Goal: Task Accomplishment & Management: Use online tool/utility

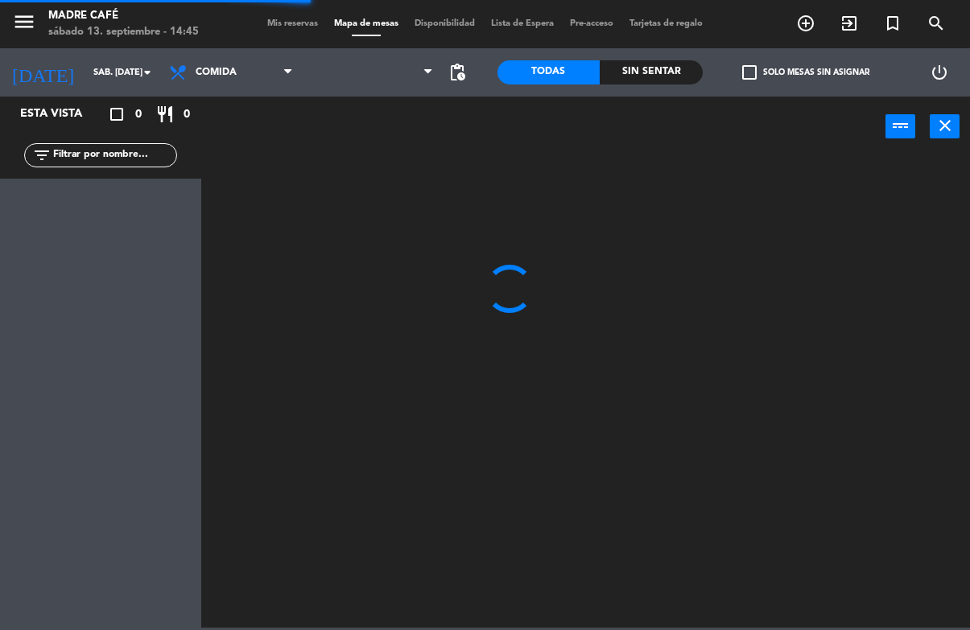
click at [844, 18] on icon "exit_to_app" at bounding box center [849, 23] width 19 height 19
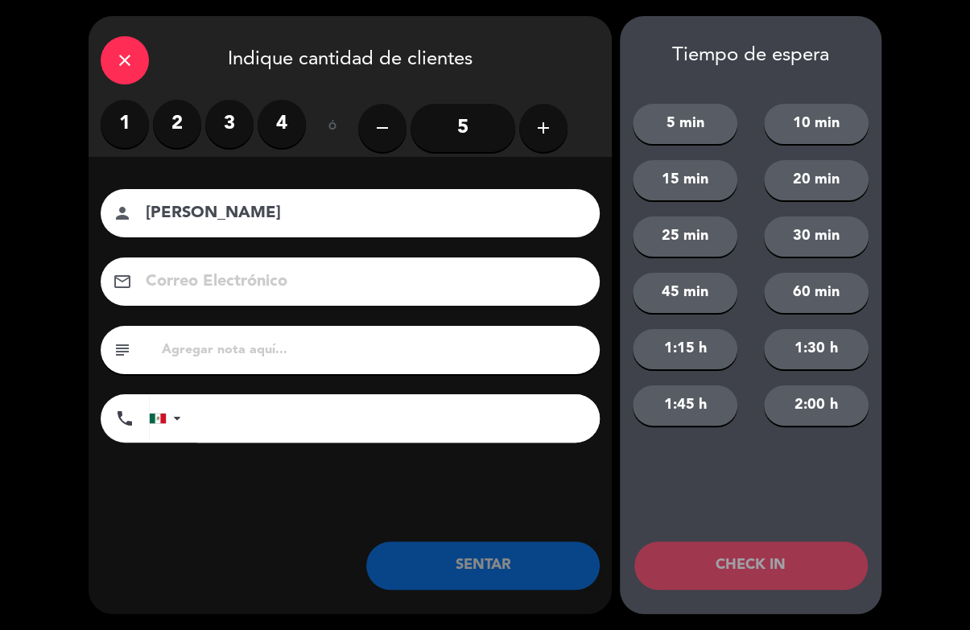
type input "[PERSON_NAME]"
click at [195, 116] on label "2" at bounding box center [177, 124] width 48 height 48
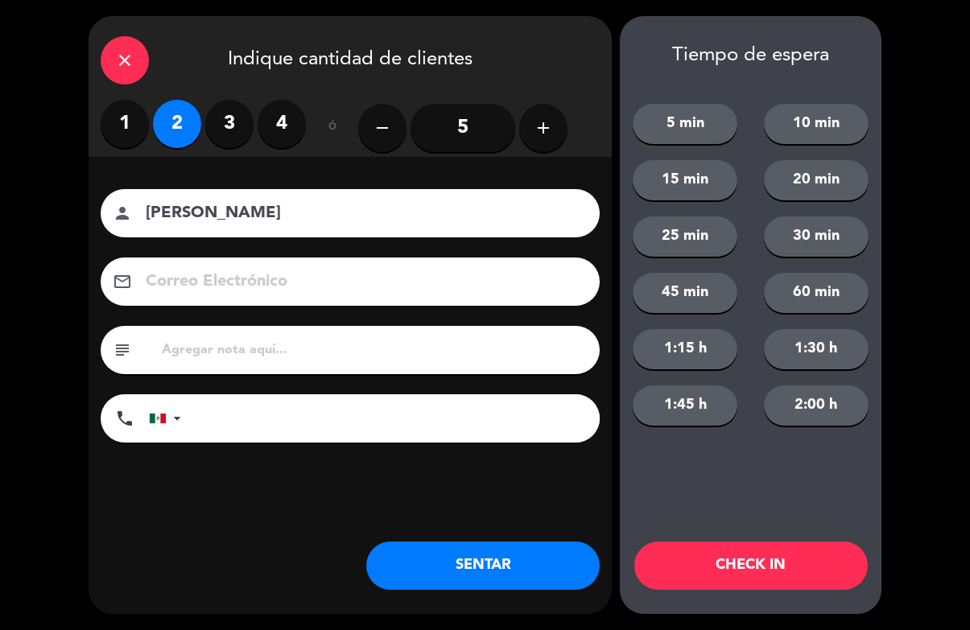
click at [765, 548] on button "CHECK IN" at bounding box center [750, 566] width 233 height 48
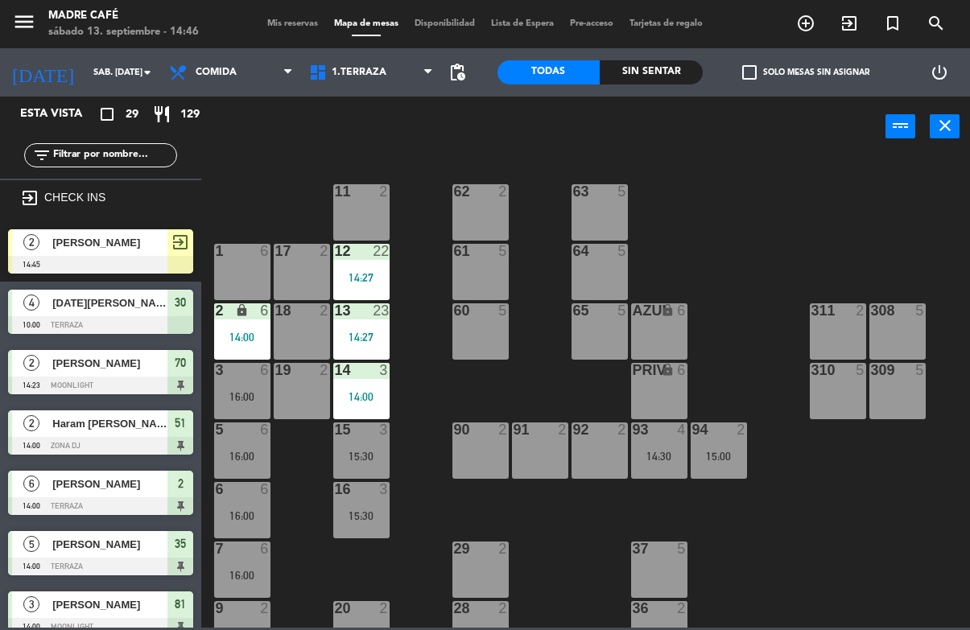
click at [856, 25] on icon "exit_to_app" at bounding box center [849, 23] width 19 height 19
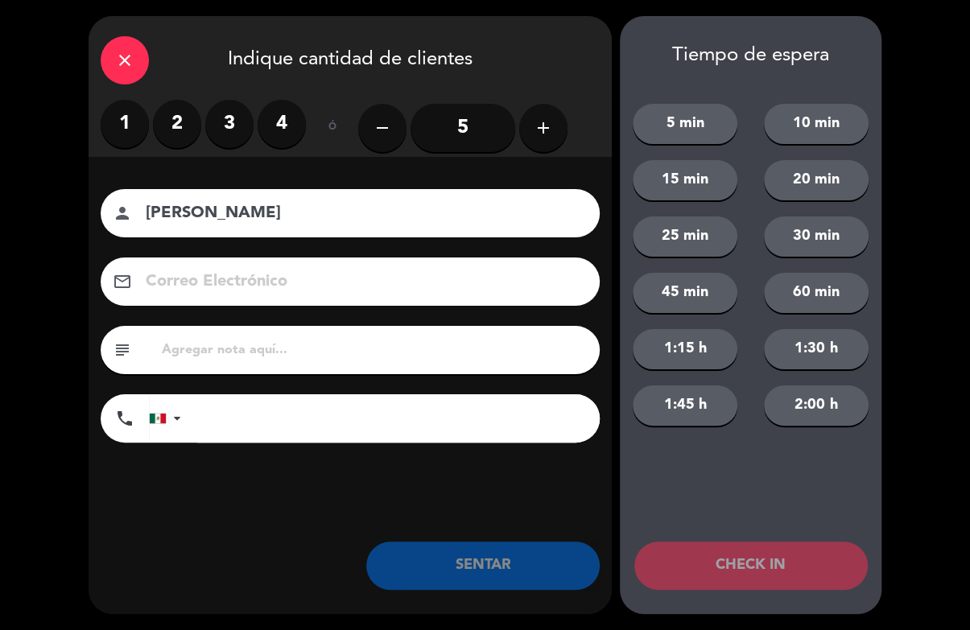
type input "[PERSON_NAME]"
click at [167, 134] on label "2" at bounding box center [177, 124] width 48 height 48
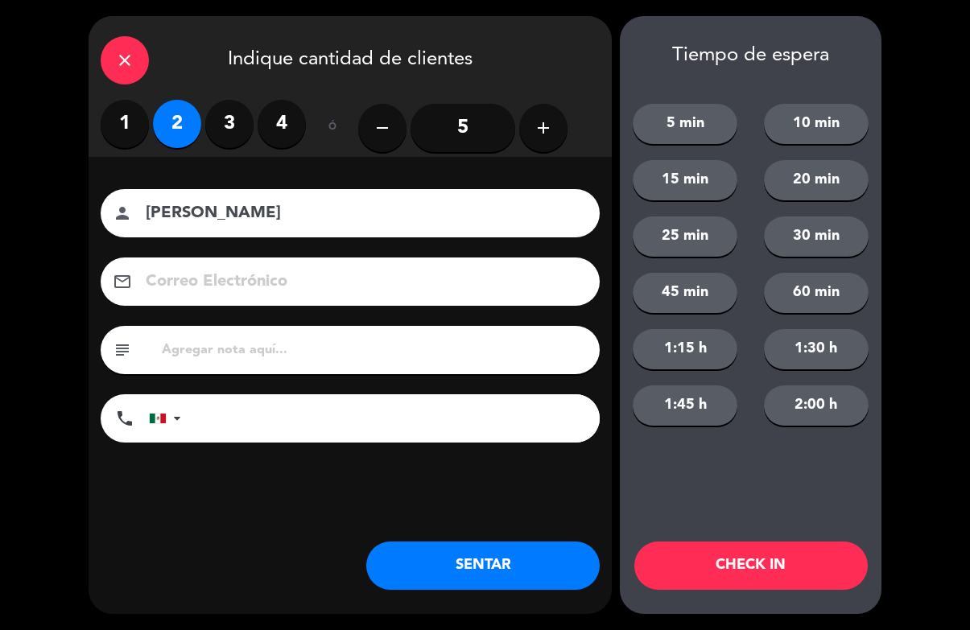
click at [796, 548] on button "CHECK IN" at bounding box center [750, 566] width 233 height 48
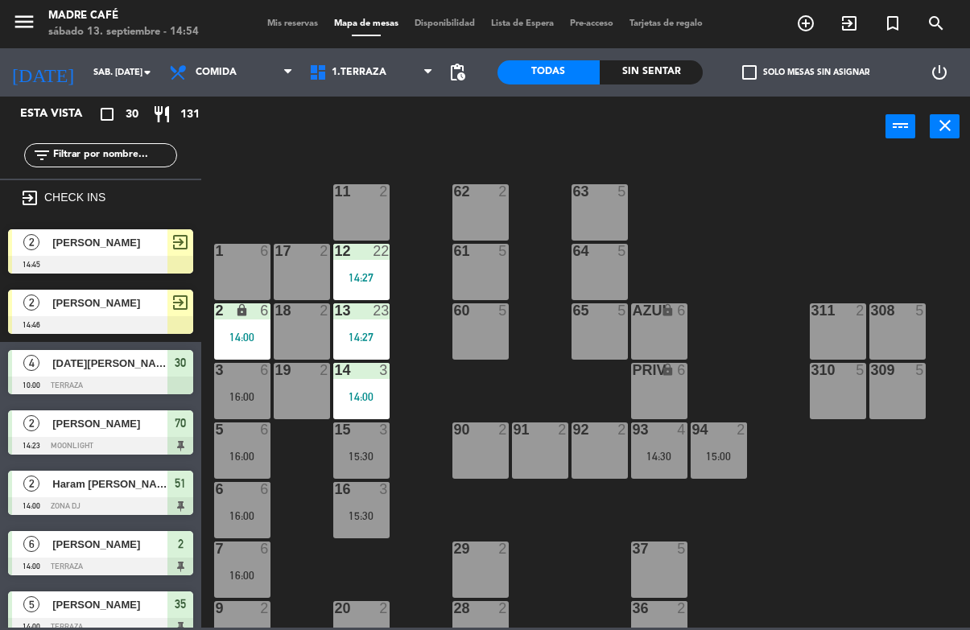
click at [844, 14] on icon "exit_to_app" at bounding box center [849, 23] width 19 height 19
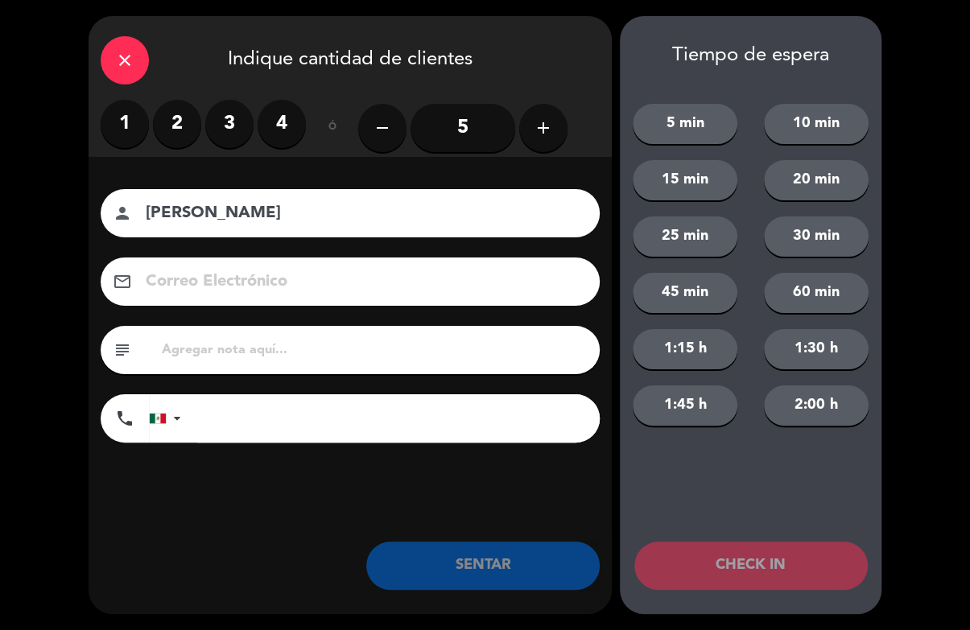
type input "[PERSON_NAME]"
click at [225, 96] on div "close Indique cantidad de clientes" at bounding box center [350, 58] width 523 height 84
click at [280, 133] on label "4" at bounding box center [282, 124] width 48 height 48
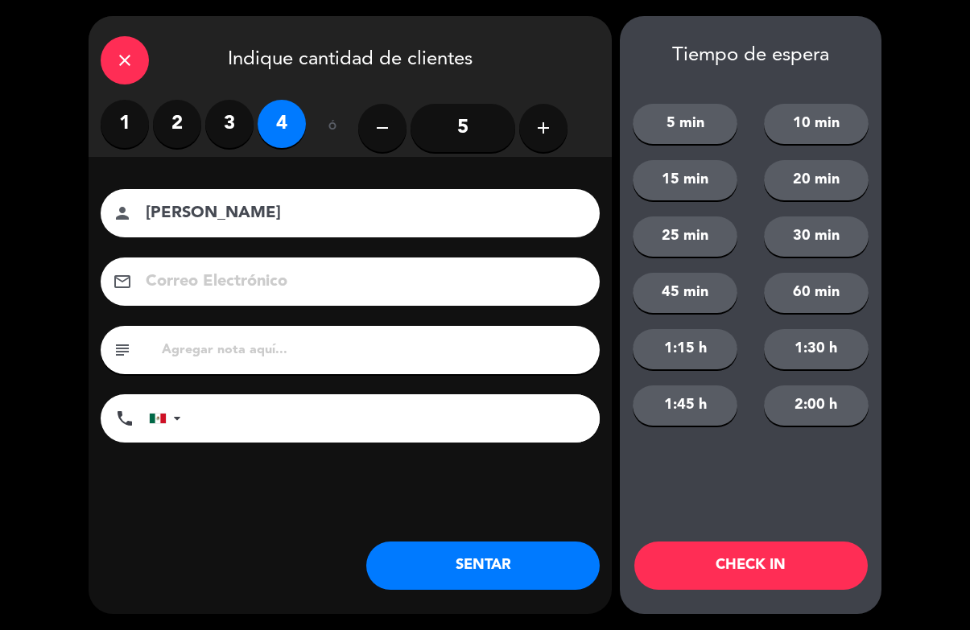
click at [782, 548] on button "CHECK IN" at bounding box center [750, 566] width 233 height 48
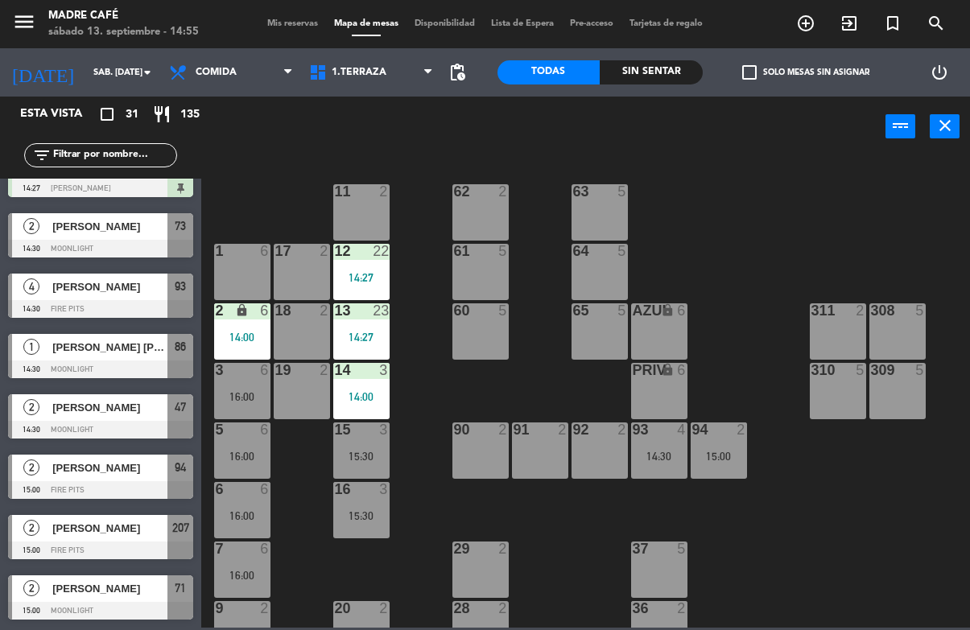
scroll to position [799, 0]
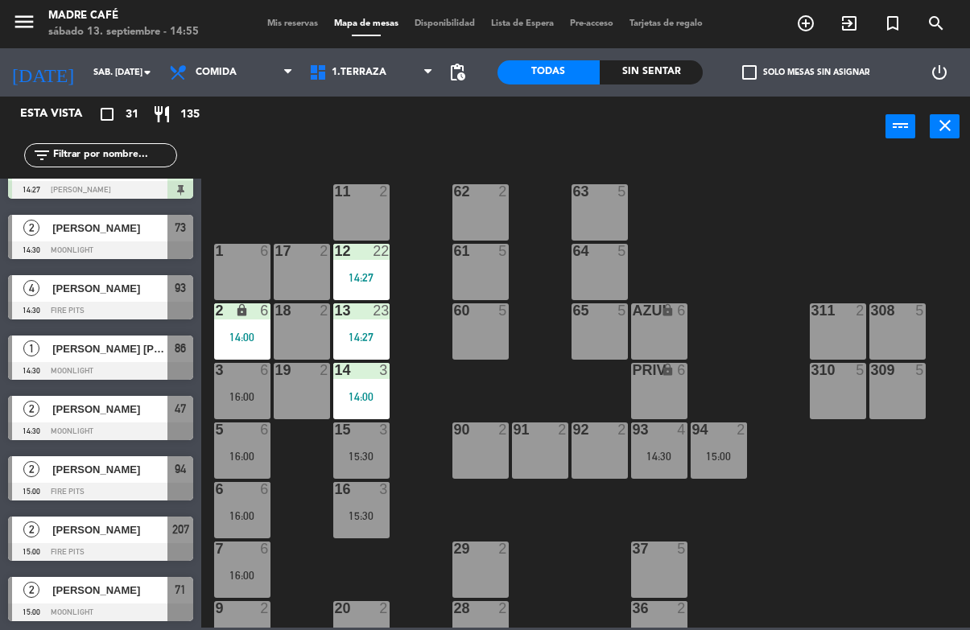
click at [139, 158] on input "text" at bounding box center [114, 155] width 125 height 18
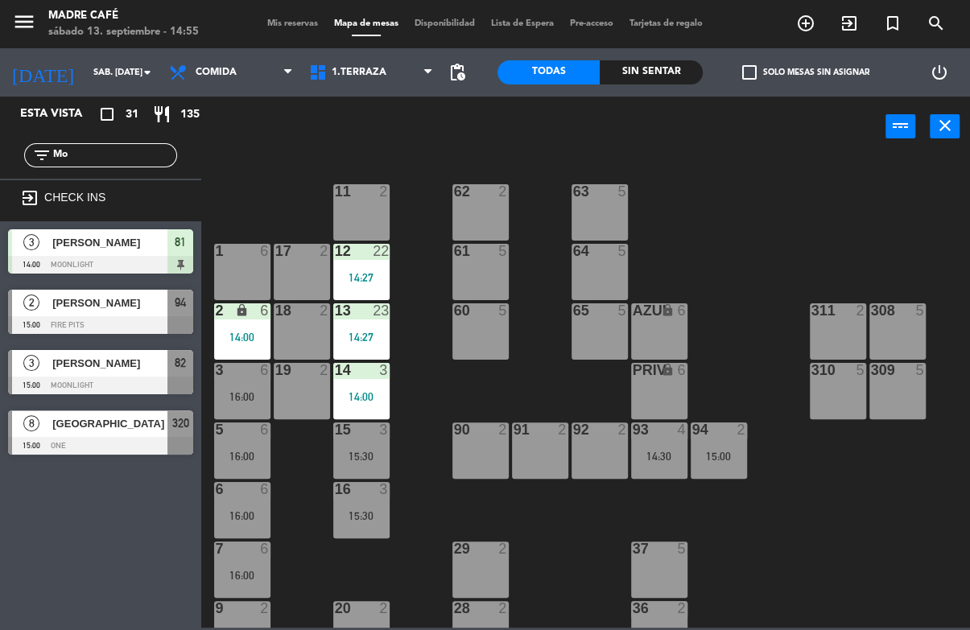
scroll to position [0, 0]
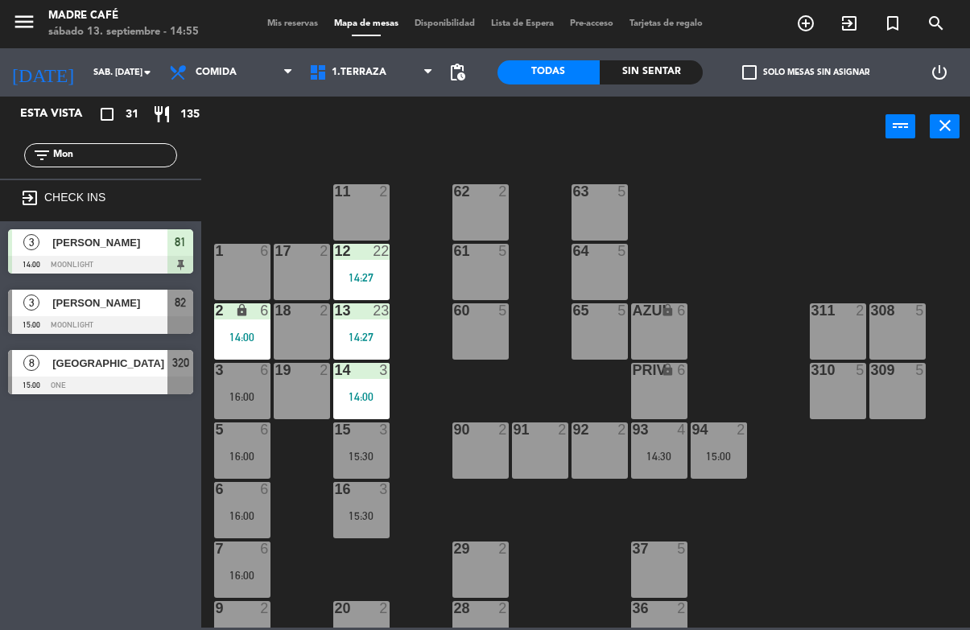
type input "Mon"
click at [102, 352] on div "[GEOGRAPHIC_DATA]" at bounding box center [109, 363] width 117 height 27
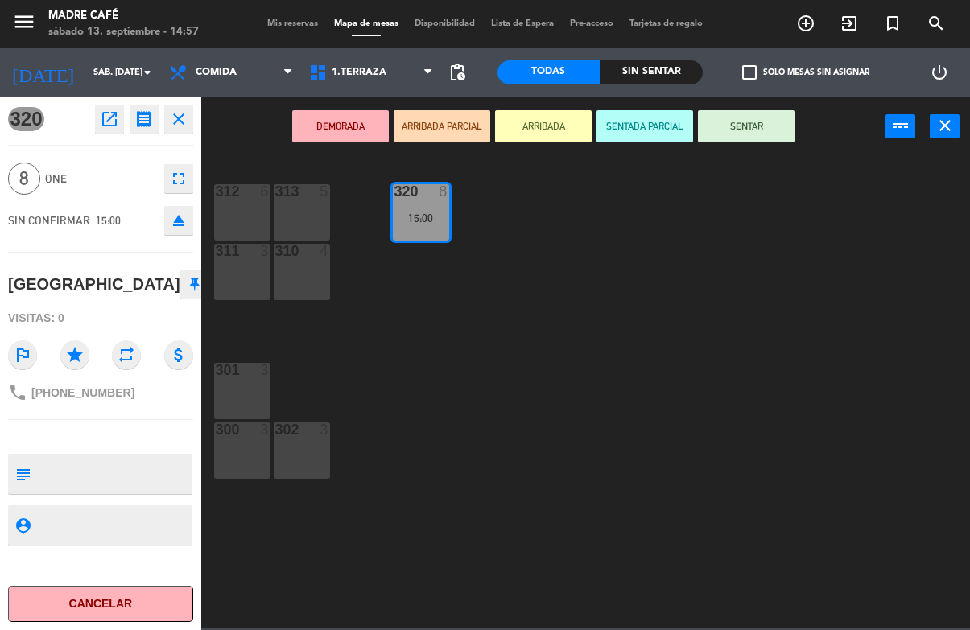
click at [792, 132] on button "SENTAR" at bounding box center [746, 126] width 97 height 32
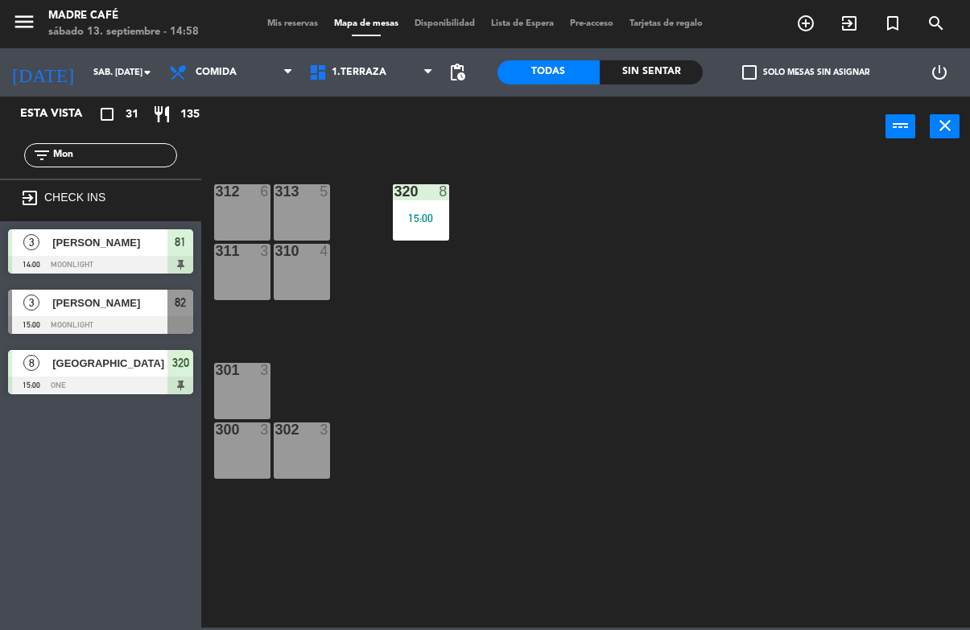
click at [132, 149] on input "Mon" at bounding box center [114, 155] width 125 height 18
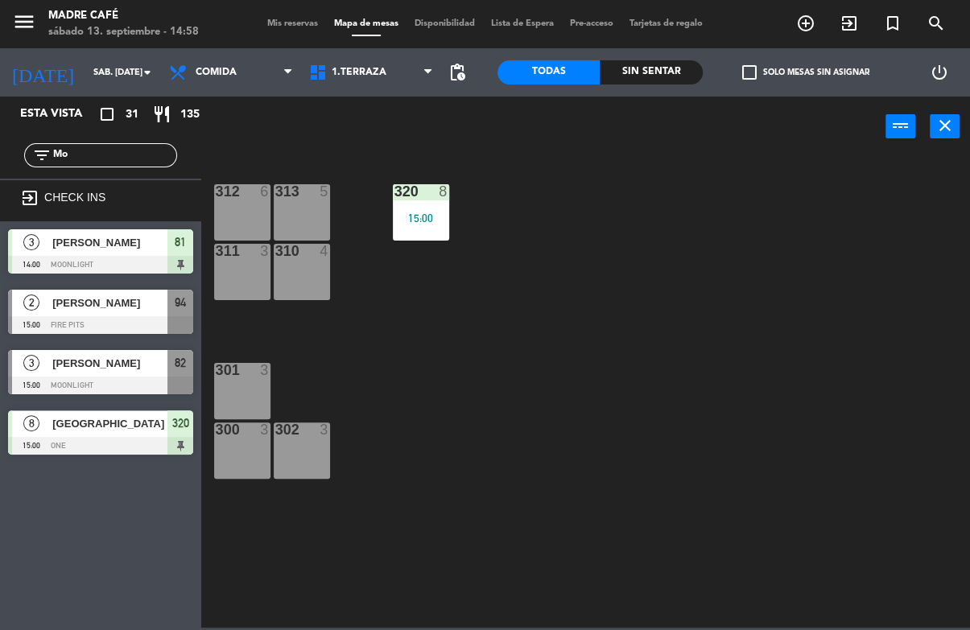
type input "M"
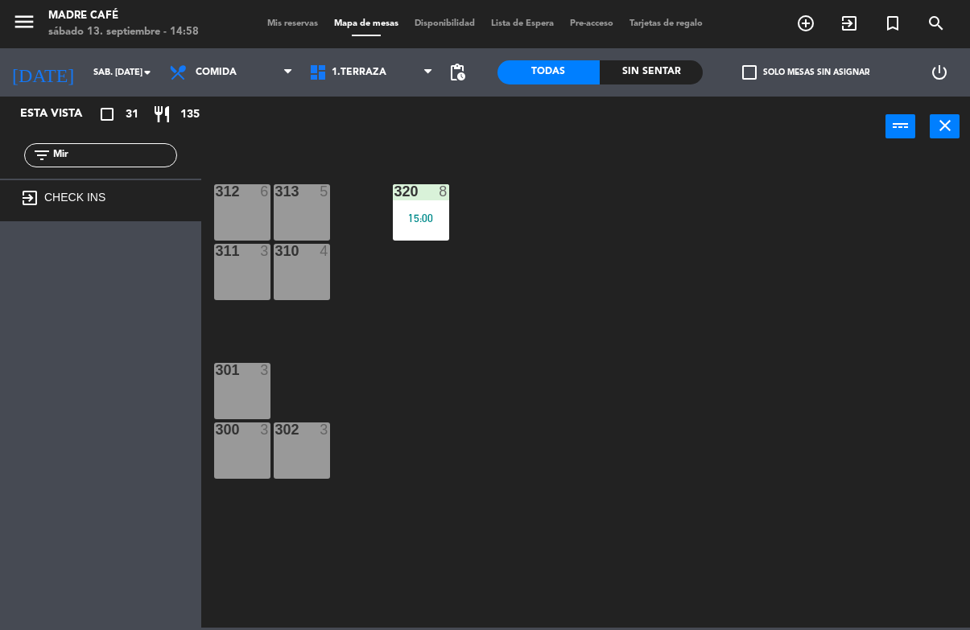
click at [133, 156] on input "Mir" at bounding box center [114, 155] width 125 height 18
type input "M"
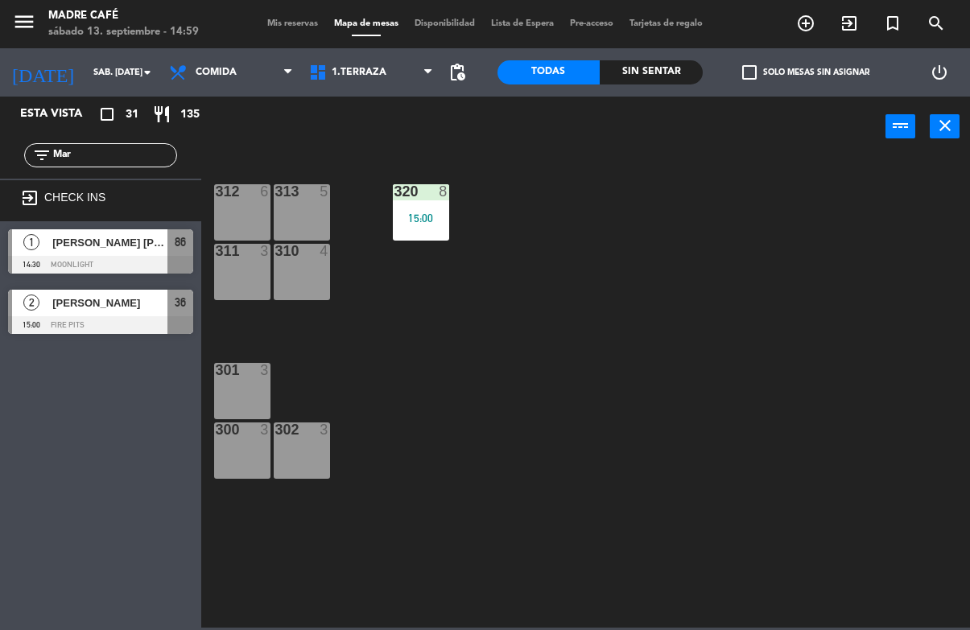
click at [130, 146] on input "Mar" at bounding box center [114, 155] width 125 height 18
click at [127, 156] on input "Mar" at bounding box center [114, 155] width 125 height 18
type input "M"
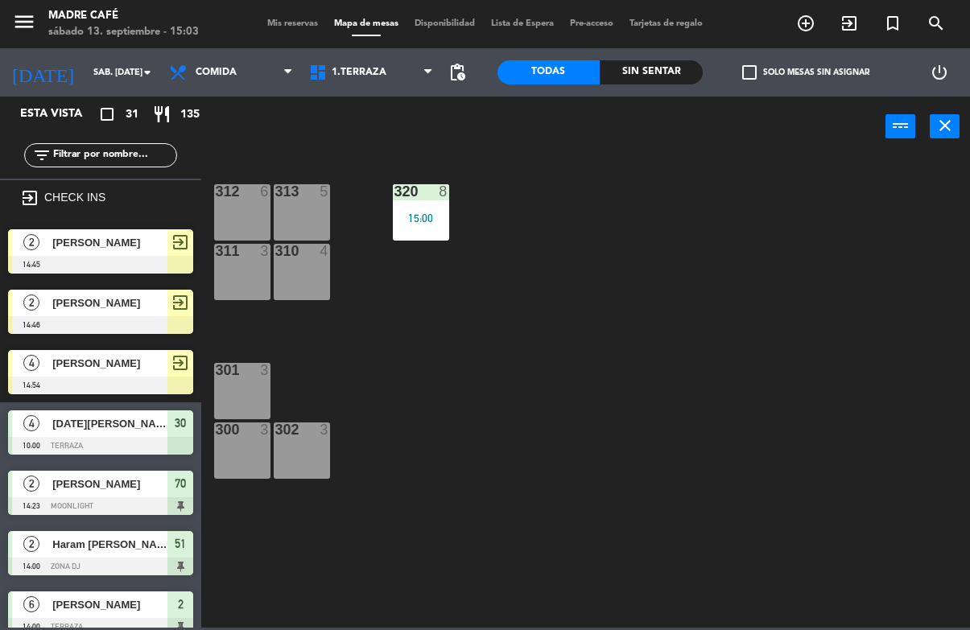
click at [127, 160] on input "text" at bounding box center [114, 155] width 125 height 18
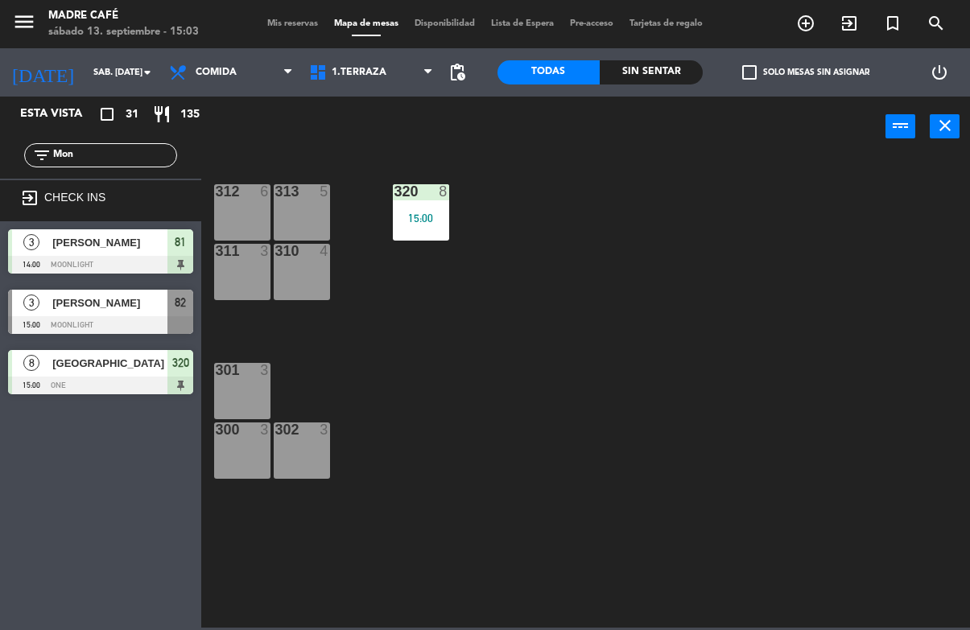
type input "Mon"
click at [132, 305] on span "[PERSON_NAME]" at bounding box center [109, 303] width 115 height 17
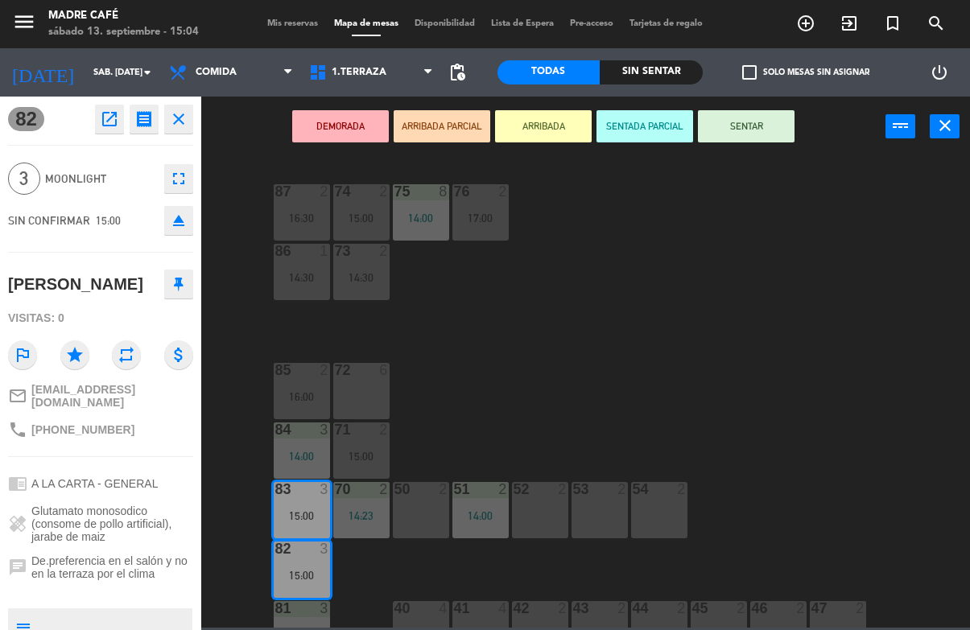
click at [768, 127] on button "SENTAR" at bounding box center [746, 126] width 97 height 32
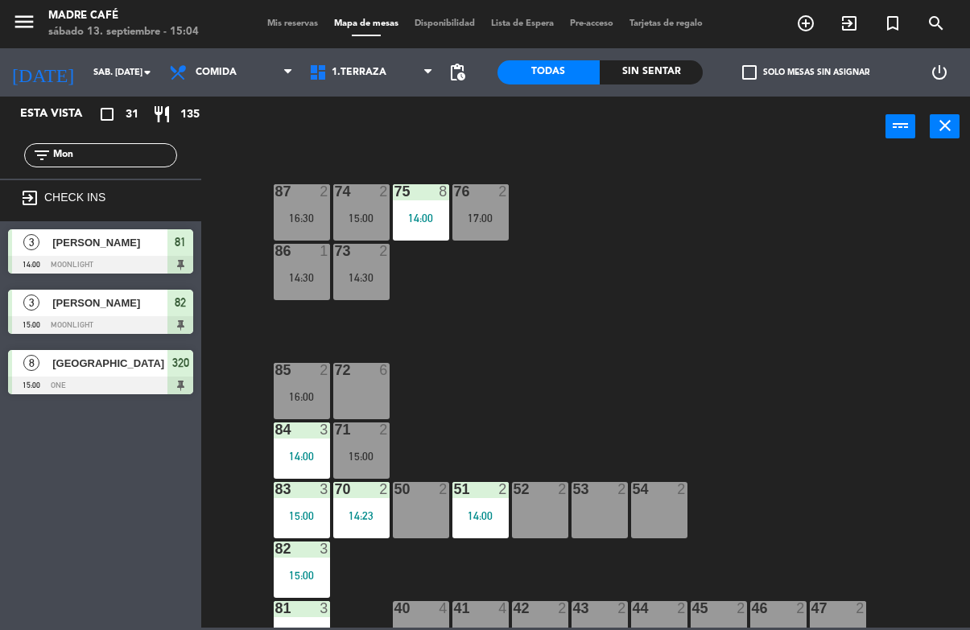
click at [138, 164] on input "Mon" at bounding box center [114, 155] width 125 height 18
type input "M"
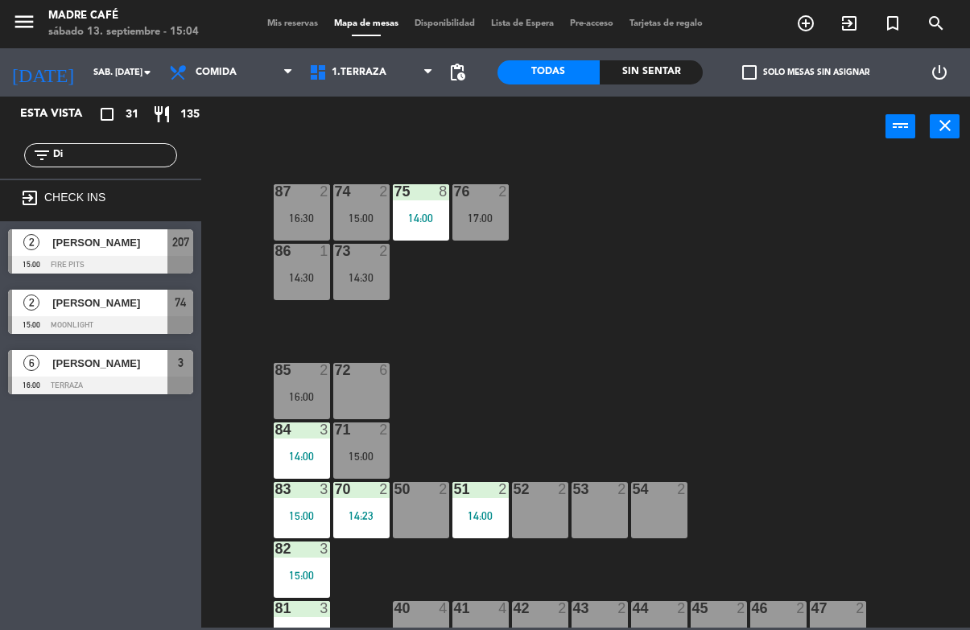
type input "Di"
click at [114, 250] on span "[PERSON_NAME]" at bounding box center [109, 242] width 115 height 17
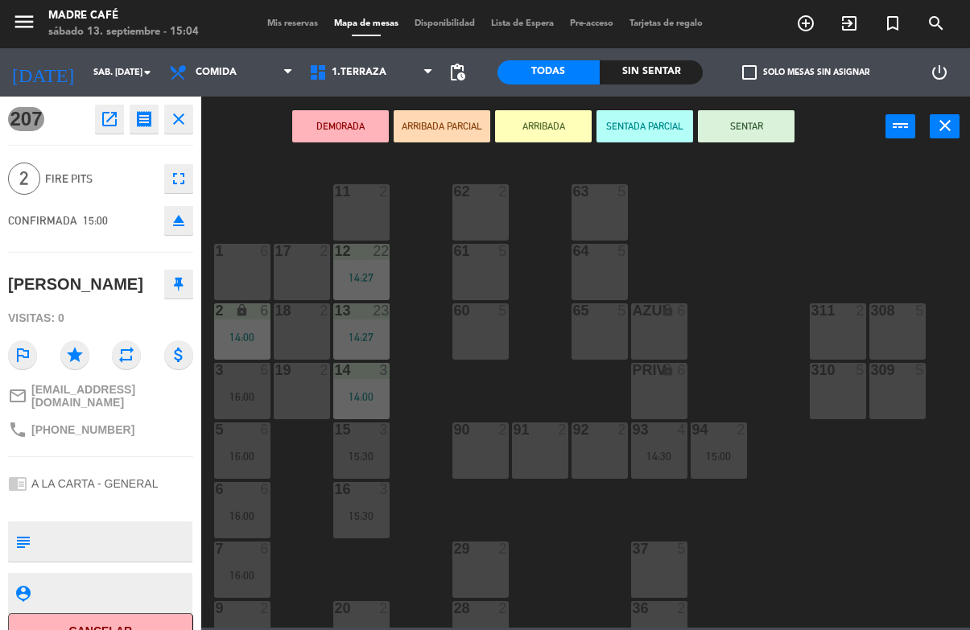
click at [765, 122] on button "SENTAR" at bounding box center [746, 126] width 97 height 32
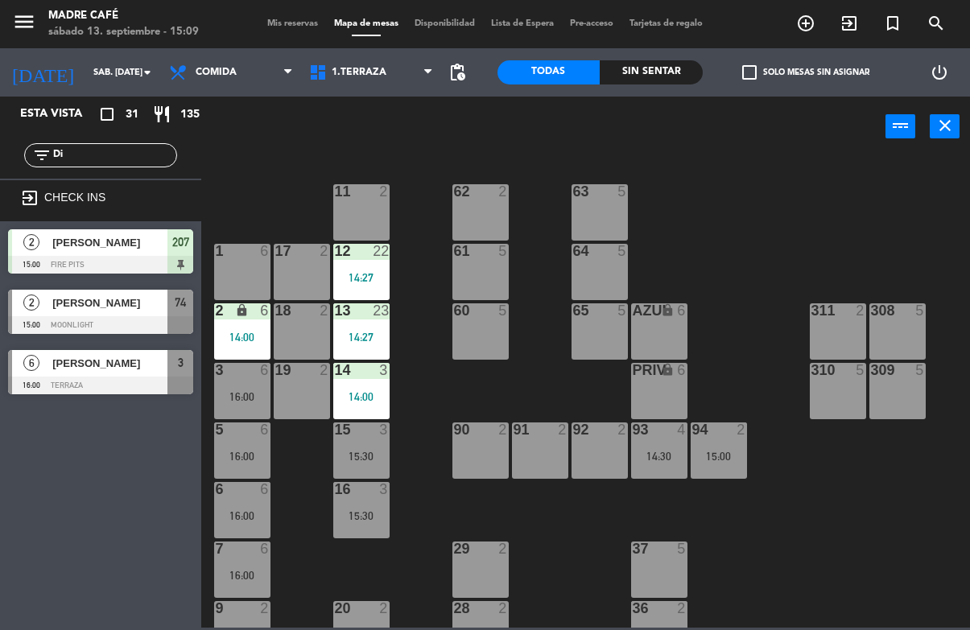
click at [109, 164] on input "Di" at bounding box center [114, 155] width 125 height 18
type input "D"
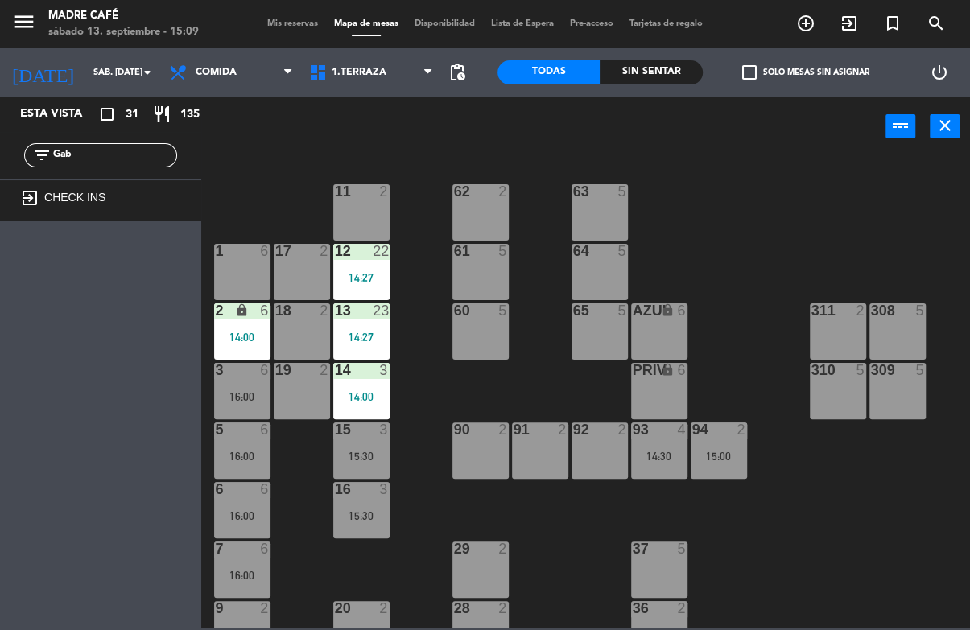
click at [924, 164] on div "11 2 63 5 62 2 12 22 14:27 1 6 61 5 64 5 17 2 13 23 14:27 2 lock 6 14:00 60 5 6…" at bounding box center [590, 391] width 759 height 472
click at [119, 154] on input "Gab" at bounding box center [114, 155] width 125 height 18
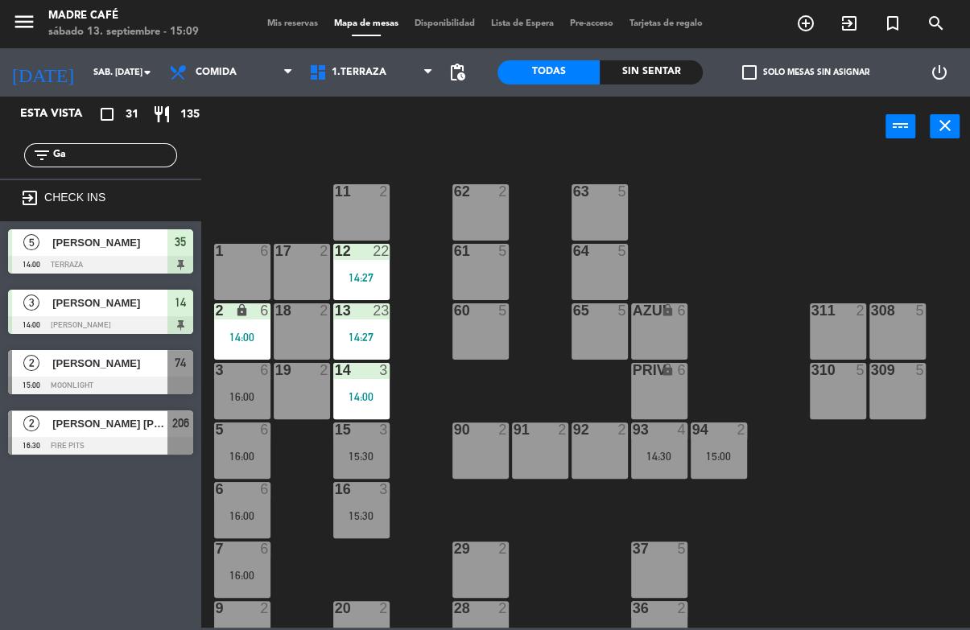
type input "G"
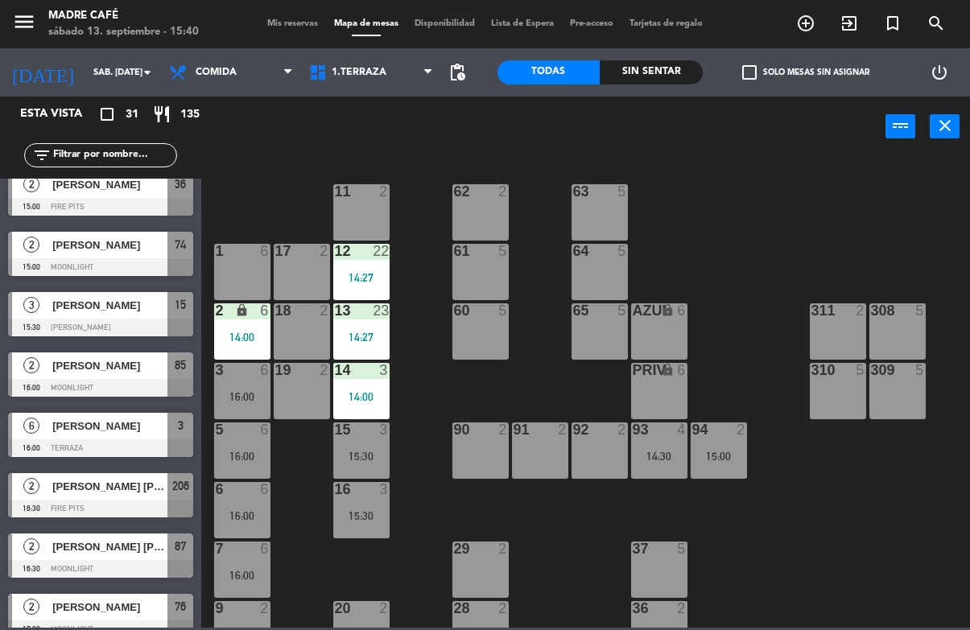
scroll to position [1442, 0]
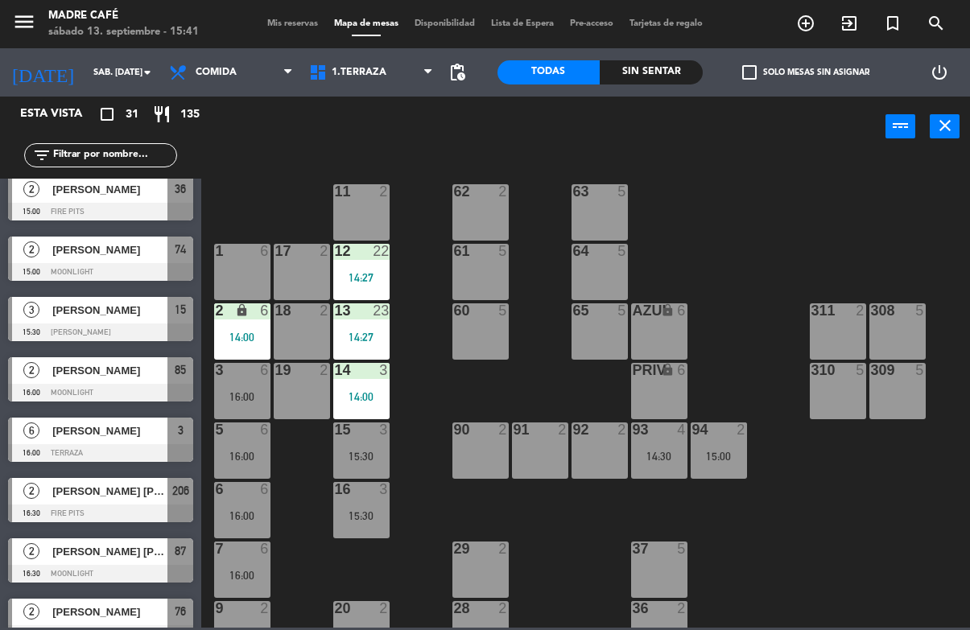
click at [103, 442] on div "[PERSON_NAME]" at bounding box center [109, 431] width 117 height 27
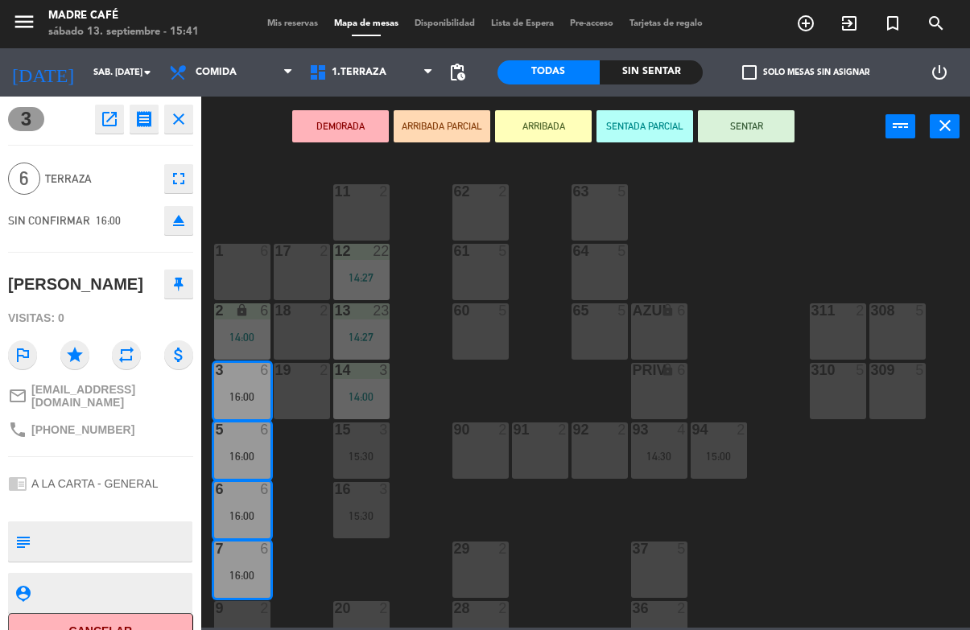
click at [543, 132] on button "ARRIBADA" at bounding box center [543, 126] width 97 height 32
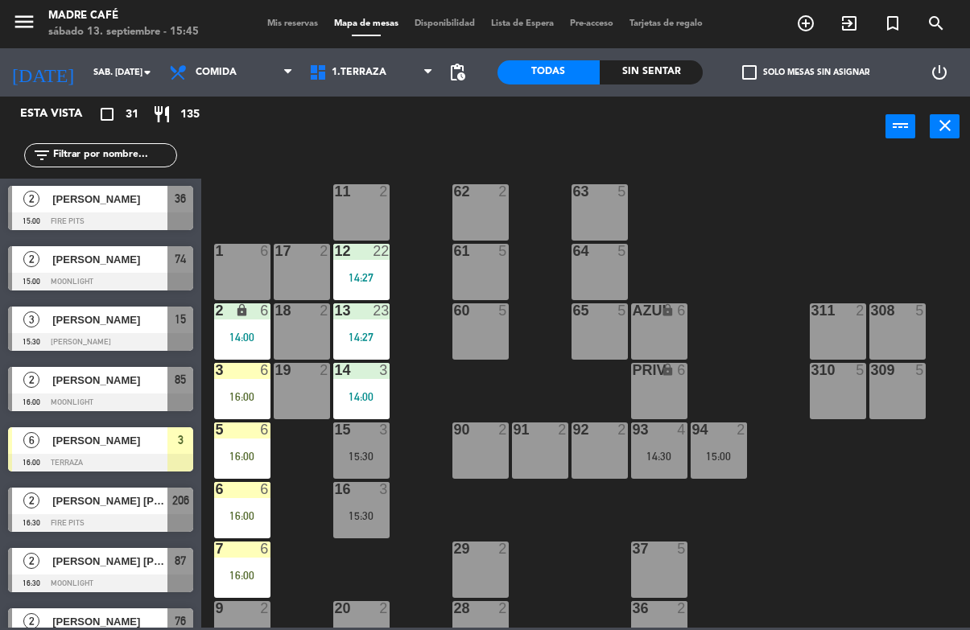
scroll to position [1444, 0]
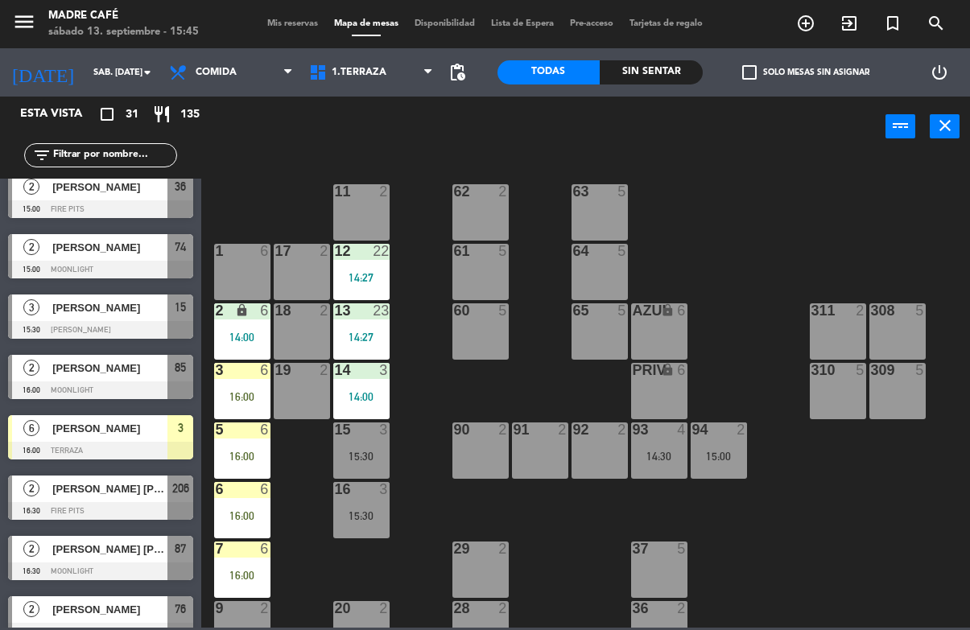
click at [242, 385] on div "3 6 16:00" at bounding box center [242, 391] width 56 height 56
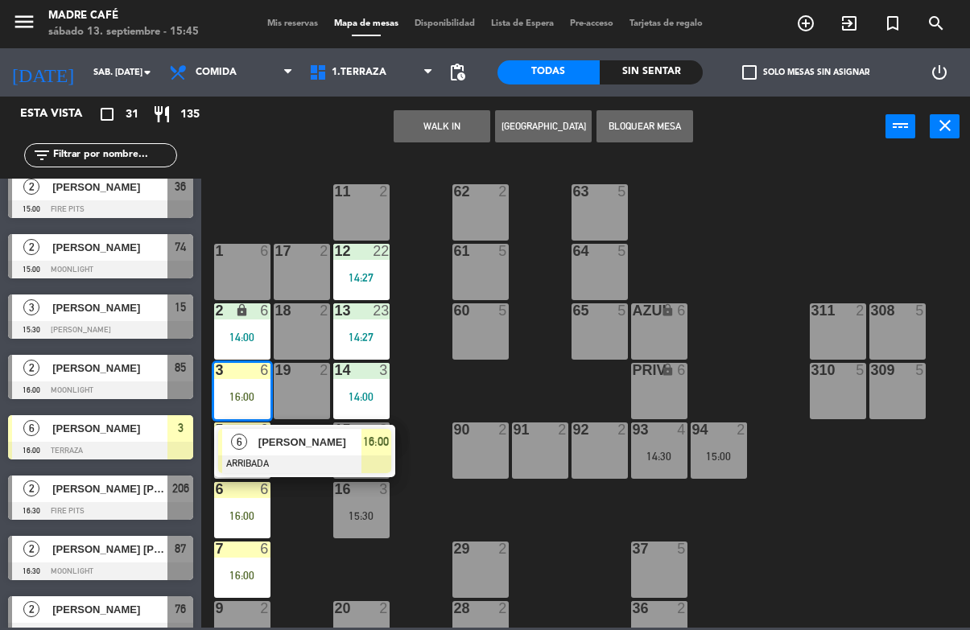
click at [246, 343] on div "14:00" at bounding box center [242, 337] width 56 height 11
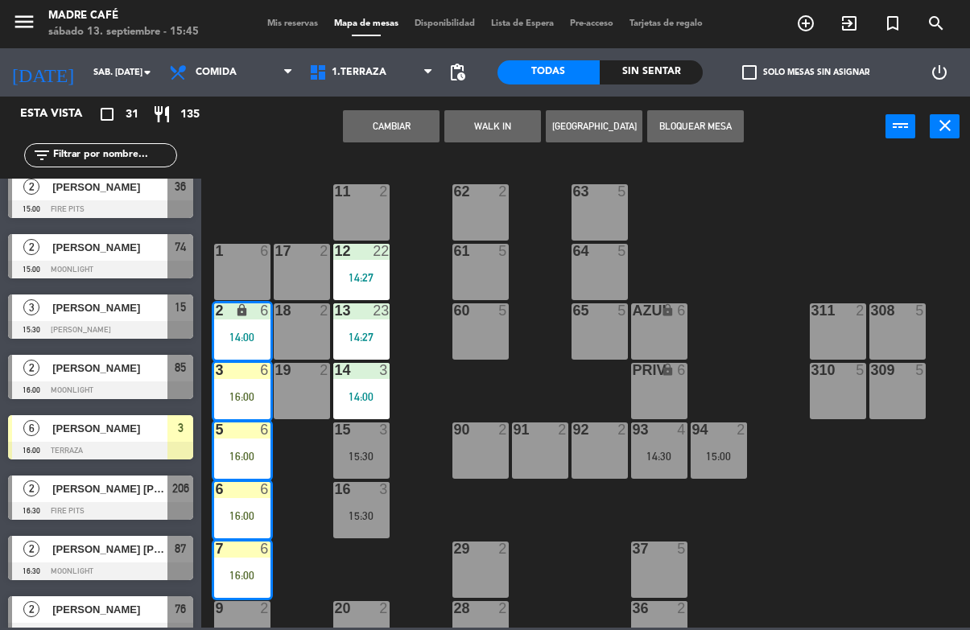
click at [248, 347] on div "2 lock 6 14:00" at bounding box center [242, 331] width 56 height 56
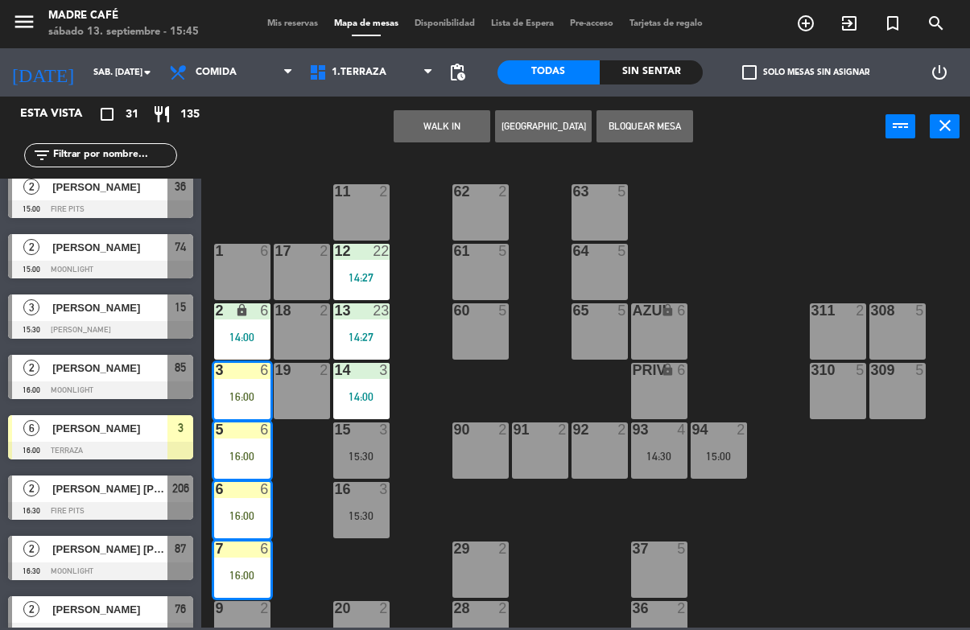
click at [249, 332] on div "14:00" at bounding box center [242, 337] width 56 height 11
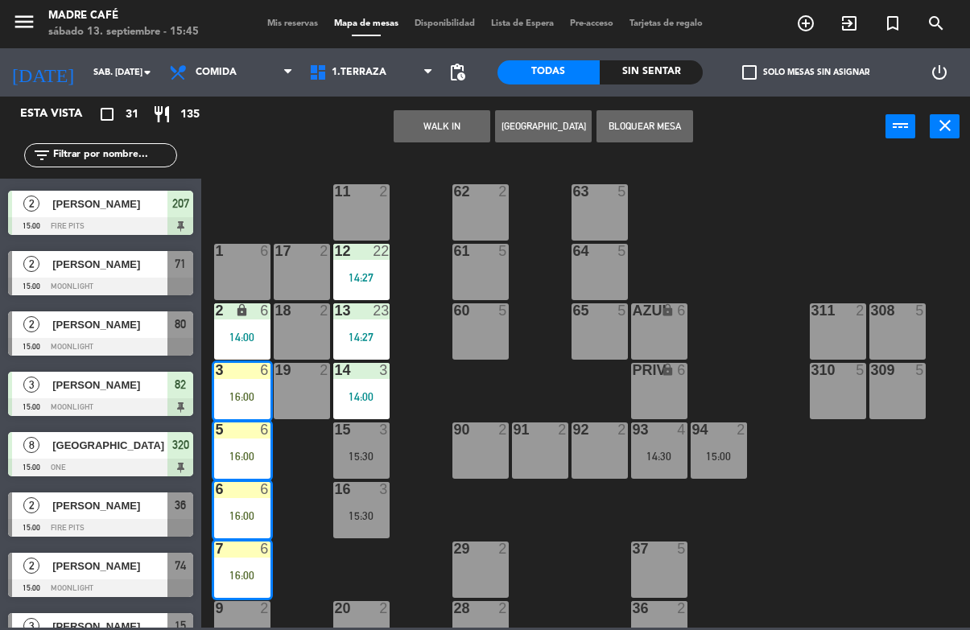
scroll to position [1124, 0]
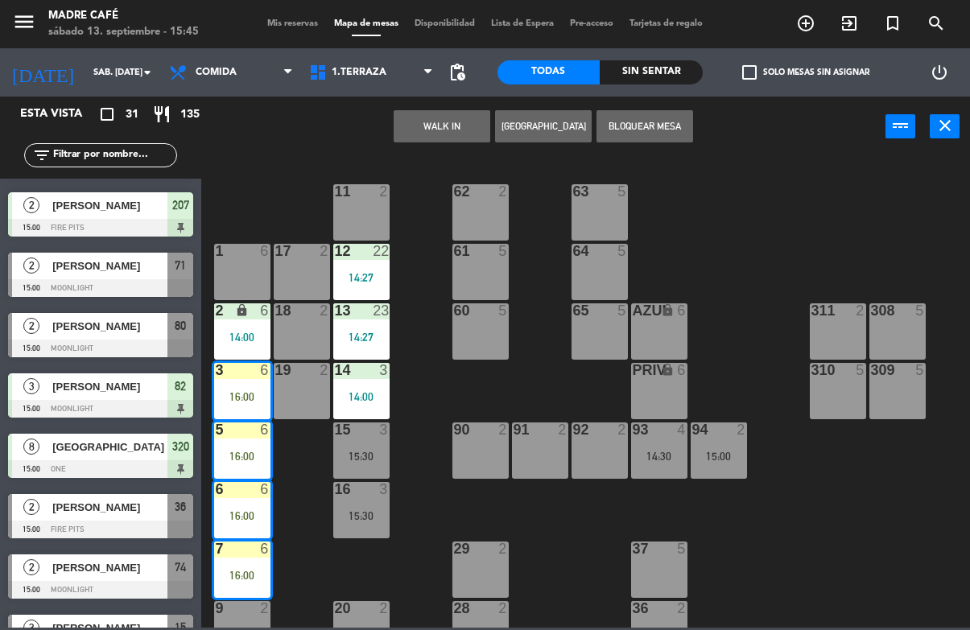
click at [125, 455] on span "[GEOGRAPHIC_DATA]" at bounding box center [109, 447] width 115 height 17
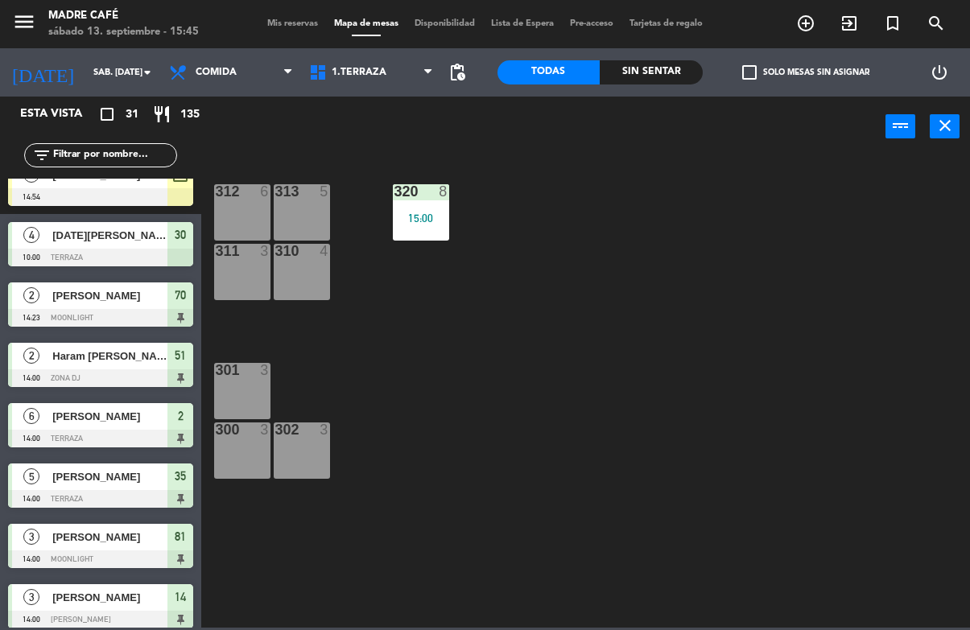
scroll to position [183, 0]
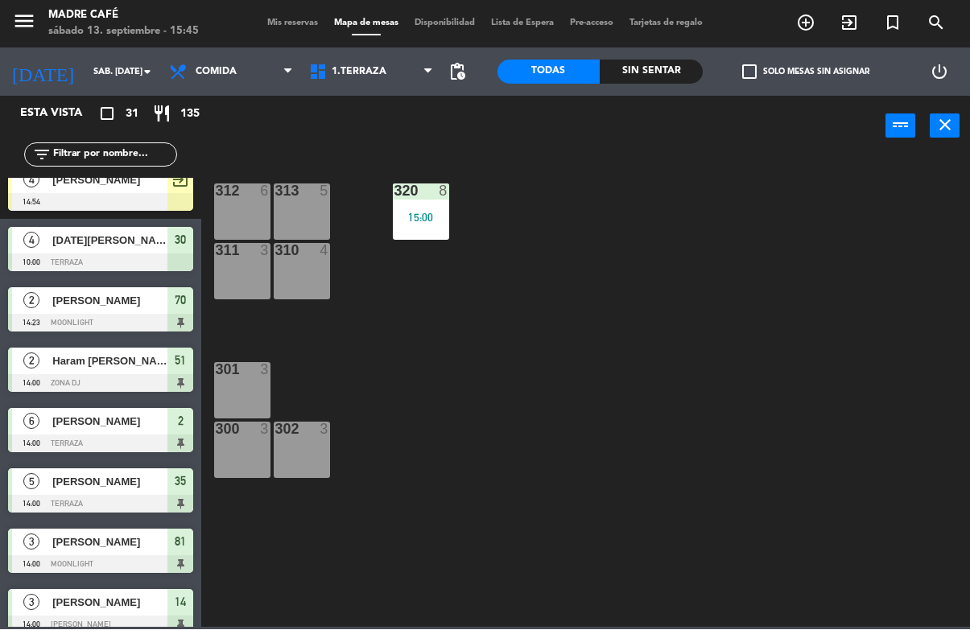
click at [392, 63] on span "1.Terraza" at bounding box center [371, 72] width 140 height 35
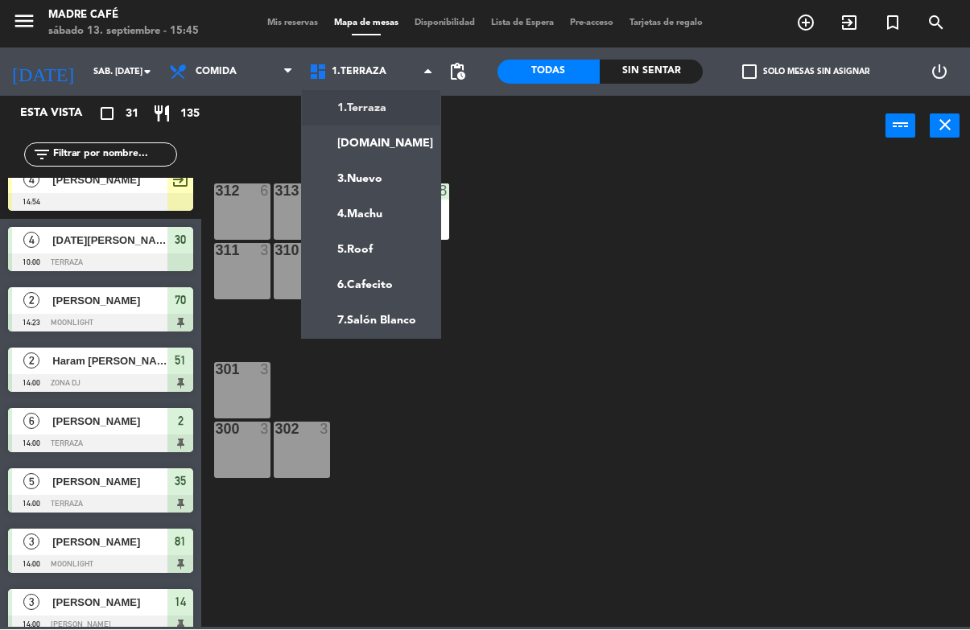
click at [385, 114] on ng-component "menu Madre Café sábado 13. septiembre - 15:45 Mis reservas Mapa de mesas Dispon…" at bounding box center [485, 314] width 970 height 628
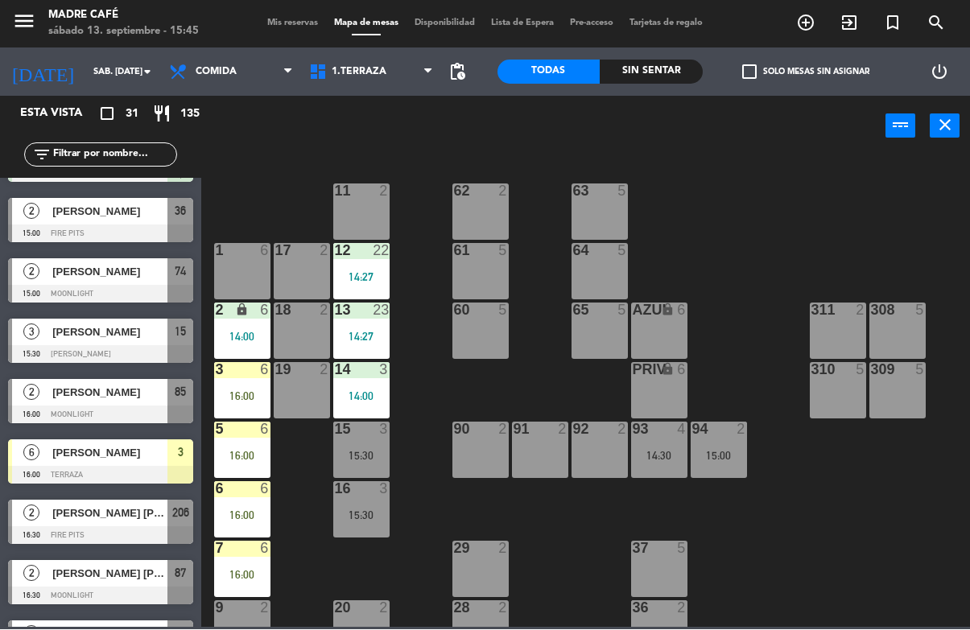
scroll to position [1431, 0]
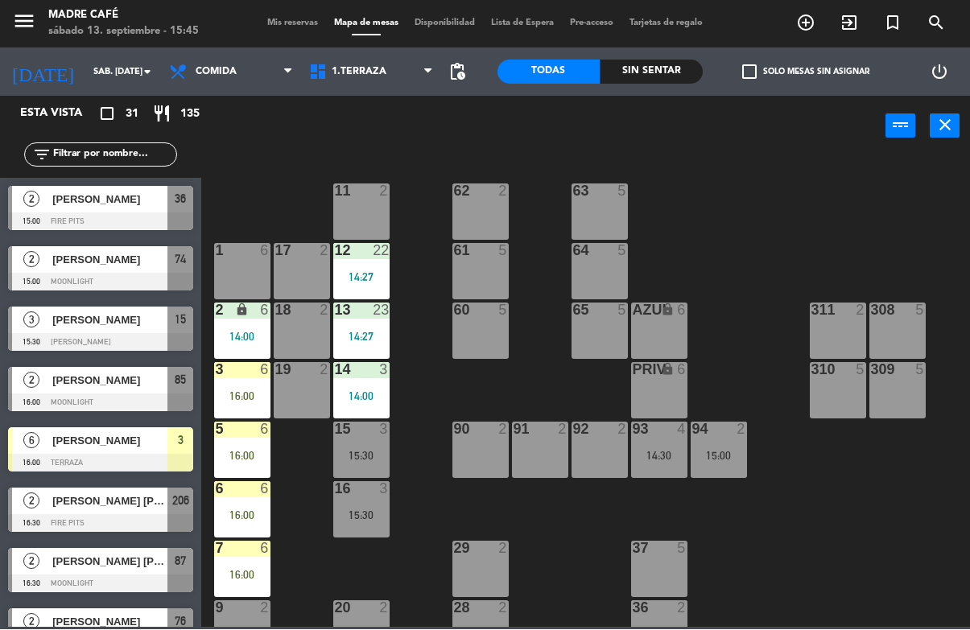
click at [182, 447] on span "3" at bounding box center [181, 440] width 6 height 19
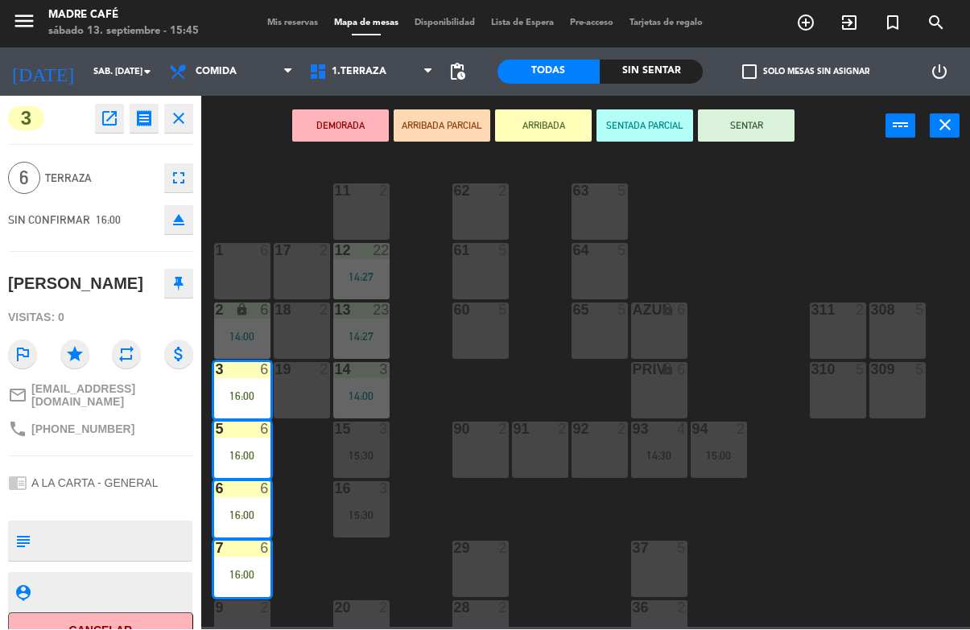
click at [749, 124] on button "SENTAR" at bounding box center [746, 126] width 97 height 32
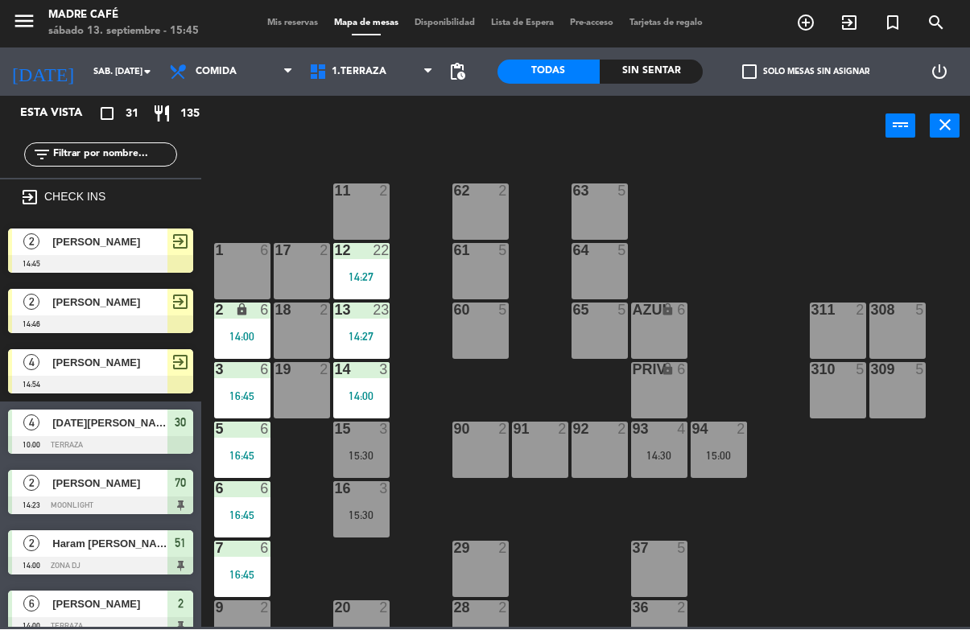
scroll to position [0, 0]
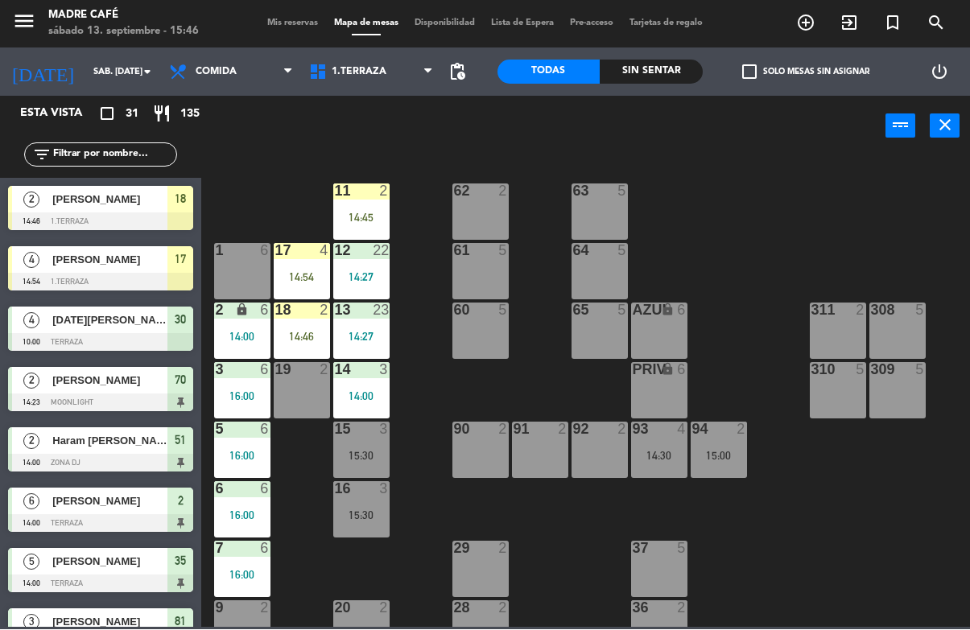
click at [299, 335] on div "14:46" at bounding box center [302, 337] width 56 height 11
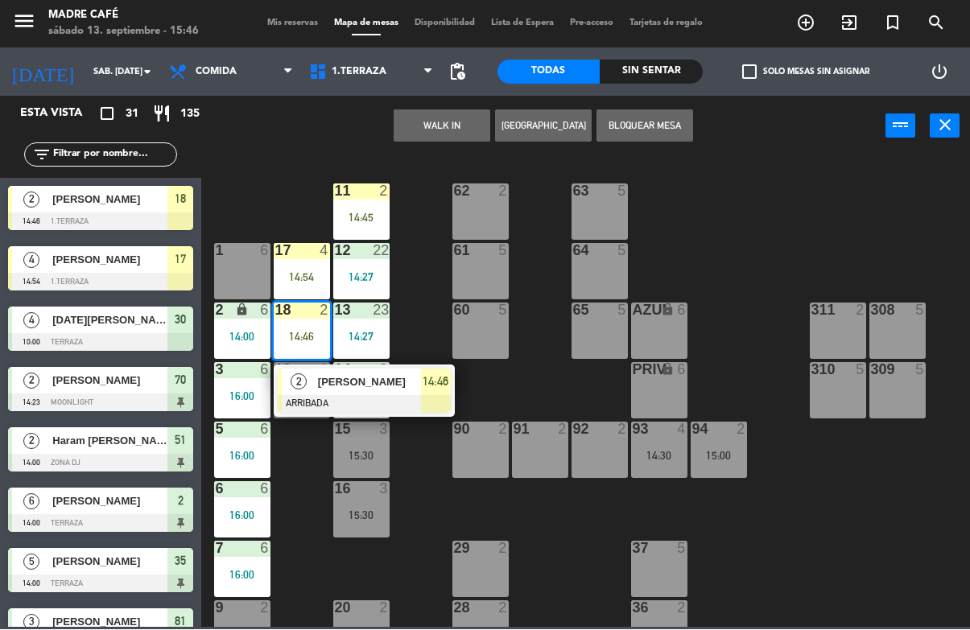
click at [433, 396] on div at bounding box center [364, 405] width 173 height 18
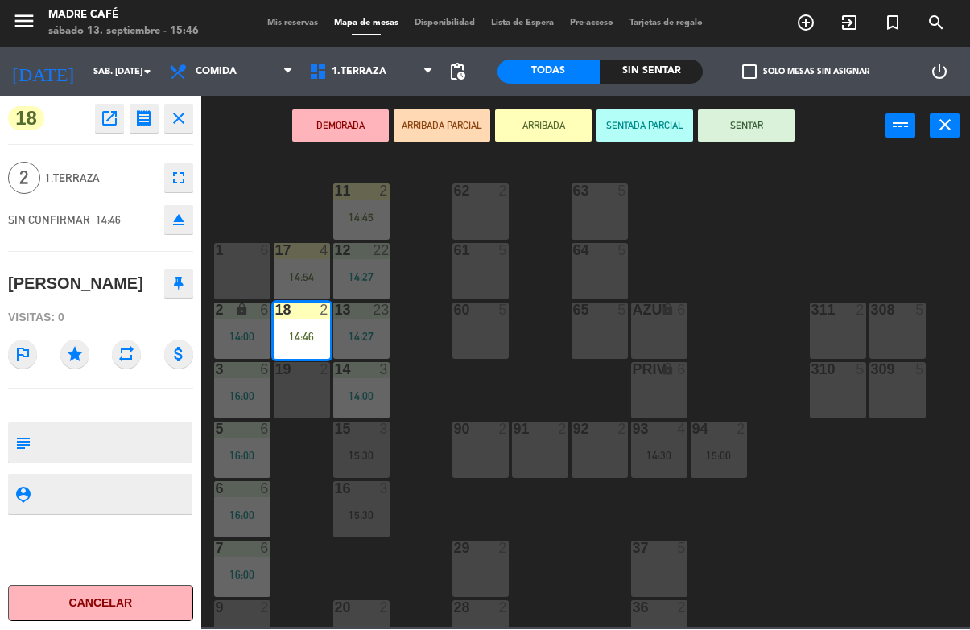
click at [759, 134] on button "SENTAR" at bounding box center [746, 126] width 97 height 32
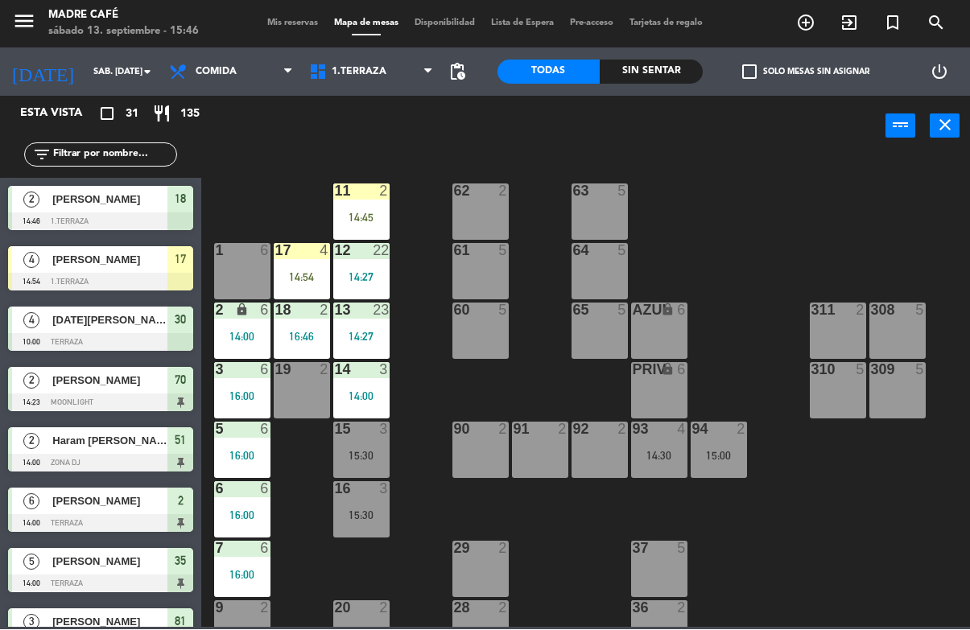
click at [307, 272] on div "14:54" at bounding box center [302, 277] width 56 height 11
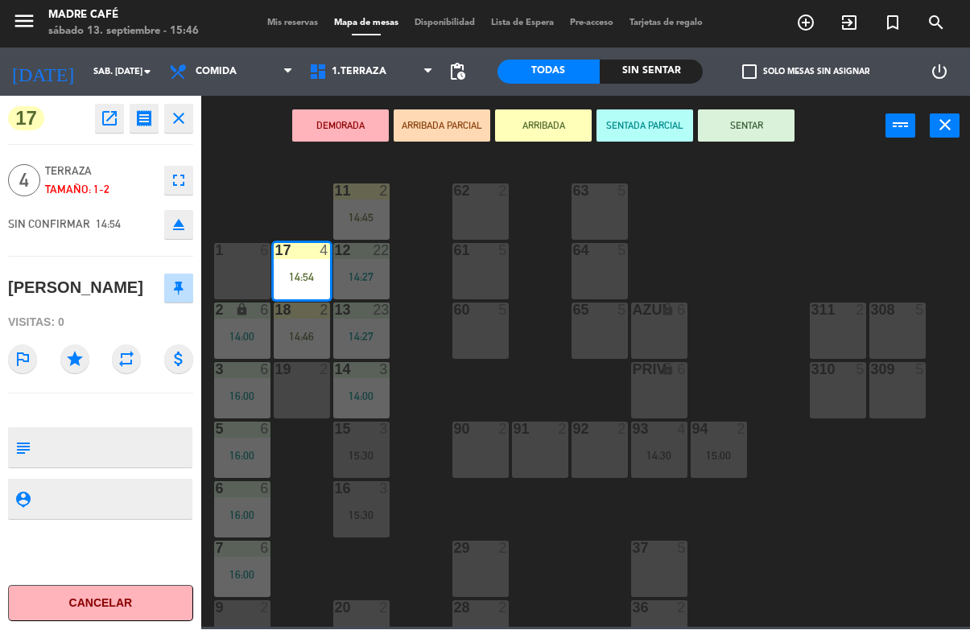
click at [762, 132] on button "SENTAR" at bounding box center [746, 126] width 97 height 32
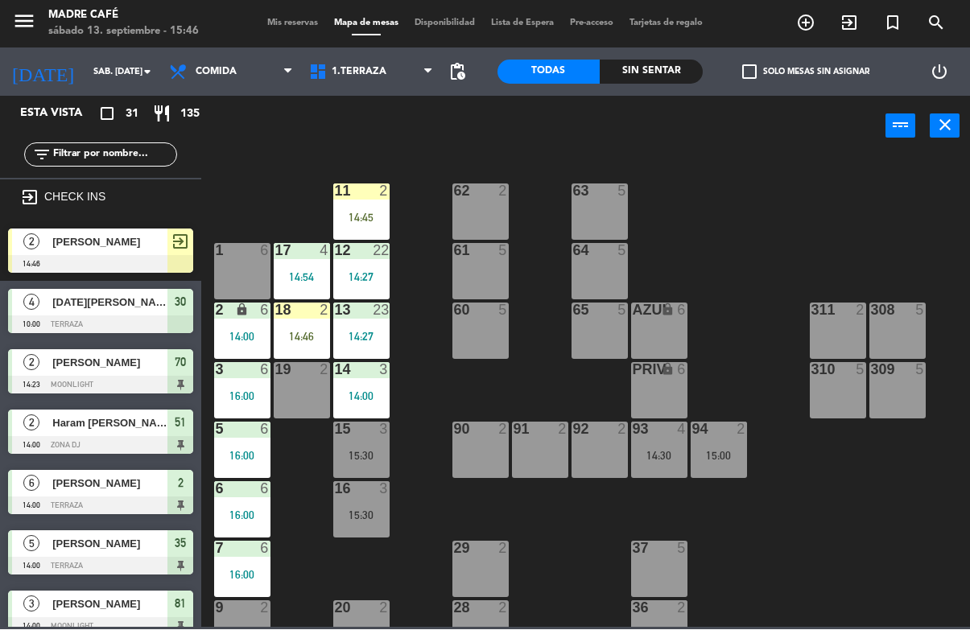
click at [366, 208] on div "11 2 14:45" at bounding box center [361, 212] width 56 height 56
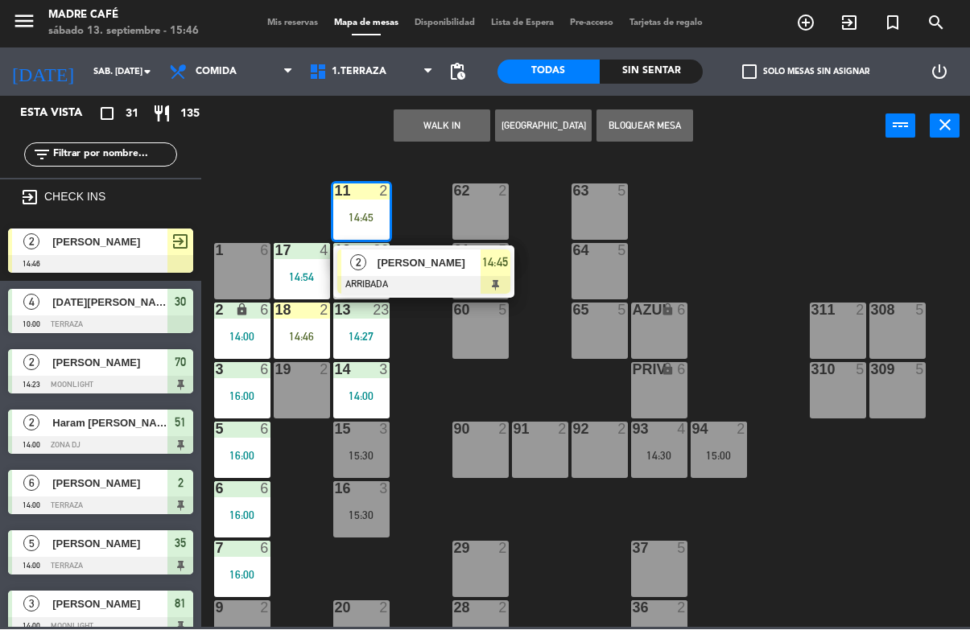
click at [503, 268] on span "14:45" at bounding box center [495, 263] width 26 height 19
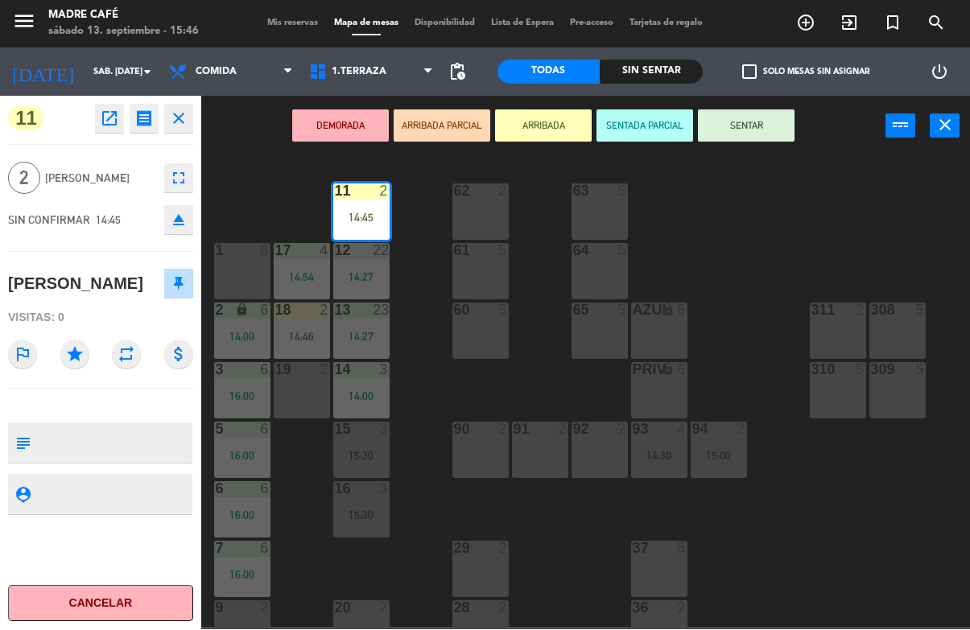
click at [765, 130] on button "SENTAR" at bounding box center [746, 126] width 97 height 32
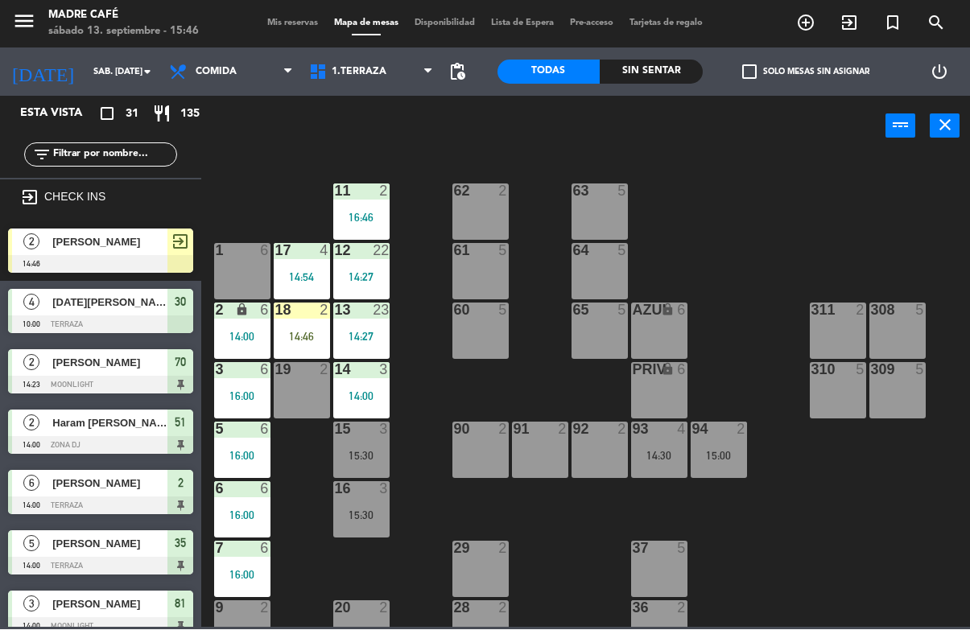
click at [303, 341] on div "14:46" at bounding box center [302, 337] width 56 height 11
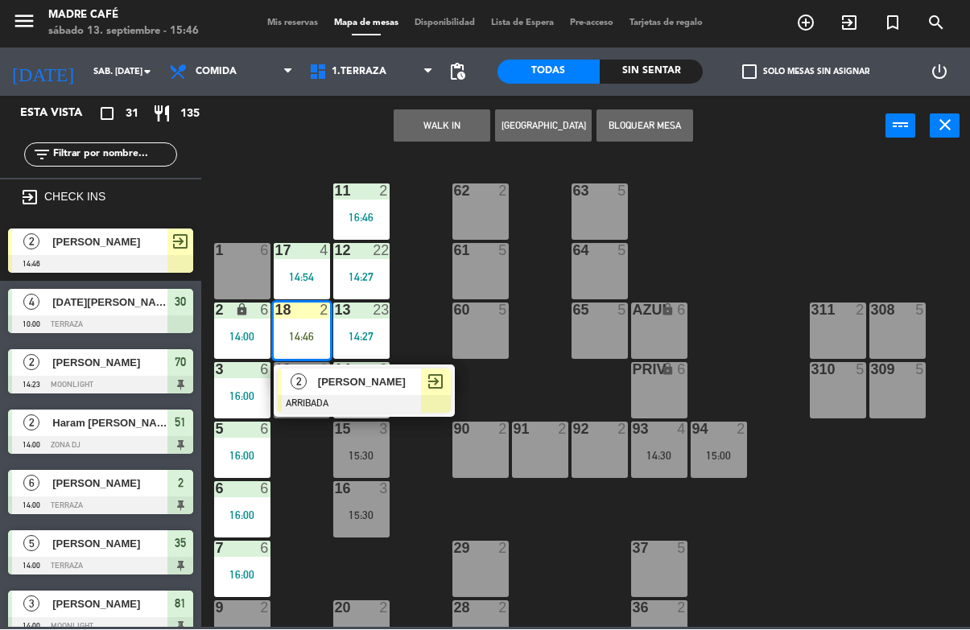
click at [439, 400] on div at bounding box center [364, 405] width 173 height 18
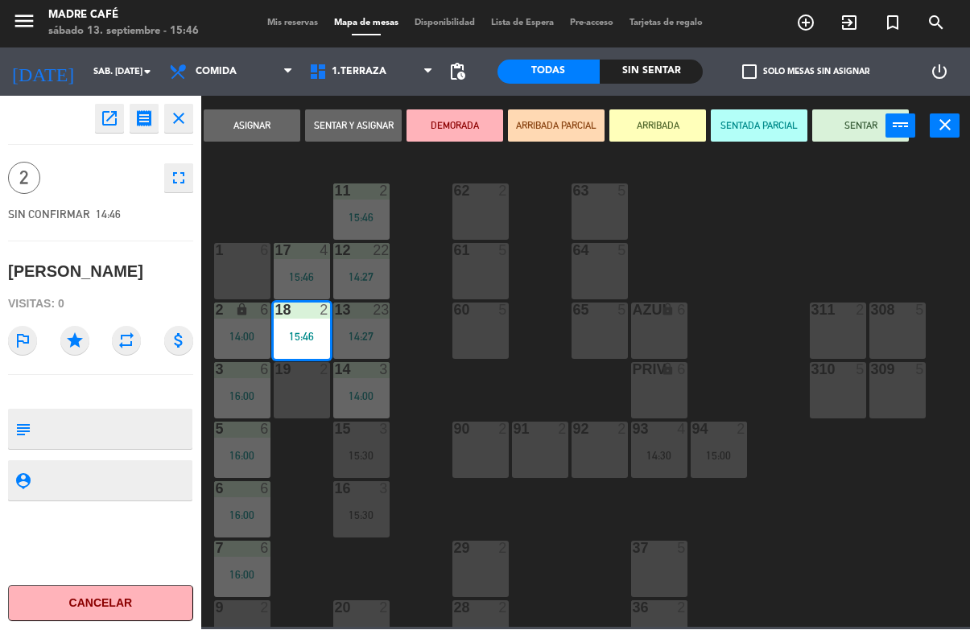
click at [852, 124] on button "SENTAR" at bounding box center [860, 126] width 97 height 32
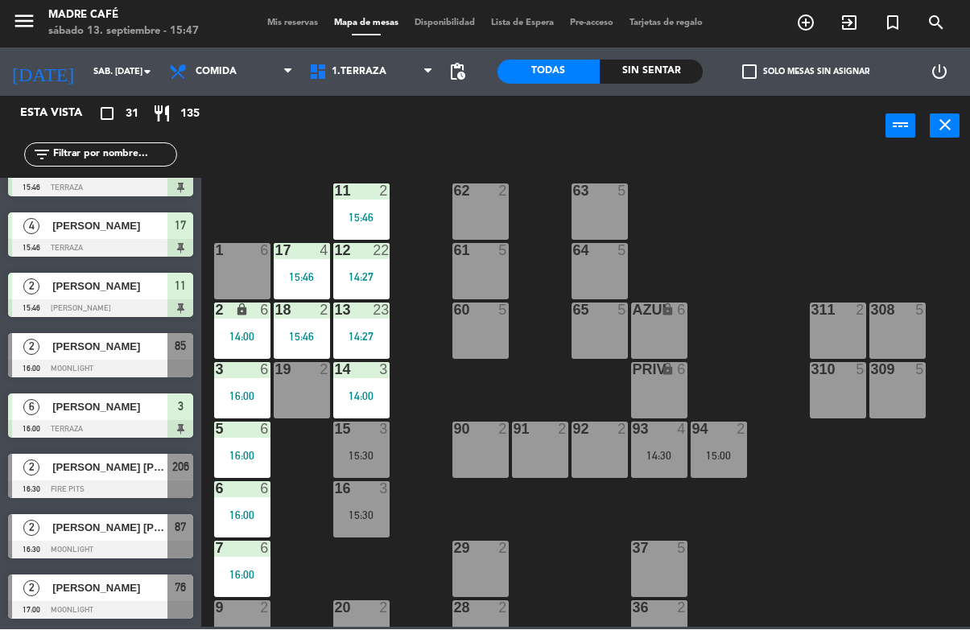
scroll to position [1422, 0]
click at [103, 366] on div at bounding box center [100, 370] width 185 height 18
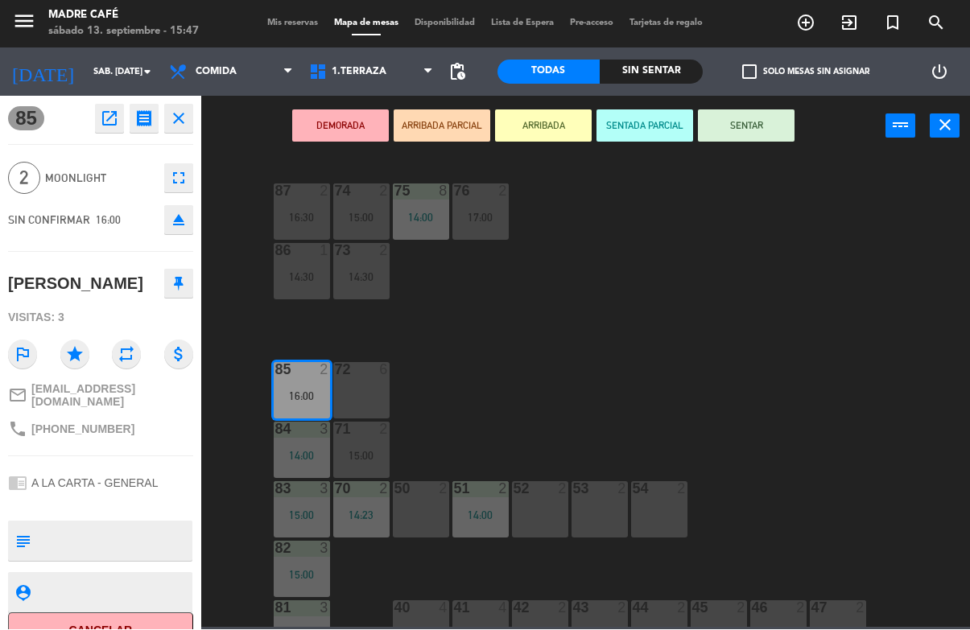
click at [557, 132] on button "ARRIBADA" at bounding box center [543, 126] width 97 height 32
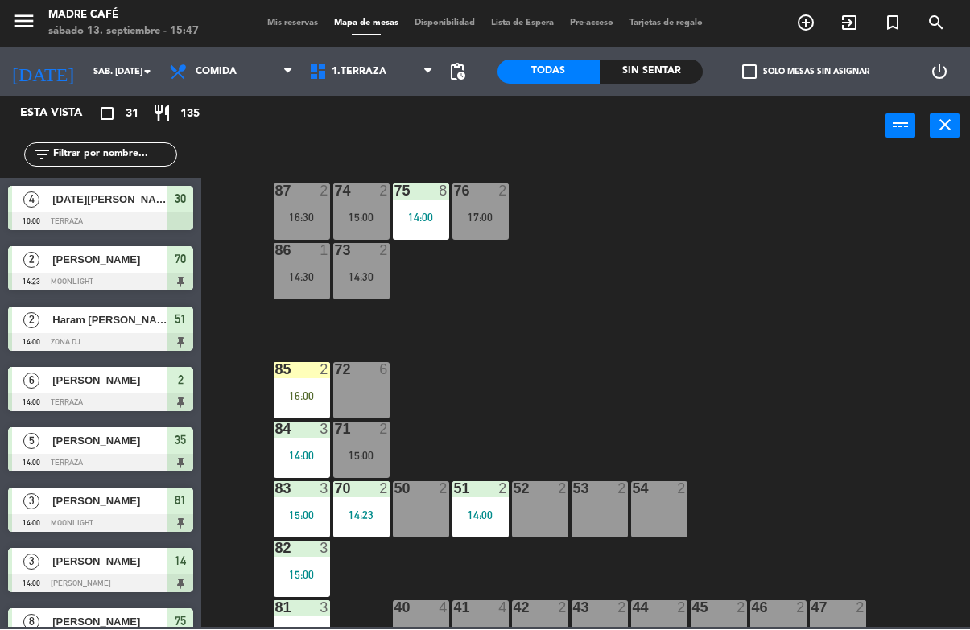
scroll to position [360, 0]
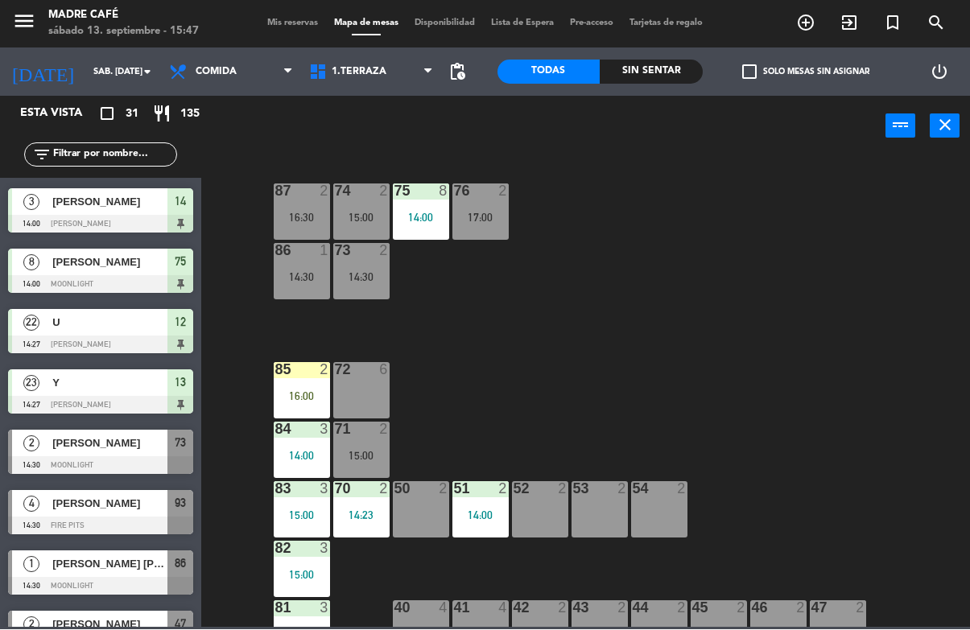
click at [305, 387] on div "85 2 16:00" at bounding box center [302, 391] width 56 height 56
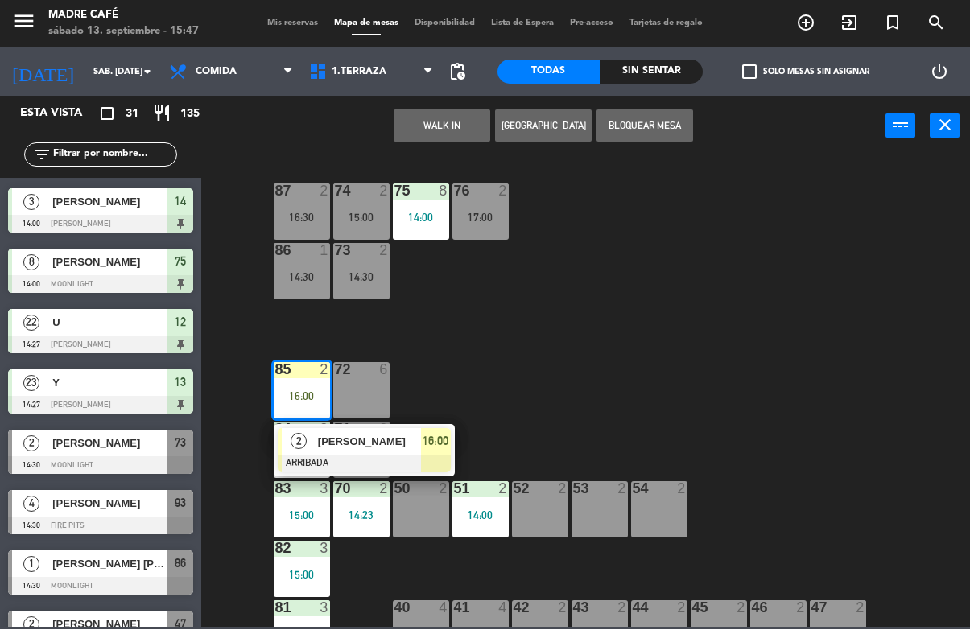
click at [454, 452] on div "2 [PERSON_NAME] ARRIBADA 16:00" at bounding box center [364, 451] width 181 height 52
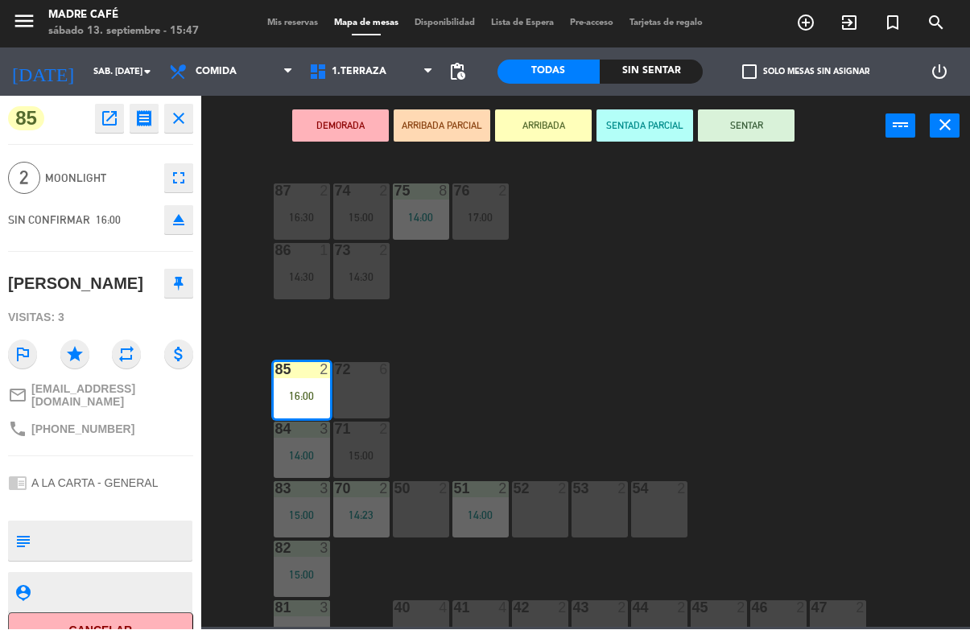
click at [762, 135] on button "SENTAR" at bounding box center [746, 126] width 97 height 32
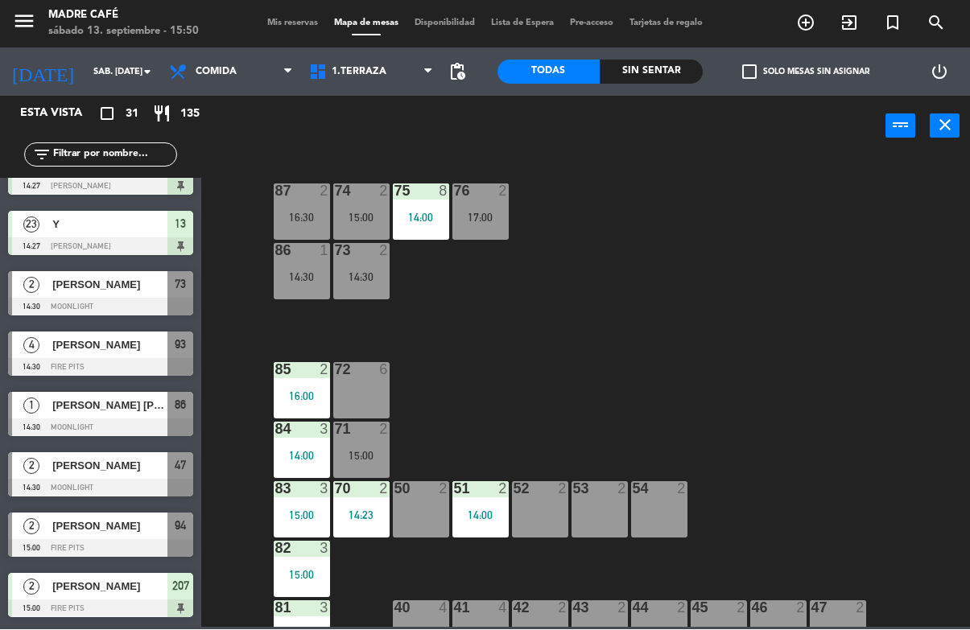
scroll to position [518, 0]
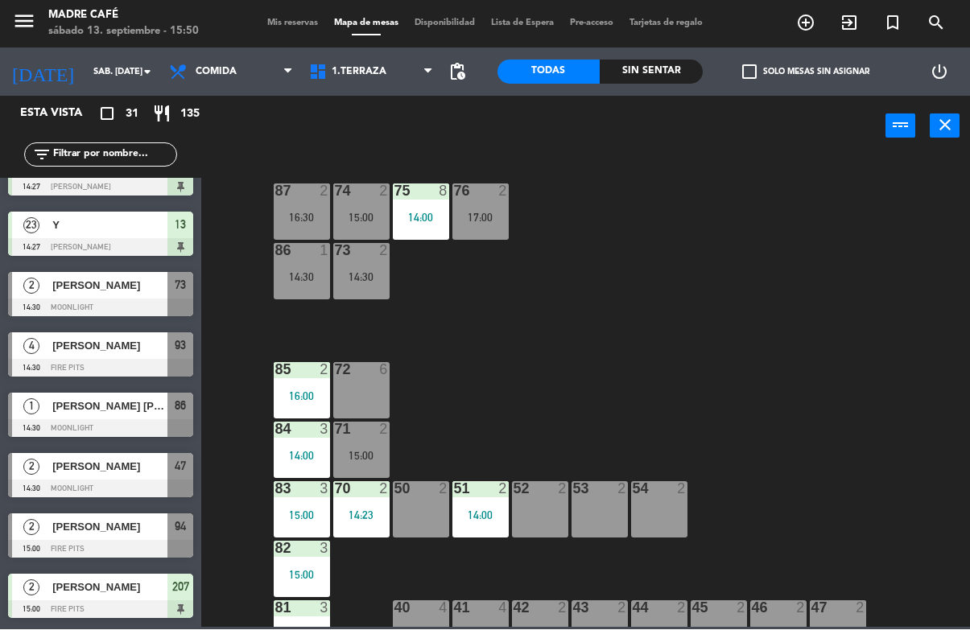
click at [58, 303] on div at bounding box center [100, 308] width 185 height 18
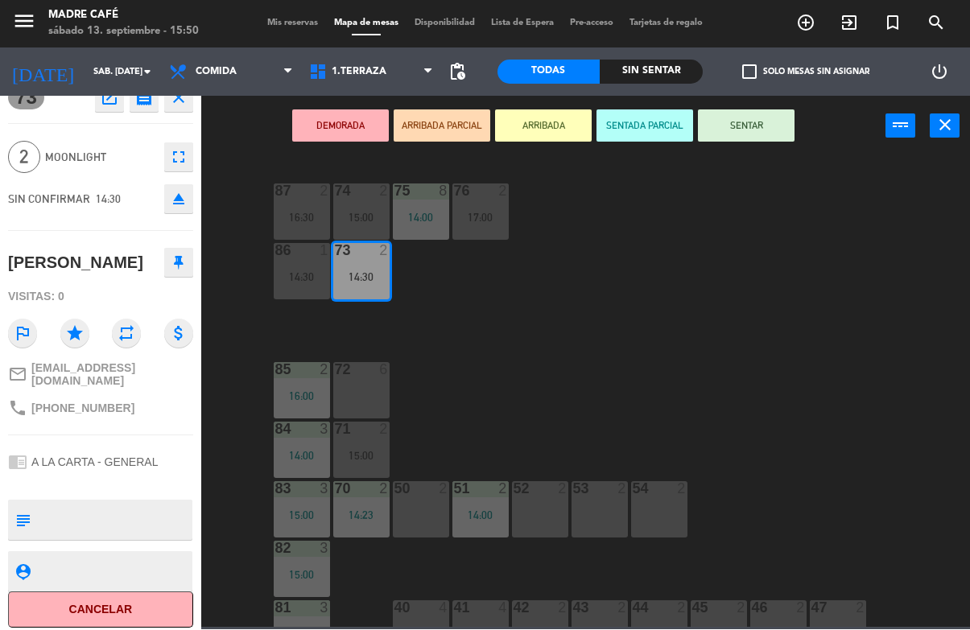
scroll to position [20, 0]
click at [163, 604] on button "Cancelar" at bounding box center [100, 611] width 185 height 36
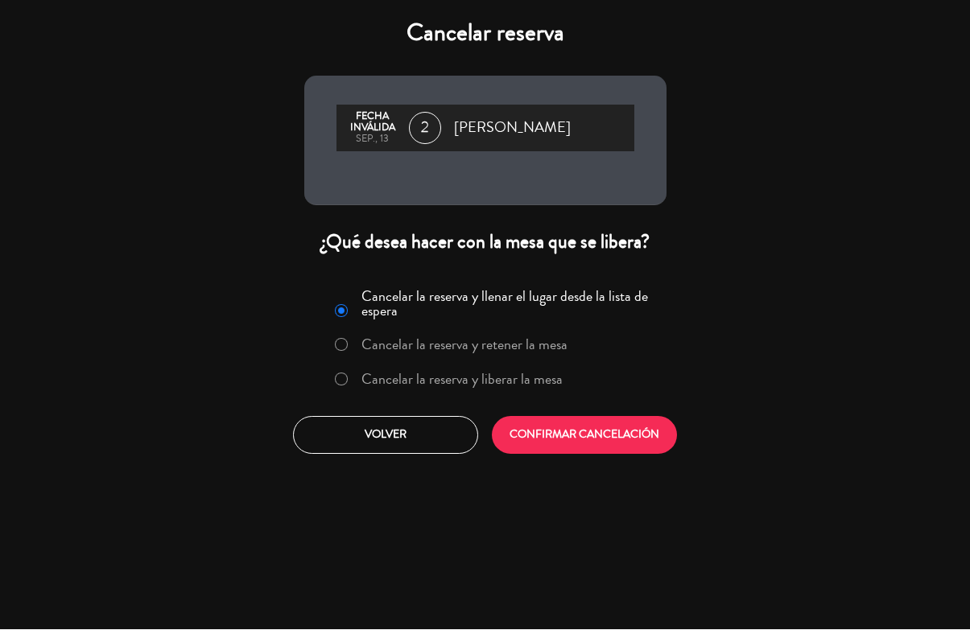
click at [418, 376] on label "Cancelar la reserva y liberar la mesa" at bounding box center [461, 380] width 201 height 14
click at [567, 438] on button "CONFIRMAR CANCELACIÓN" at bounding box center [584, 436] width 185 height 38
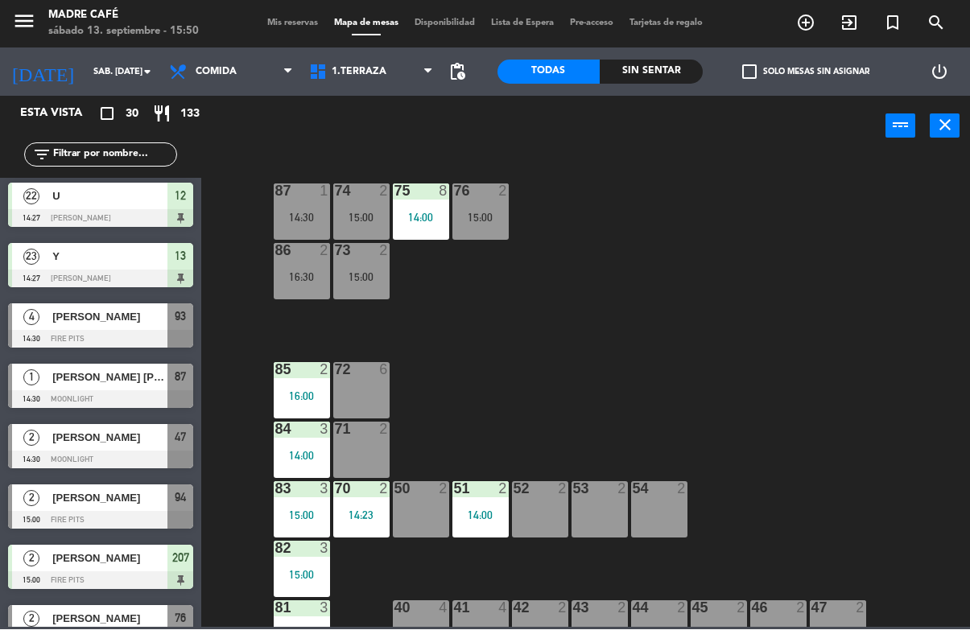
scroll to position [498, 0]
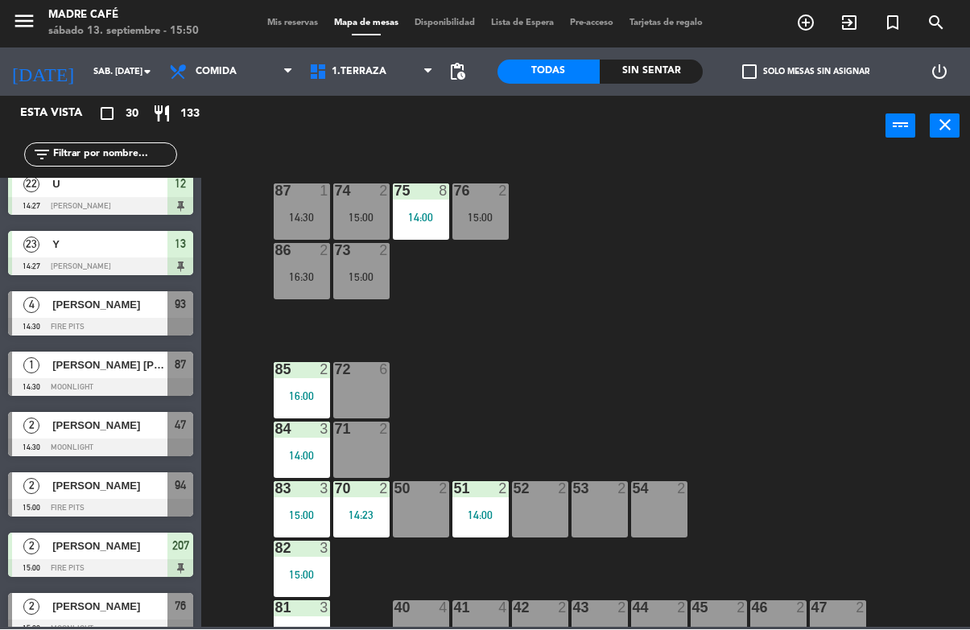
click at [56, 303] on span "[PERSON_NAME]" at bounding box center [109, 305] width 115 height 17
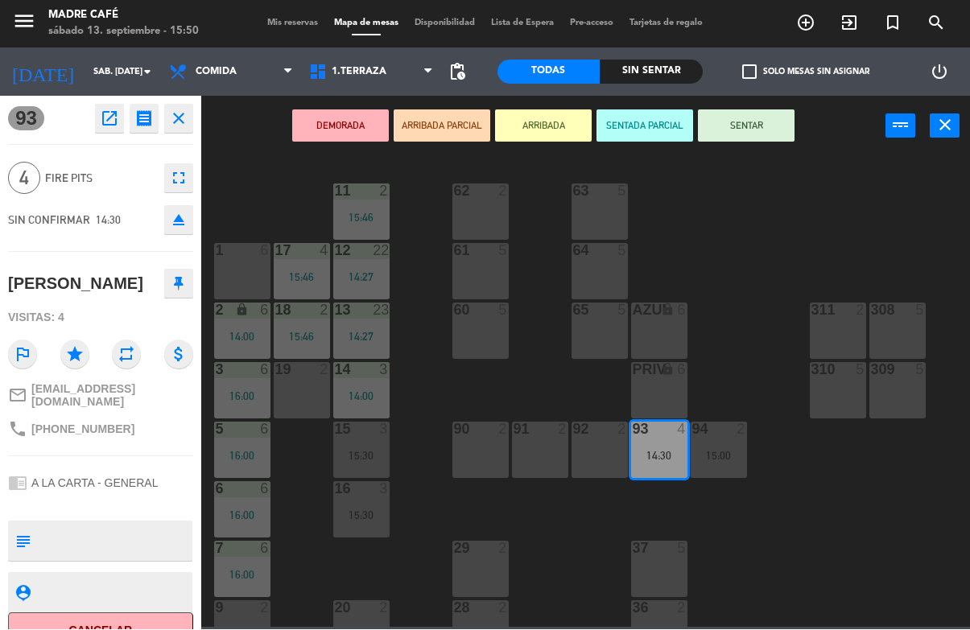
click at [750, 126] on button "SENTAR" at bounding box center [746, 126] width 97 height 32
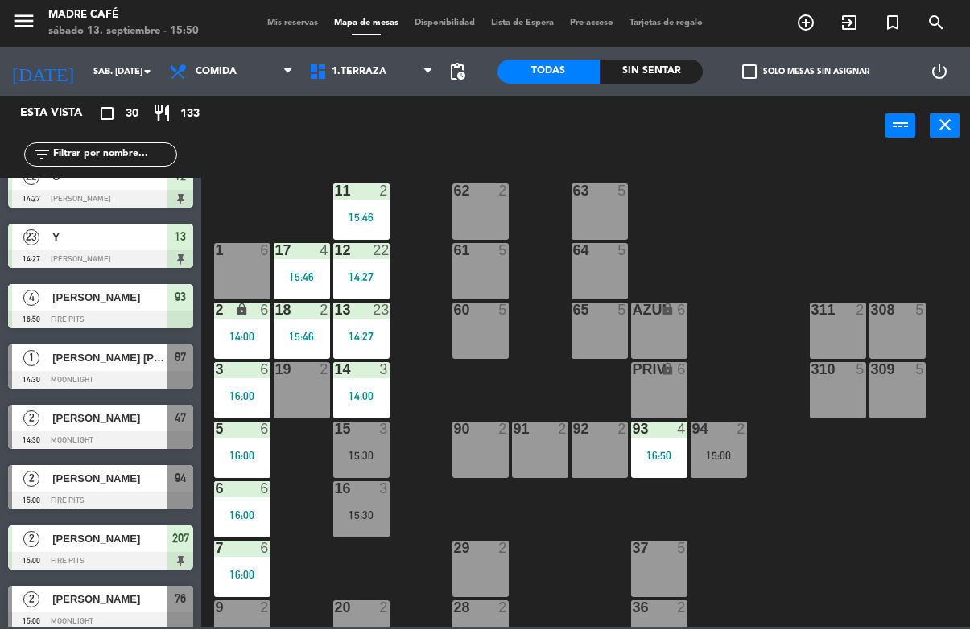
scroll to position [573, 0]
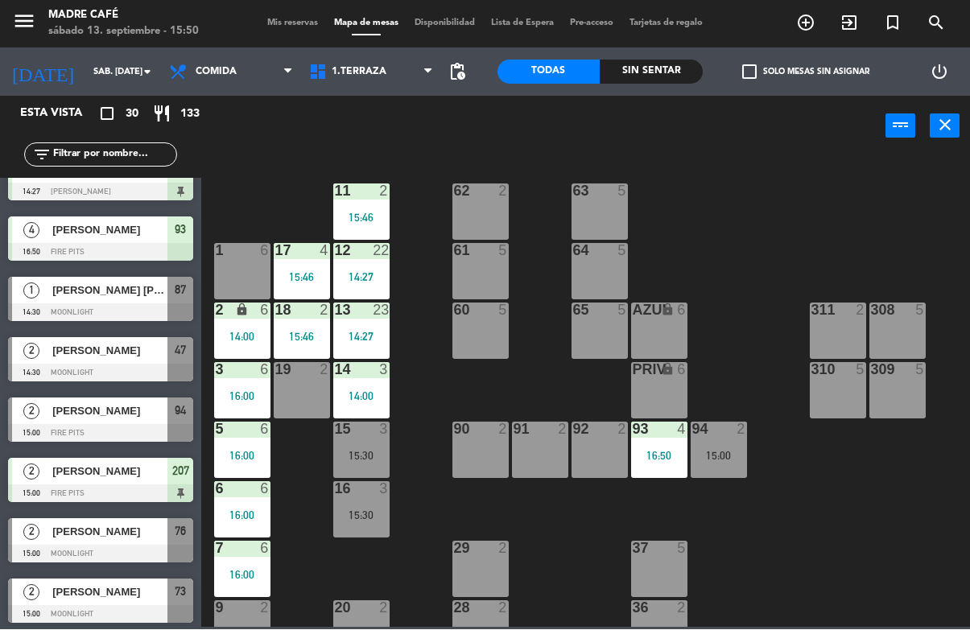
click at [128, 291] on span "[PERSON_NAME] [PERSON_NAME]" at bounding box center [109, 291] width 115 height 17
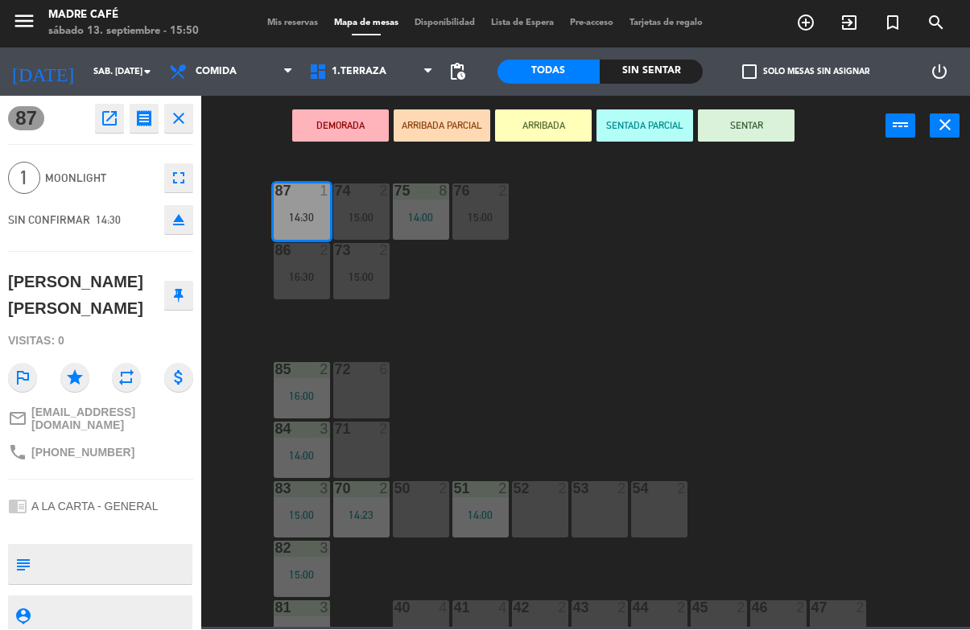
click at [767, 124] on button "SENTAR" at bounding box center [746, 126] width 97 height 32
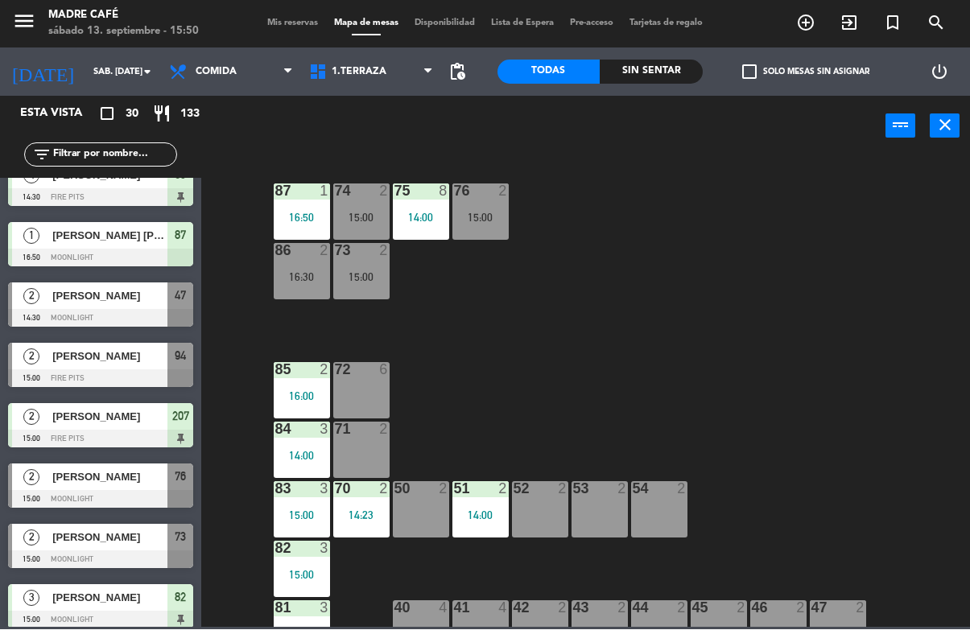
scroll to position [631, 0]
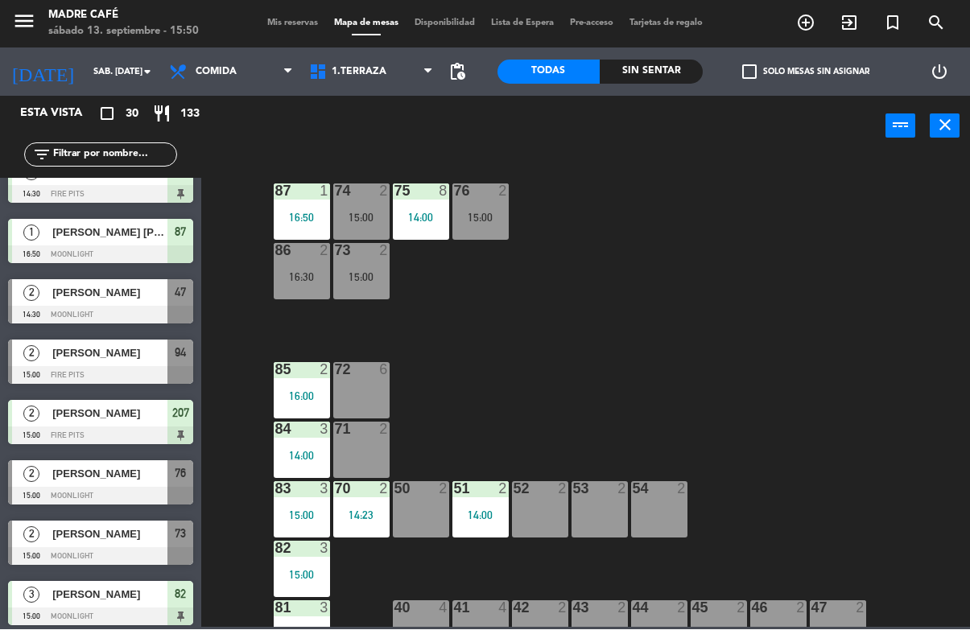
click at [119, 304] on div "[PERSON_NAME]" at bounding box center [109, 293] width 117 height 27
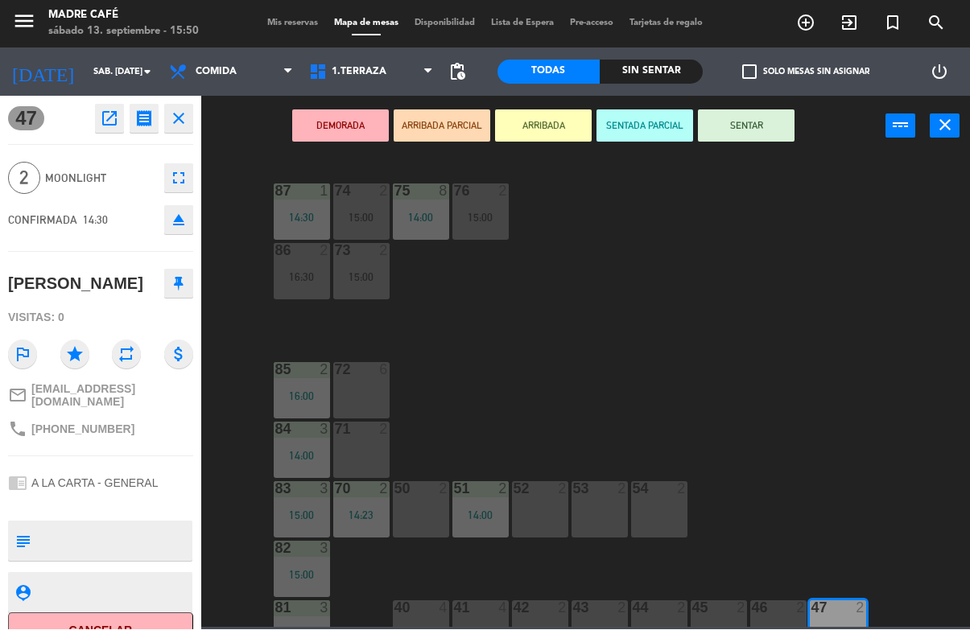
scroll to position [6, 0]
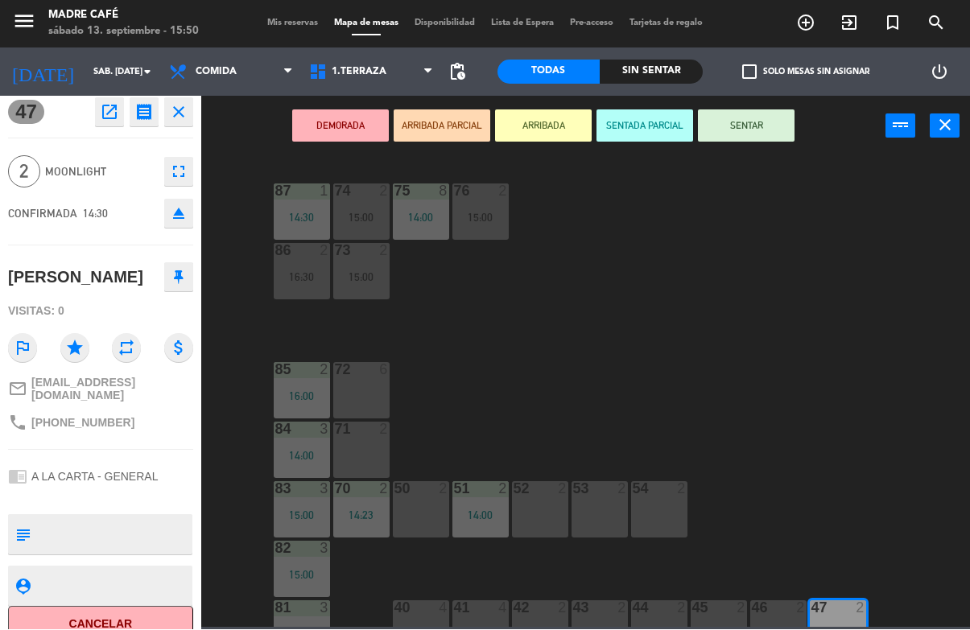
click at [122, 624] on button "Cancelar" at bounding box center [100, 625] width 185 height 36
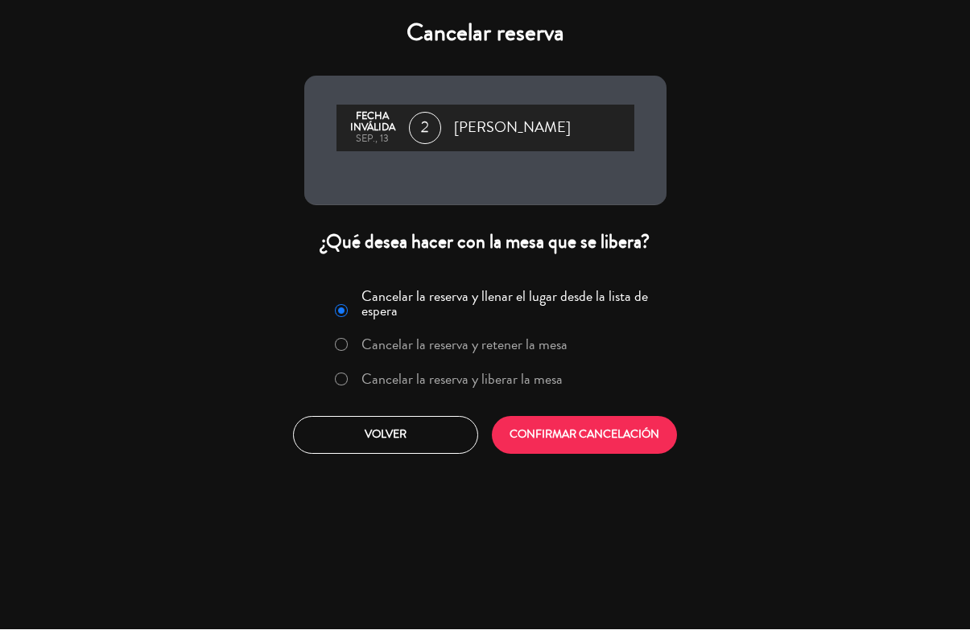
click at [417, 378] on label "Cancelar la reserva y liberar la mesa" at bounding box center [461, 380] width 201 height 14
click at [586, 439] on button "CONFIRMAR CANCELACIÓN" at bounding box center [584, 436] width 185 height 38
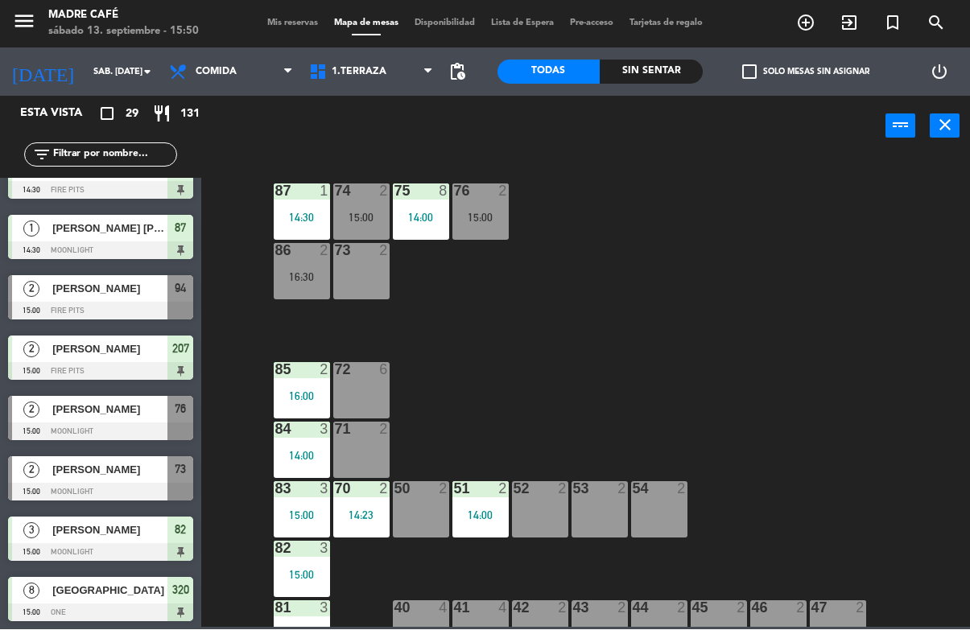
scroll to position [650, 0]
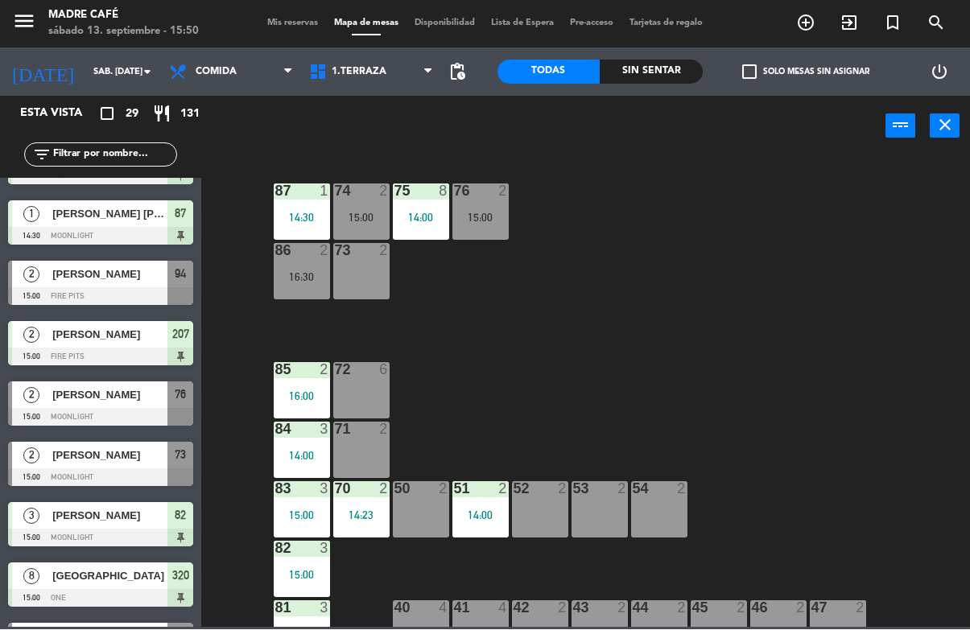
click at [127, 283] on span "[PERSON_NAME]" at bounding box center [109, 274] width 115 height 17
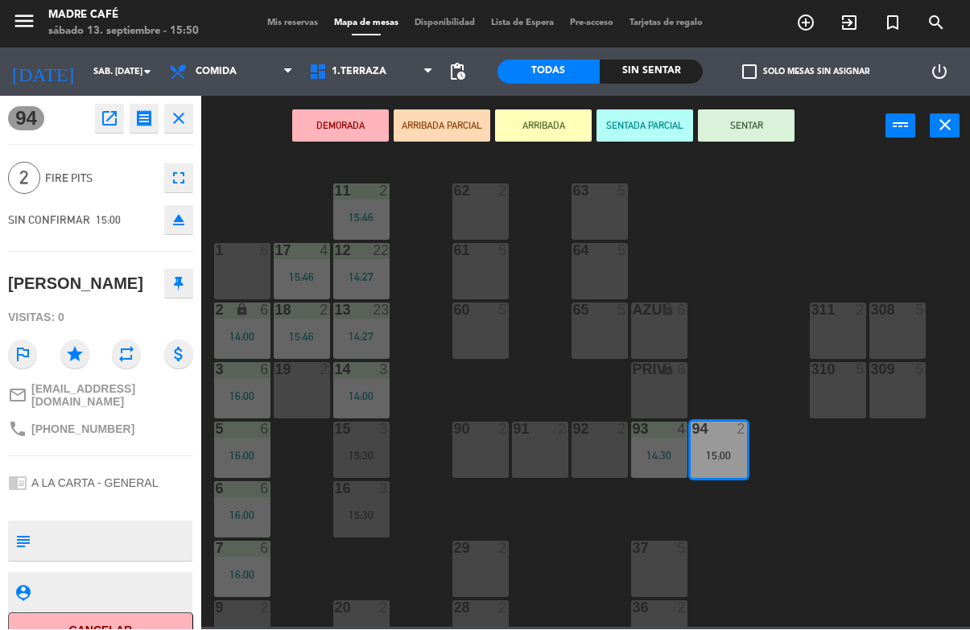
click at [771, 133] on button "SENTAR" at bounding box center [746, 126] width 97 height 32
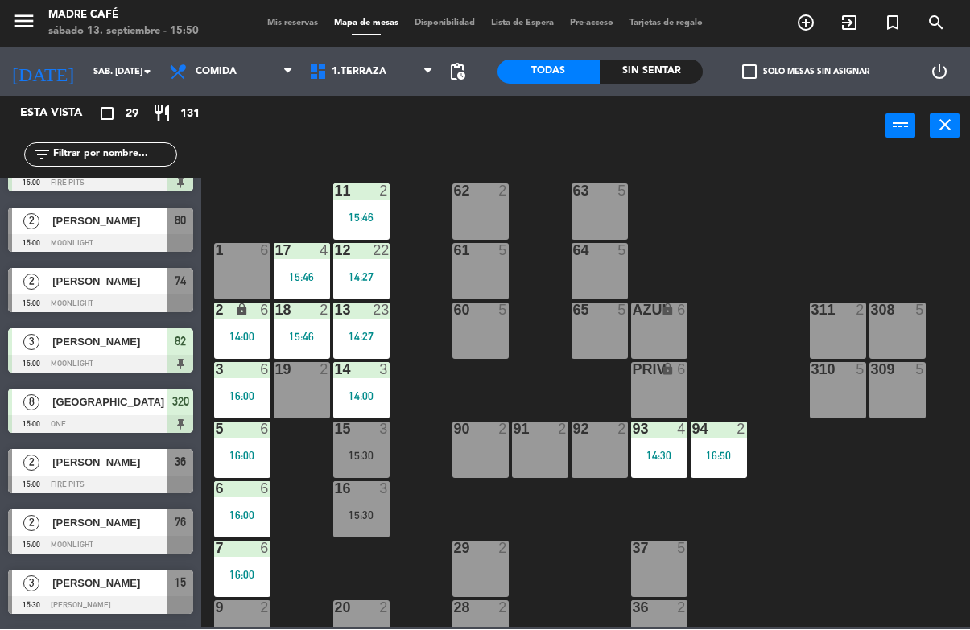
scroll to position [826, 0]
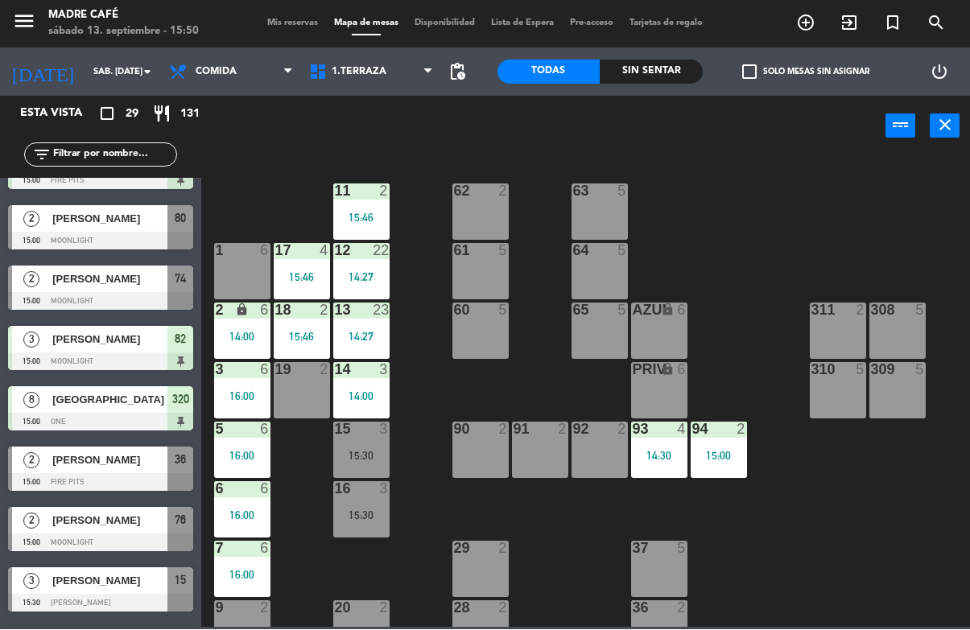
click at [112, 226] on span "[PERSON_NAME]" at bounding box center [109, 219] width 115 height 17
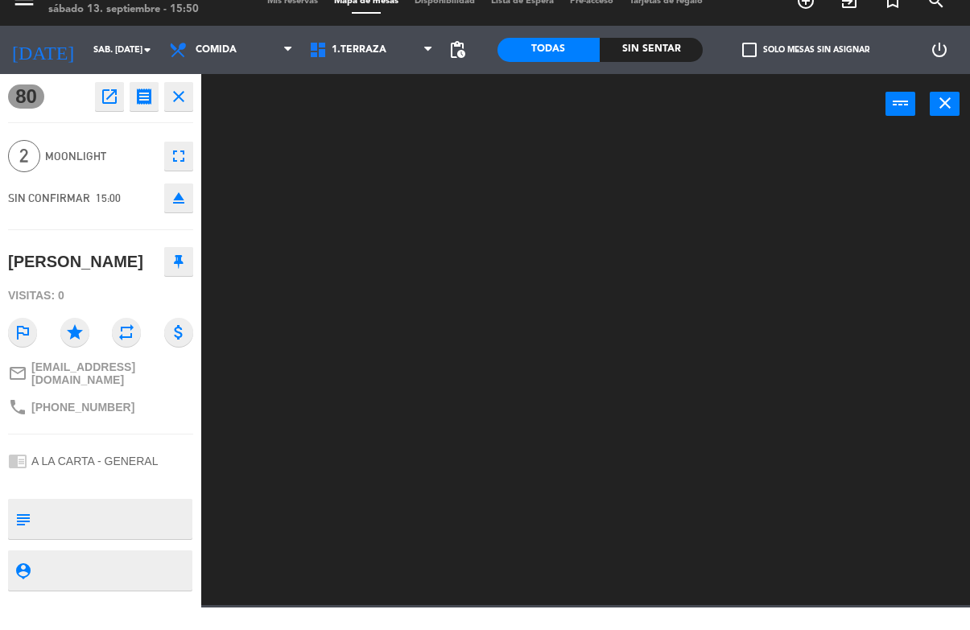
scroll to position [0, 0]
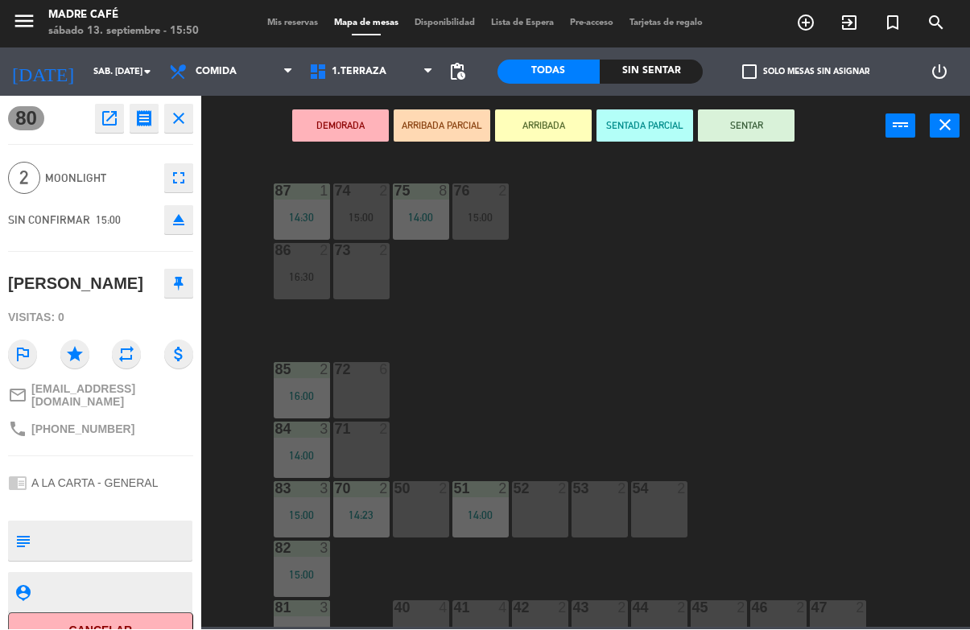
click at [127, 623] on button "Cancelar" at bounding box center [100, 631] width 185 height 36
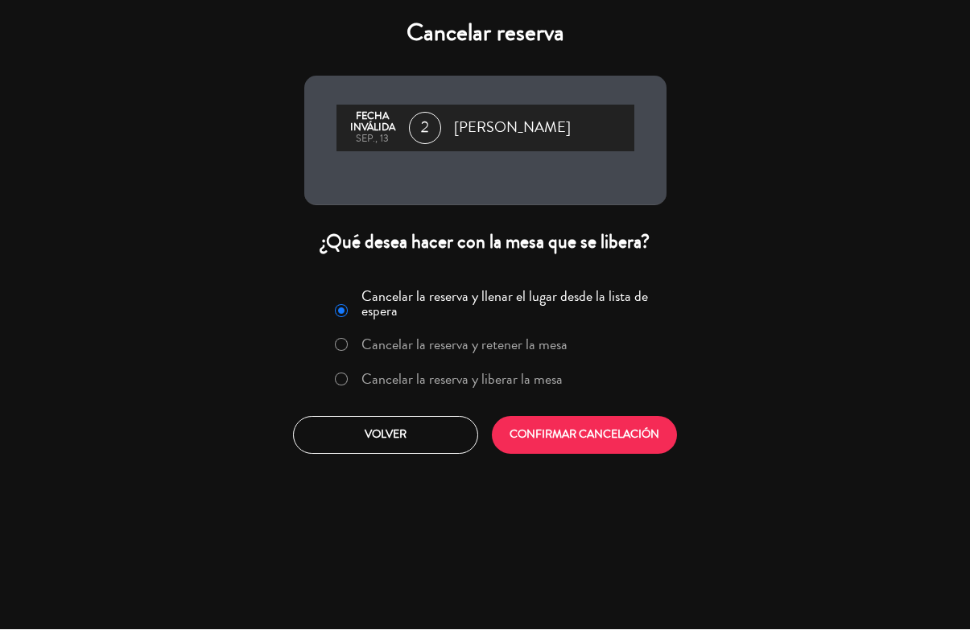
click at [442, 377] on label "Cancelar la reserva y liberar la mesa" at bounding box center [461, 380] width 201 height 14
click at [543, 435] on button "CONFIRMAR CANCELACIÓN" at bounding box center [584, 436] width 185 height 38
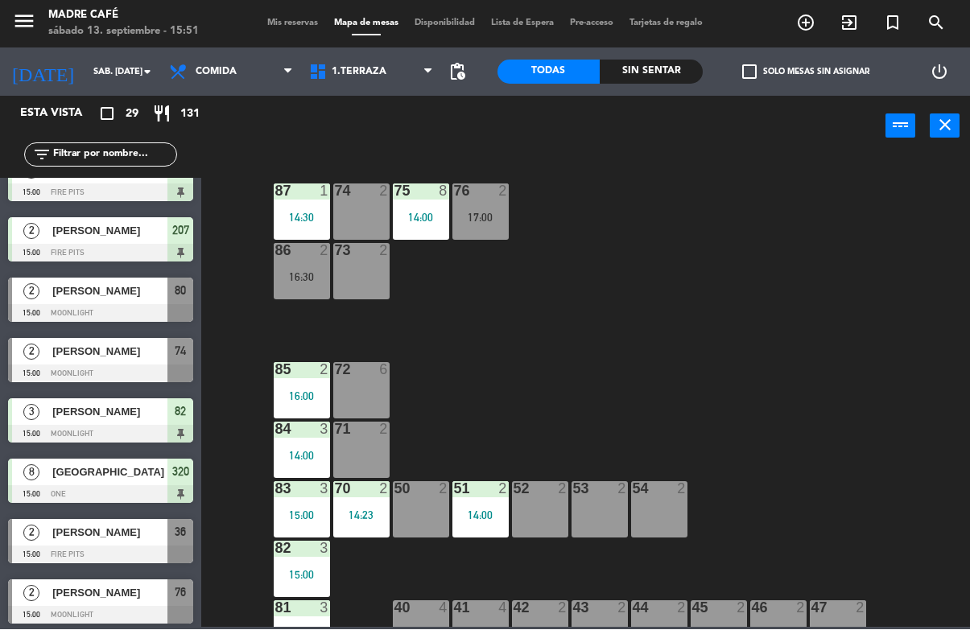
scroll to position [748, 0]
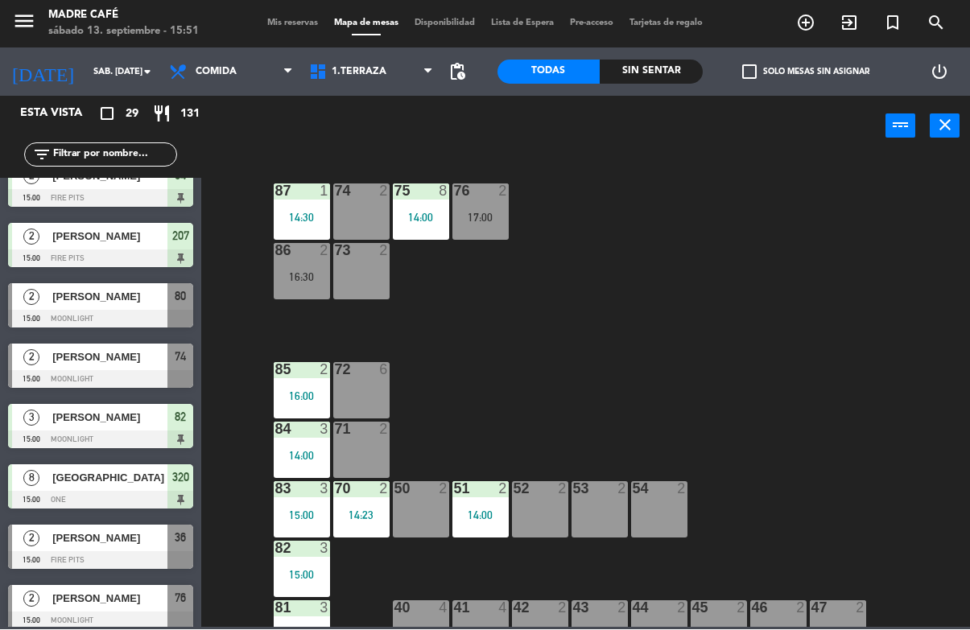
click at [133, 365] on span "[PERSON_NAME]" at bounding box center [109, 357] width 115 height 17
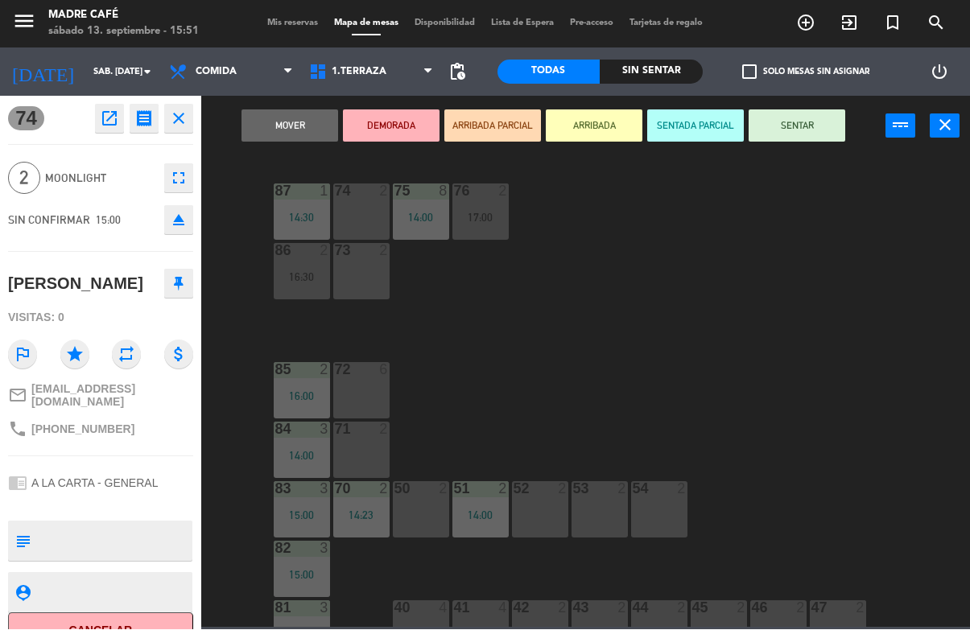
click at [130, 615] on button "Cancelar" at bounding box center [100, 631] width 185 height 36
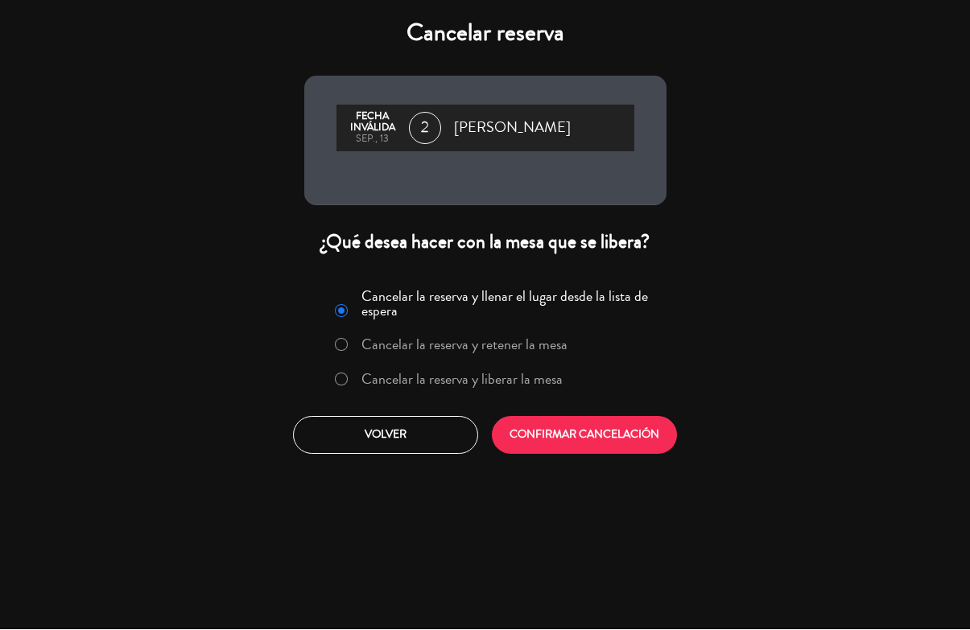
click at [391, 386] on label "Cancelar la reserva y liberar la mesa" at bounding box center [461, 380] width 201 height 14
click at [586, 429] on button "CONFIRMAR CANCELACIÓN" at bounding box center [584, 436] width 185 height 38
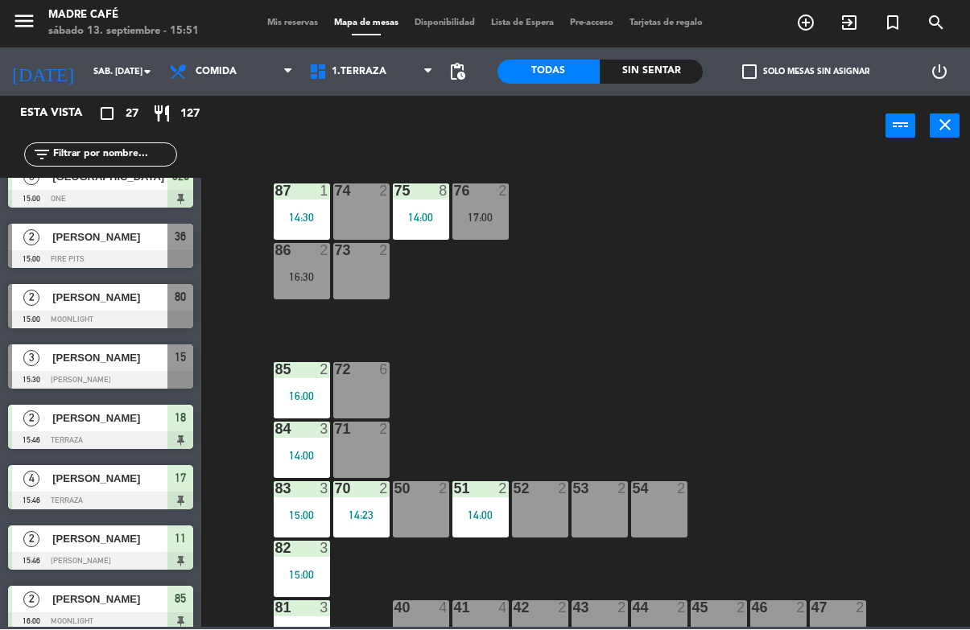
scroll to position [945, 0]
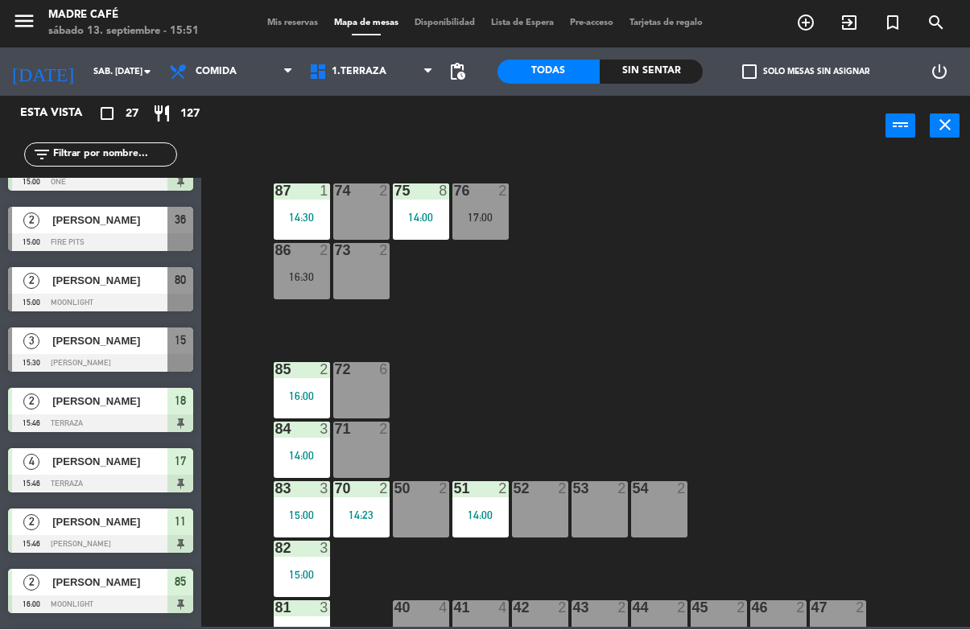
click at [130, 225] on span "[PERSON_NAME]" at bounding box center [109, 220] width 115 height 17
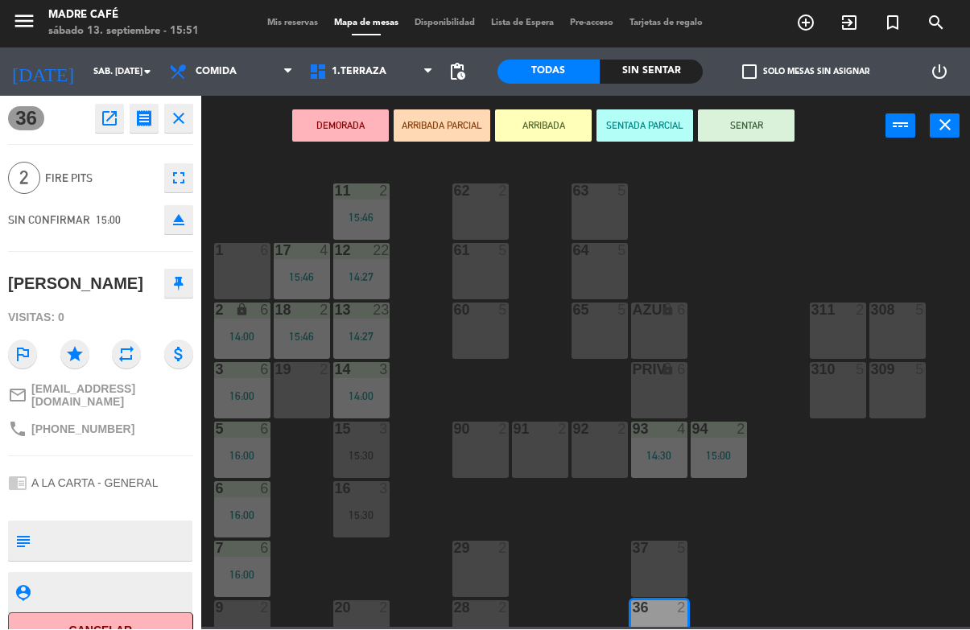
click at [770, 124] on button "SENTAR" at bounding box center [746, 126] width 97 height 32
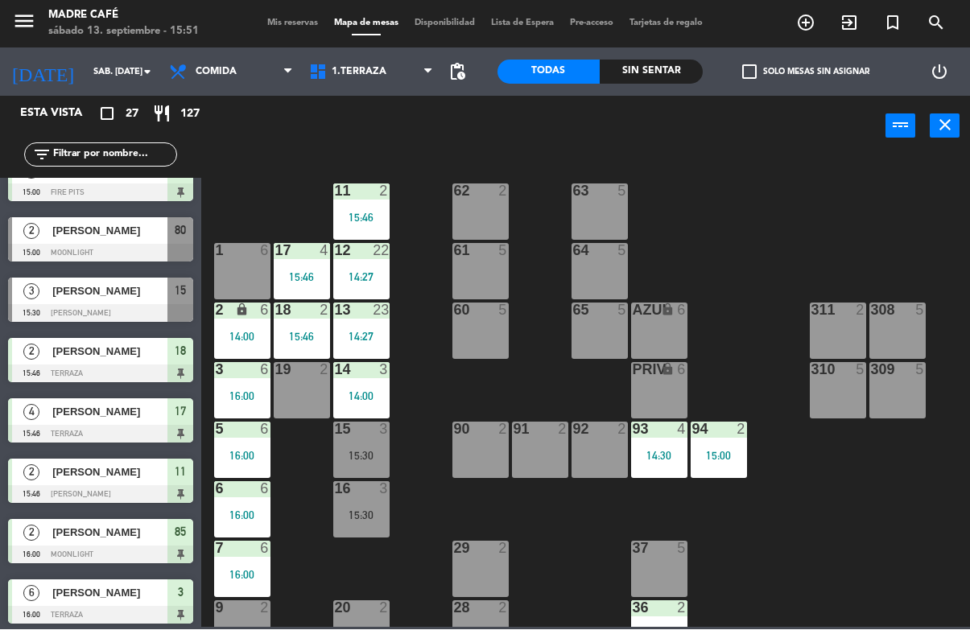
scroll to position [994, 0]
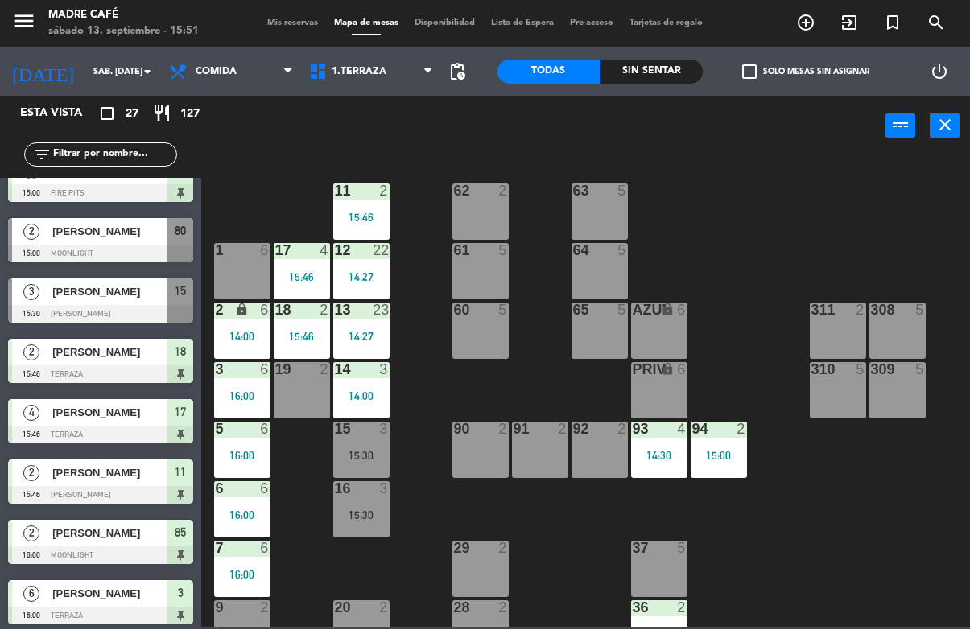
click at [126, 252] on div at bounding box center [100, 254] width 185 height 18
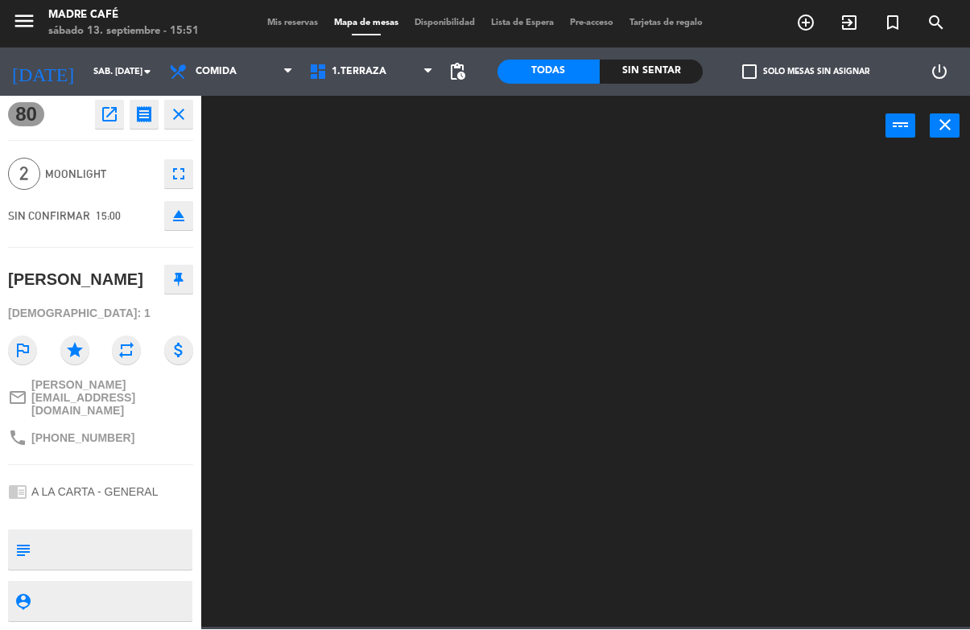
scroll to position [6, 0]
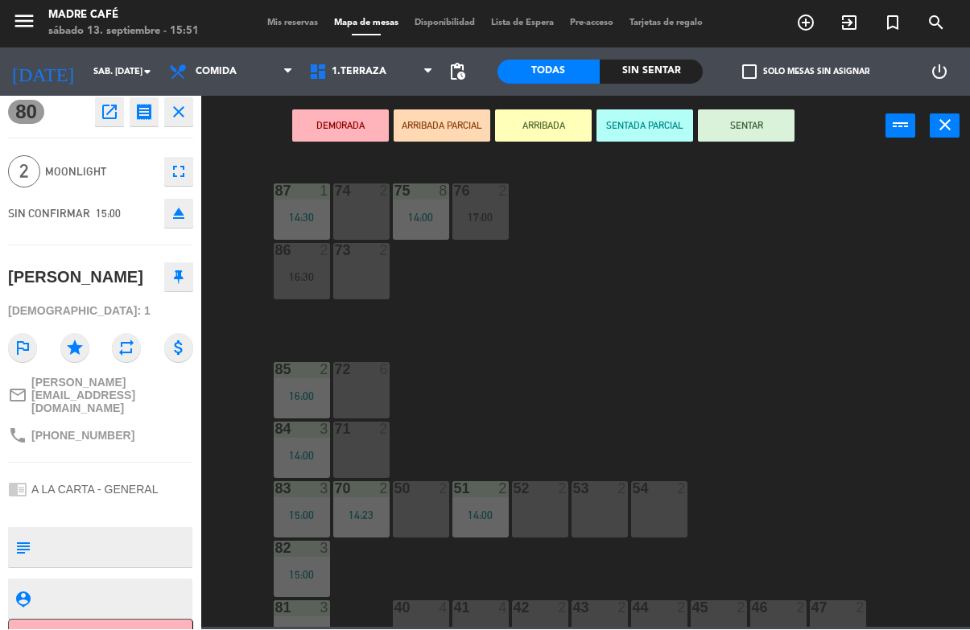
click at [119, 623] on button "Cancelar" at bounding box center [100, 638] width 185 height 36
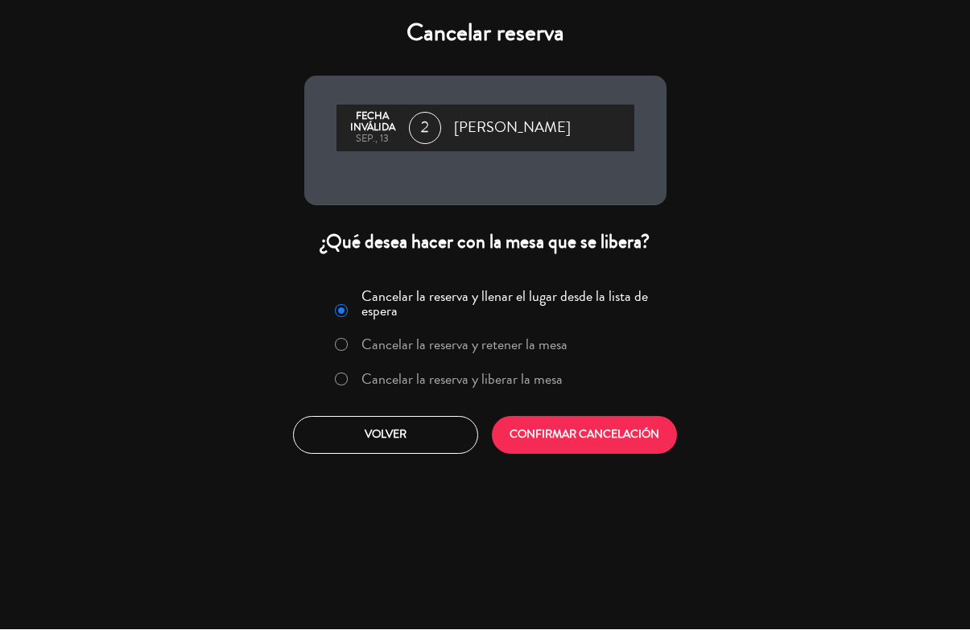
click at [398, 385] on label "Cancelar la reserva y liberar la mesa" at bounding box center [461, 380] width 201 height 14
click at [563, 443] on button "CONFIRMAR CANCELACIÓN" at bounding box center [584, 436] width 185 height 38
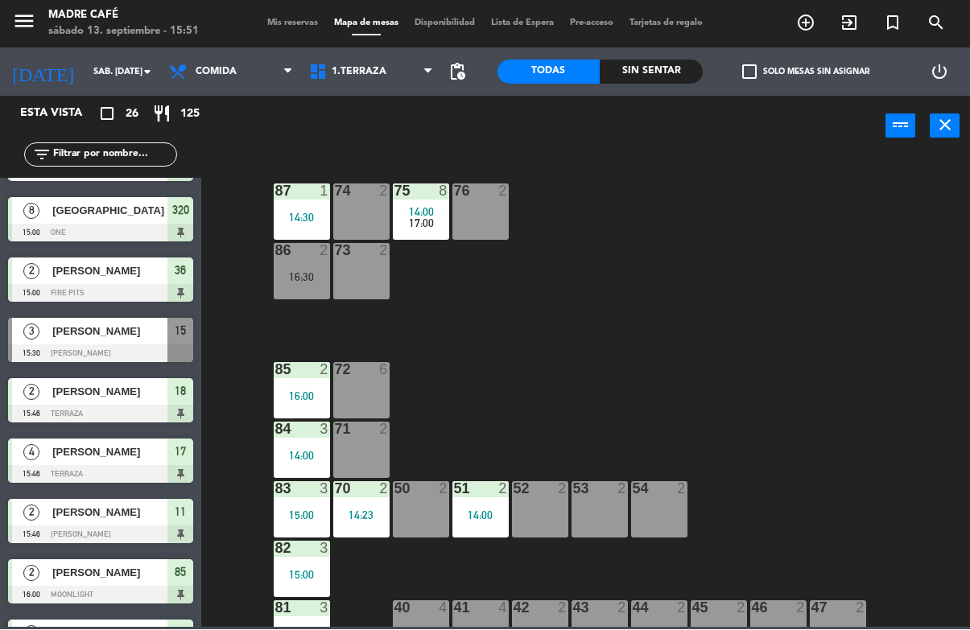
scroll to position [937, 0]
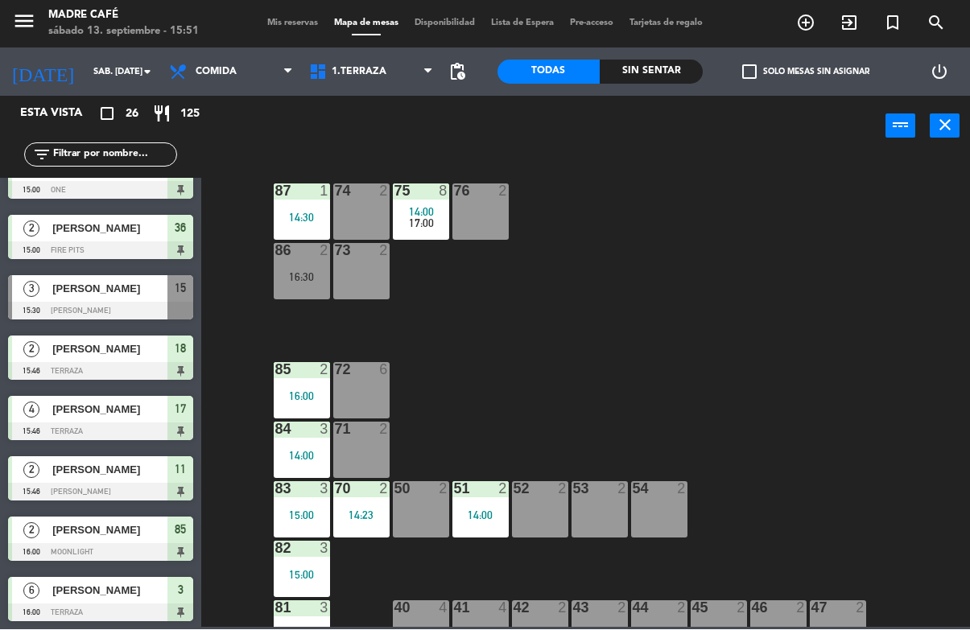
click at [130, 298] on div "[PERSON_NAME]" at bounding box center [109, 289] width 117 height 27
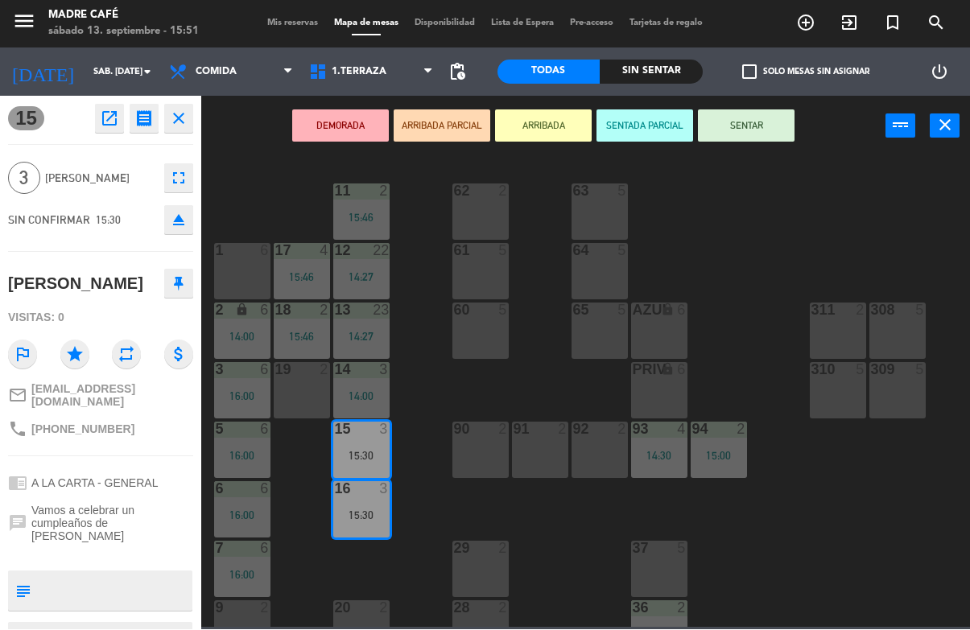
click at [750, 116] on button "SENTAR" at bounding box center [746, 126] width 97 height 32
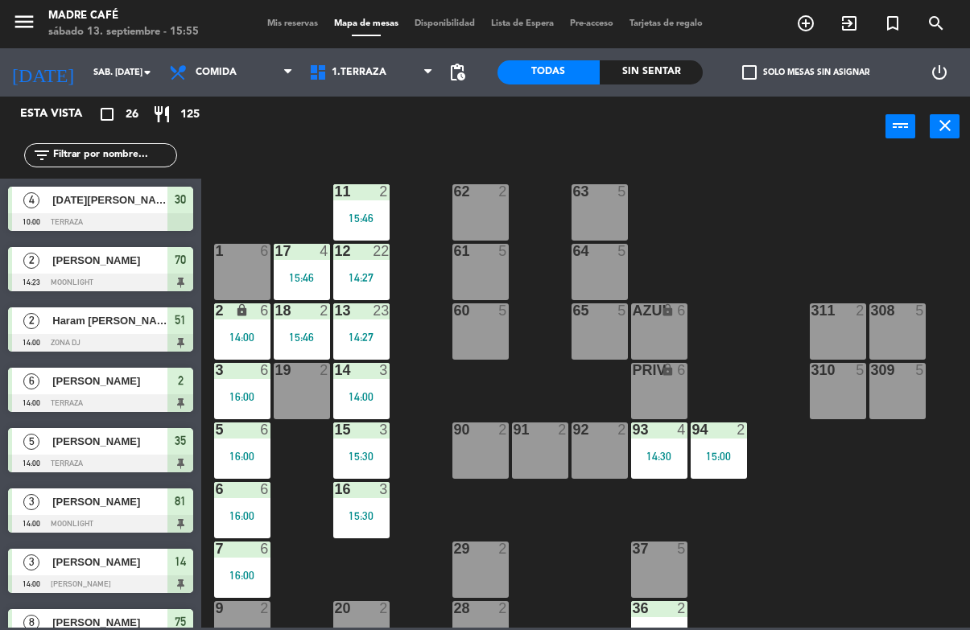
scroll to position [0, 0]
click at [868, 22] on span "exit_to_app" at bounding box center [848, 23] width 43 height 27
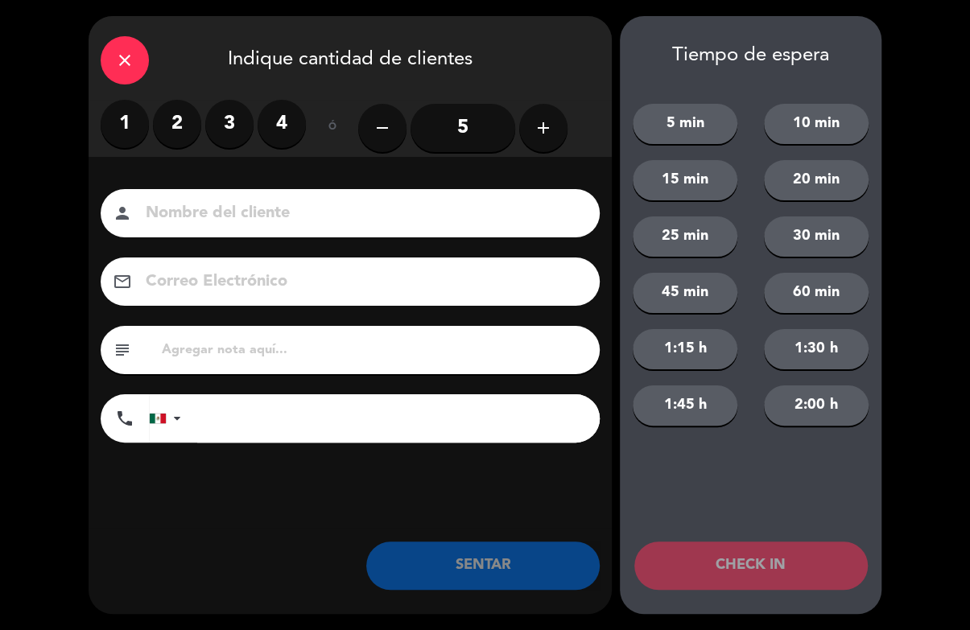
click at [130, 60] on icon "close" at bounding box center [124, 60] width 19 height 19
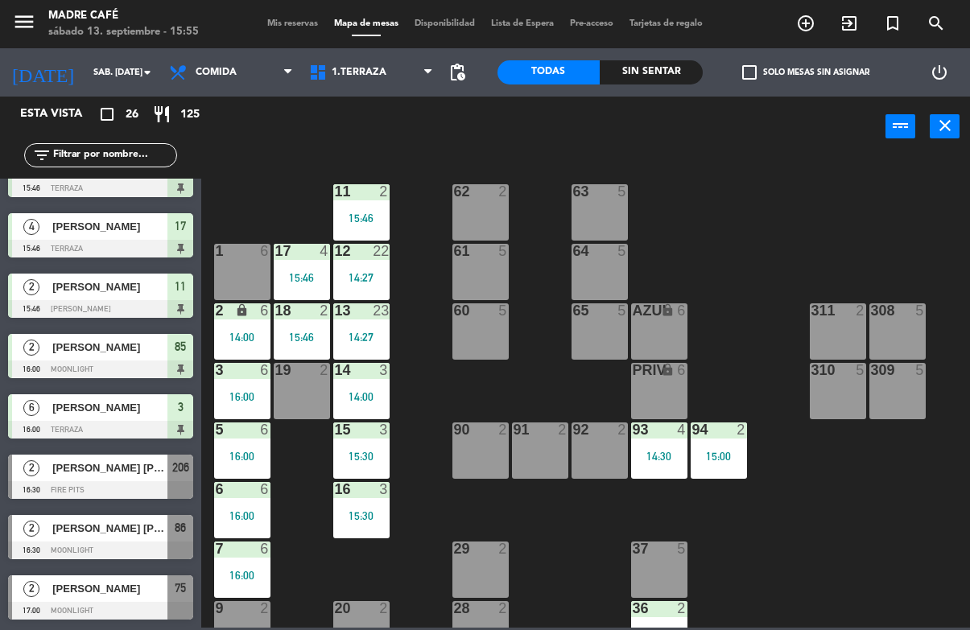
scroll to position [1120, 0]
click at [848, 18] on icon "exit_to_app" at bounding box center [849, 23] width 19 height 19
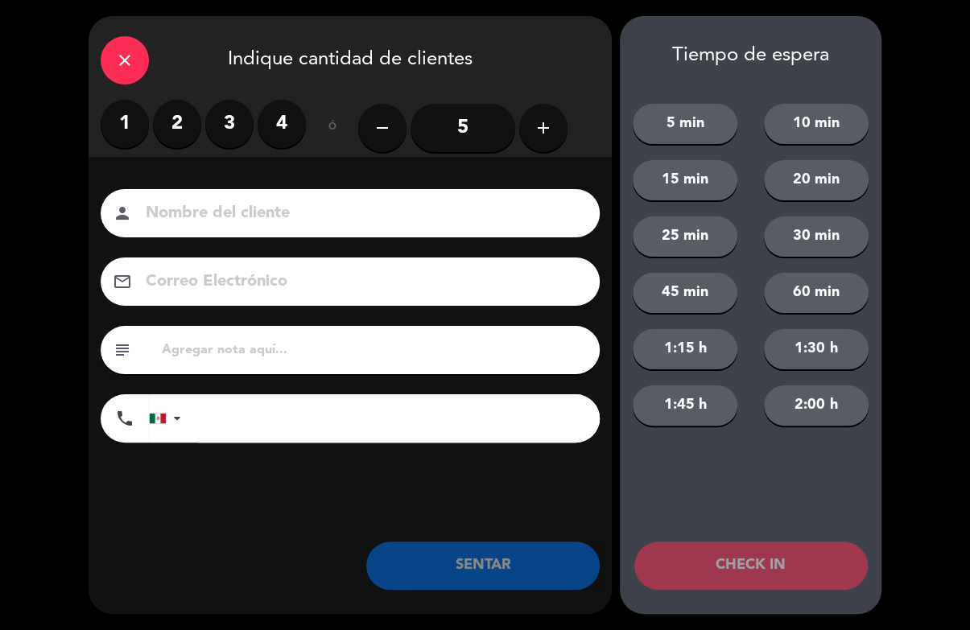
click at [535, 135] on icon "add" at bounding box center [543, 127] width 19 height 19
click at [549, 109] on button "add" at bounding box center [543, 128] width 48 height 48
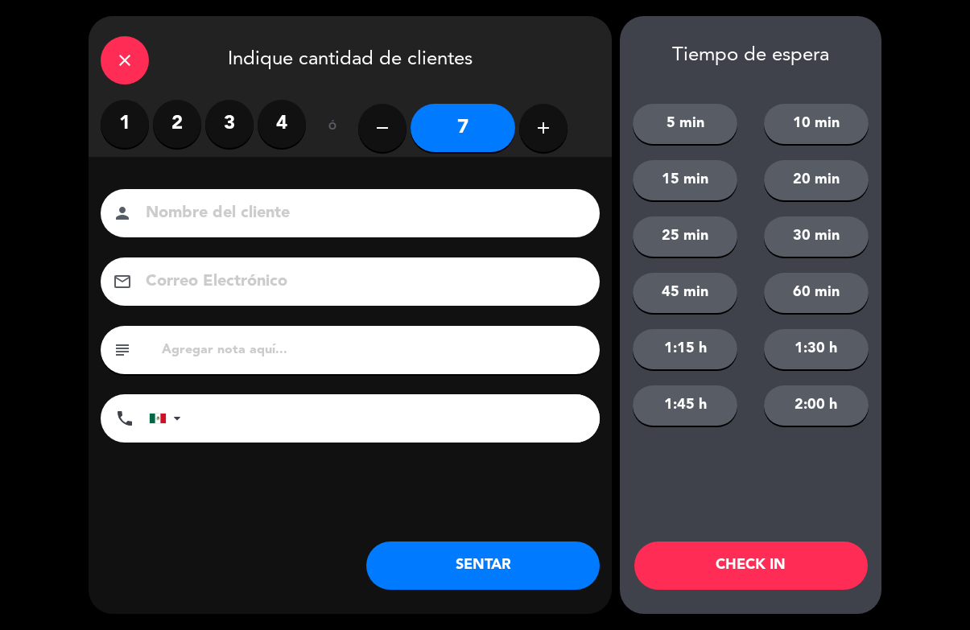
click at [560, 127] on button "add" at bounding box center [543, 128] width 48 height 48
click at [552, 119] on icon "add" at bounding box center [543, 127] width 19 height 19
click at [552, 123] on icon "add" at bounding box center [543, 127] width 19 height 19
click at [550, 127] on icon "add" at bounding box center [543, 127] width 19 height 19
click at [552, 133] on icon "add" at bounding box center [543, 127] width 19 height 19
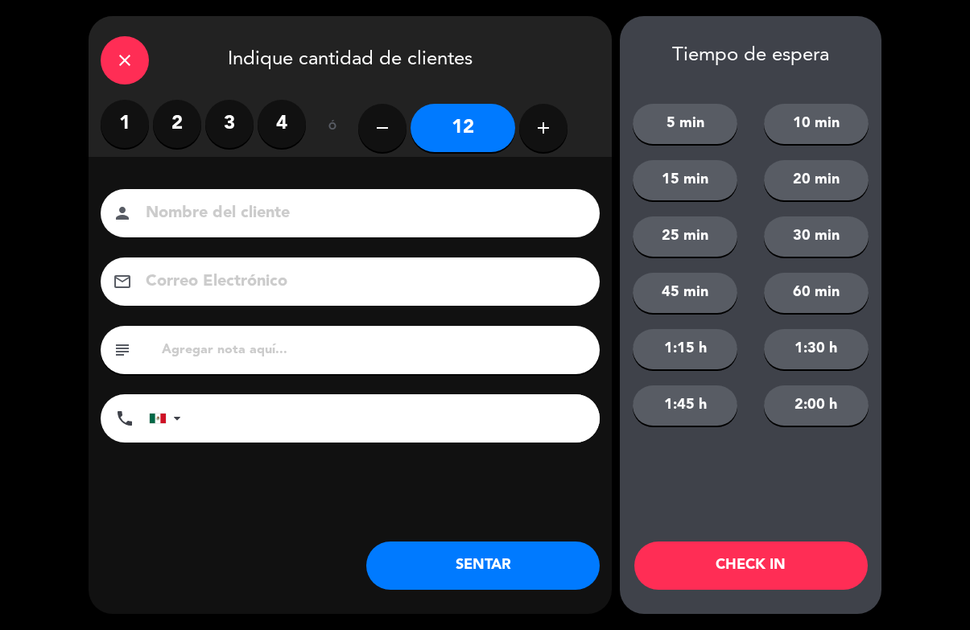
click at [558, 133] on button "add" at bounding box center [543, 128] width 48 height 48
click at [556, 130] on button "add" at bounding box center [543, 128] width 48 height 48
click at [565, 128] on button "add" at bounding box center [543, 128] width 48 height 48
click at [541, 129] on icon "add" at bounding box center [543, 127] width 19 height 19
click at [541, 128] on icon "add" at bounding box center [543, 127] width 19 height 19
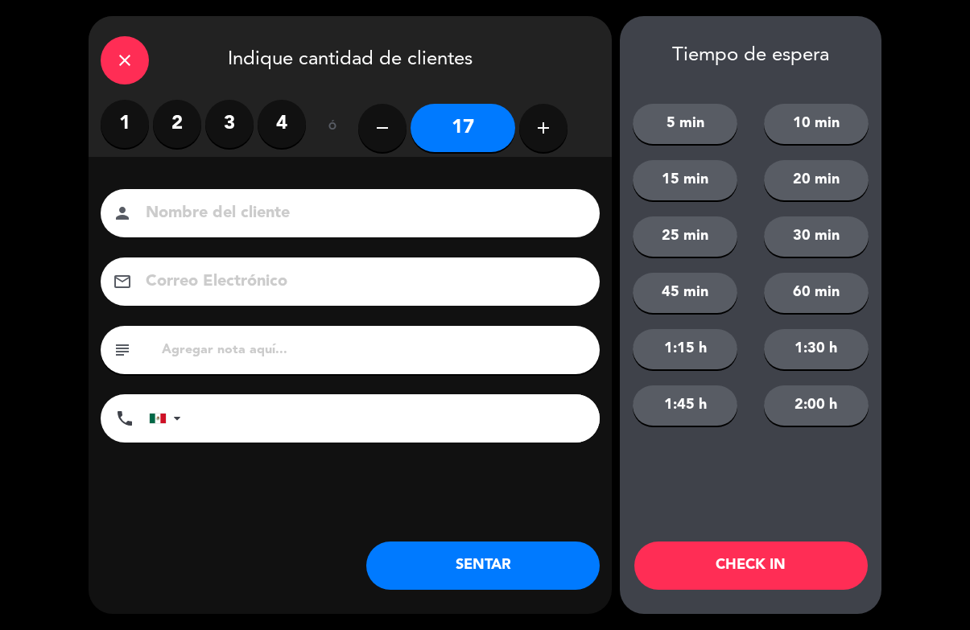
click at [540, 135] on icon "add" at bounding box center [543, 127] width 19 height 19
click at [555, 126] on button "add" at bounding box center [543, 128] width 48 height 48
type input "19"
click at [775, 575] on button "CHECK IN" at bounding box center [750, 566] width 233 height 48
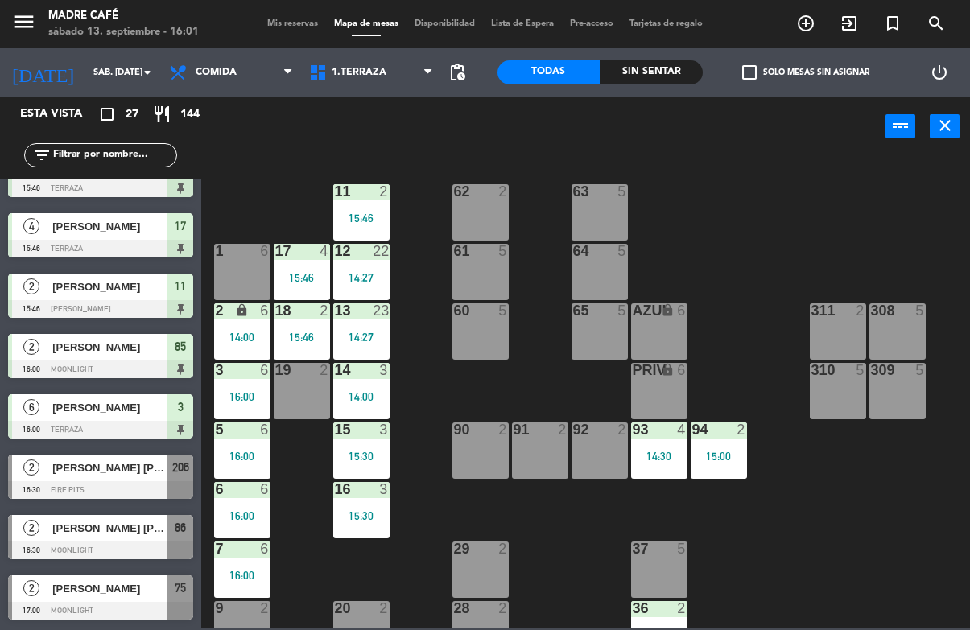
scroll to position [1223, 0]
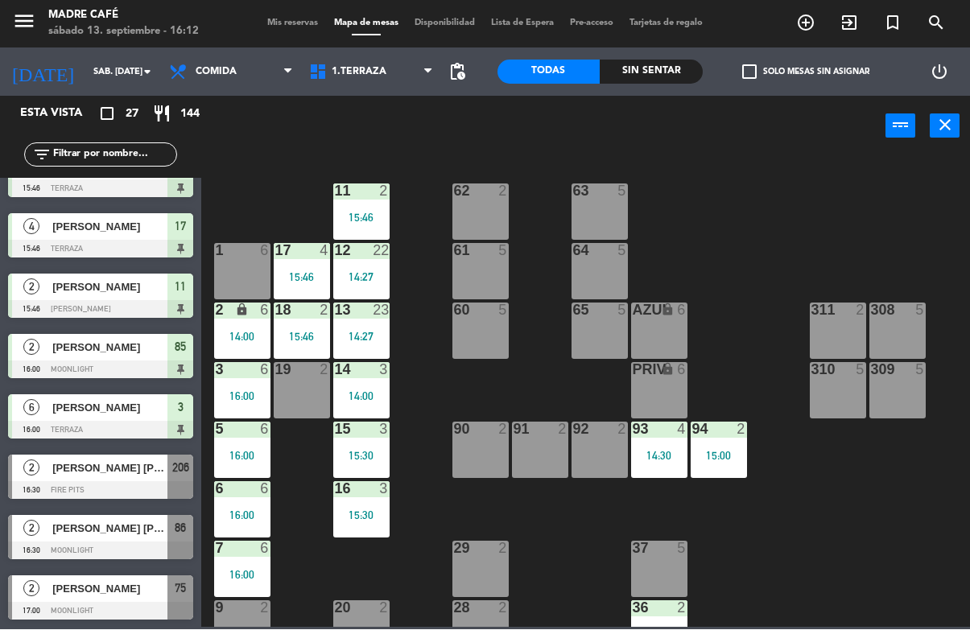
click at [238, 64] on span "Comida" at bounding box center [231, 72] width 140 height 35
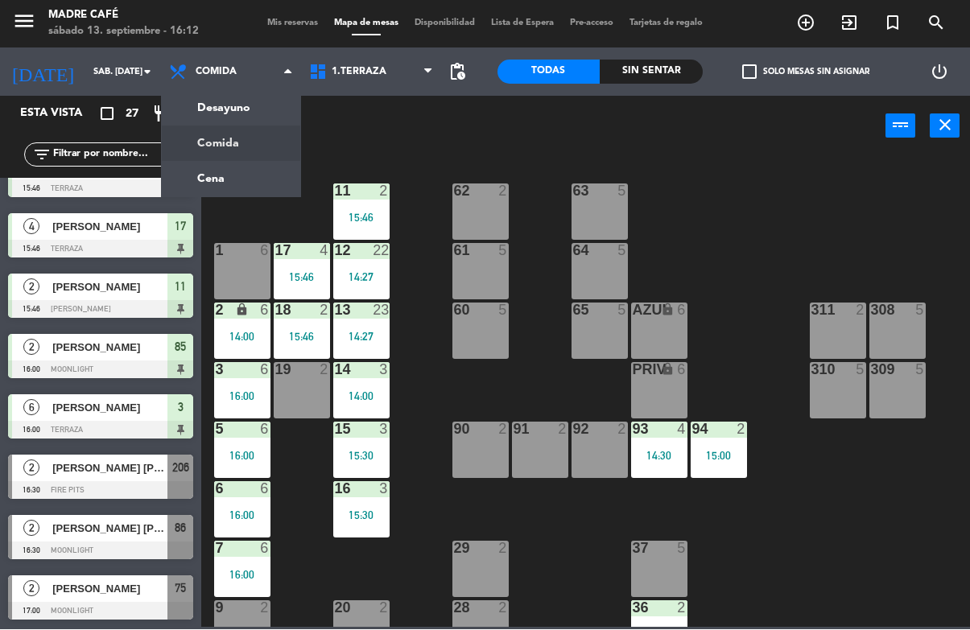
click at [245, 183] on ng-component "menu Madre Café sábado 13. septiembre - 16:12 Mis reservas Mapa de mesas Dispon…" at bounding box center [485, 314] width 970 height 628
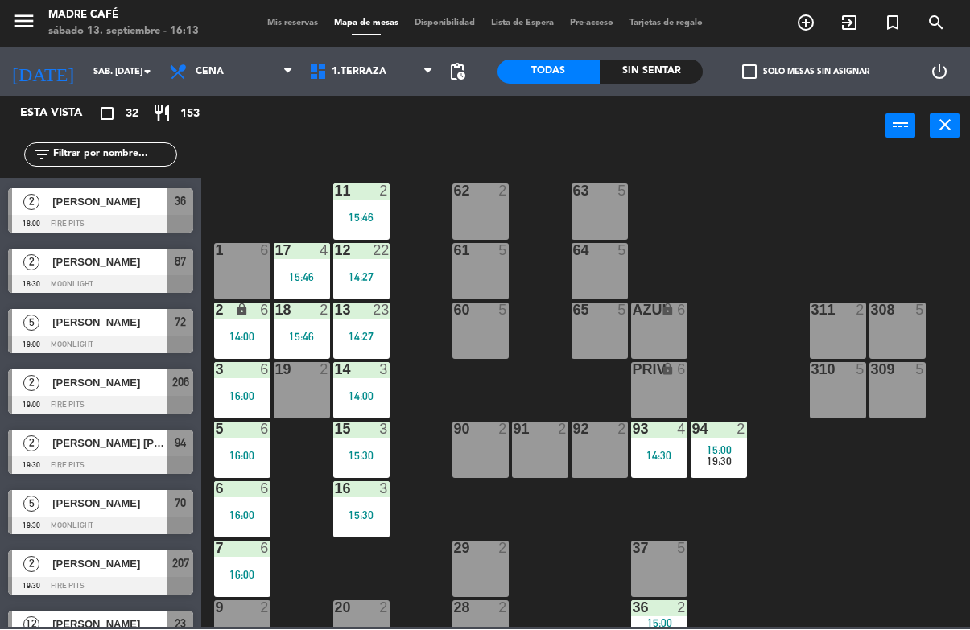
scroll to position [1382, 0]
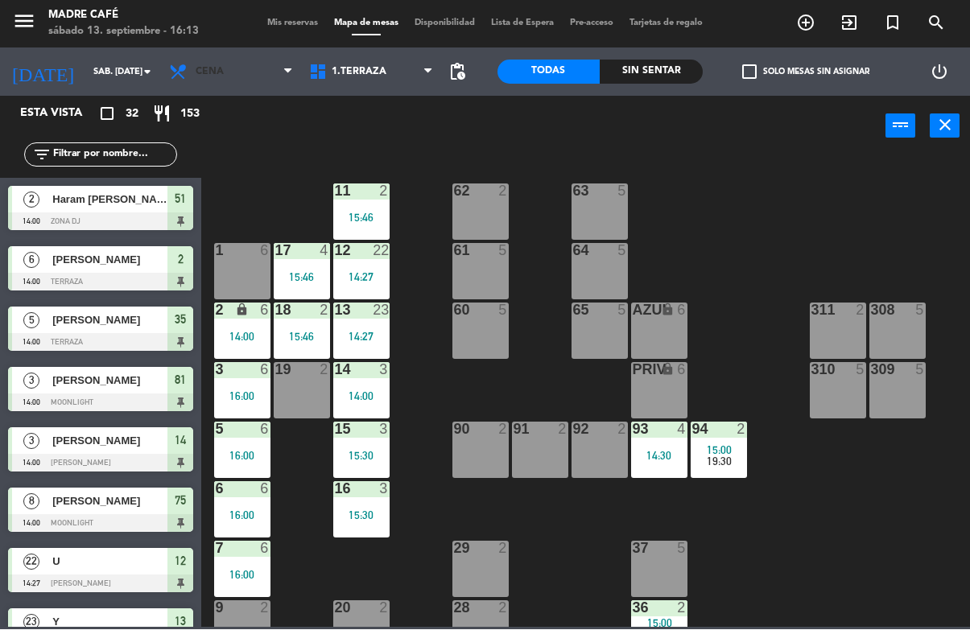
click at [241, 77] on span "Cena" at bounding box center [231, 72] width 140 height 35
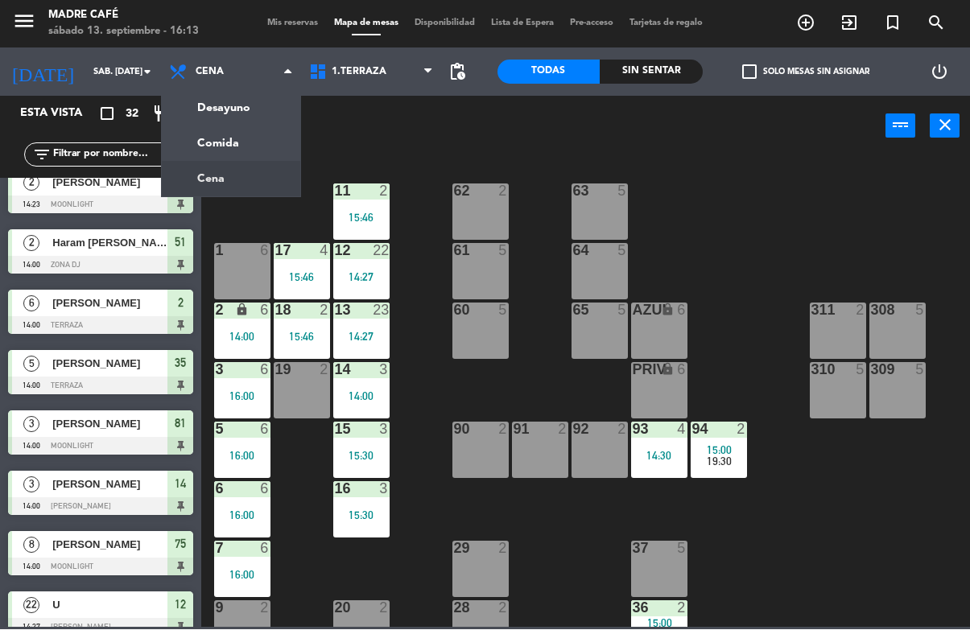
click at [258, 142] on ng-component "menu Madre Café sábado 13. septiembre - 16:13 Mis reservas Mapa de mesas Dispon…" at bounding box center [485, 314] width 970 height 628
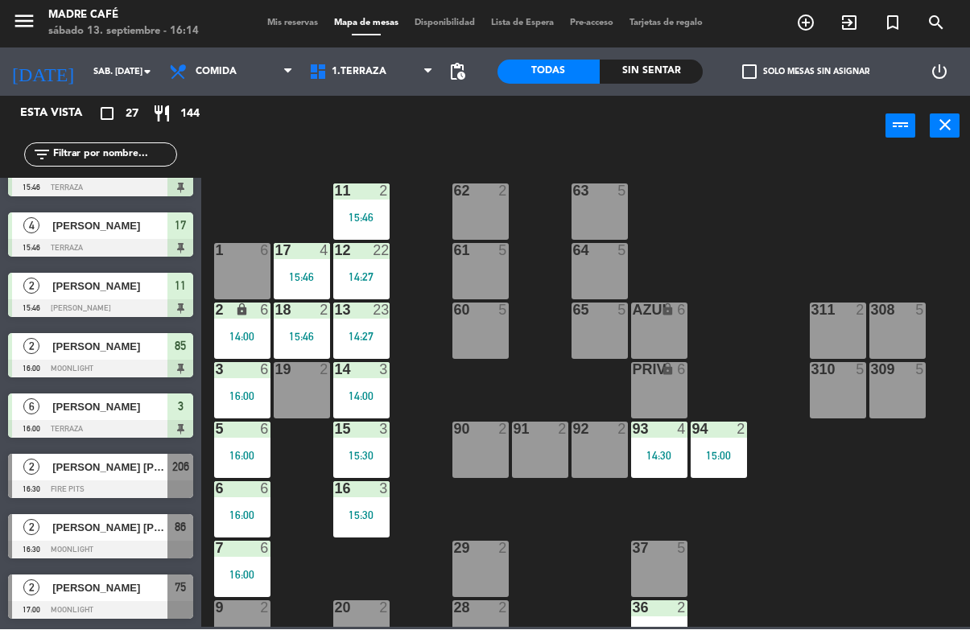
scroll to position [1223, 0]
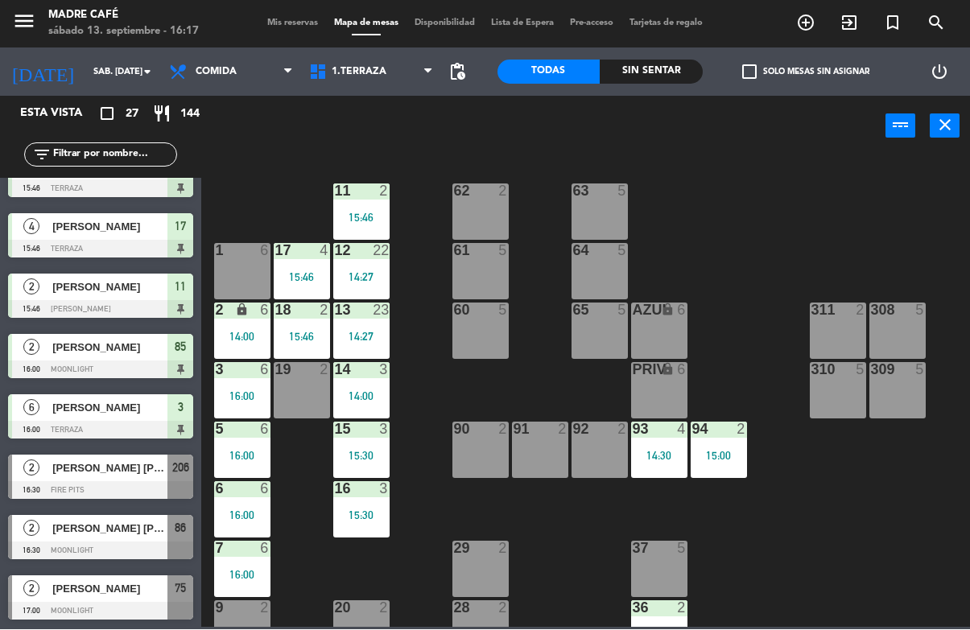
click at [365, 76] on span "1.Terraza" at bounding box center [359, 72] width 55 height 11
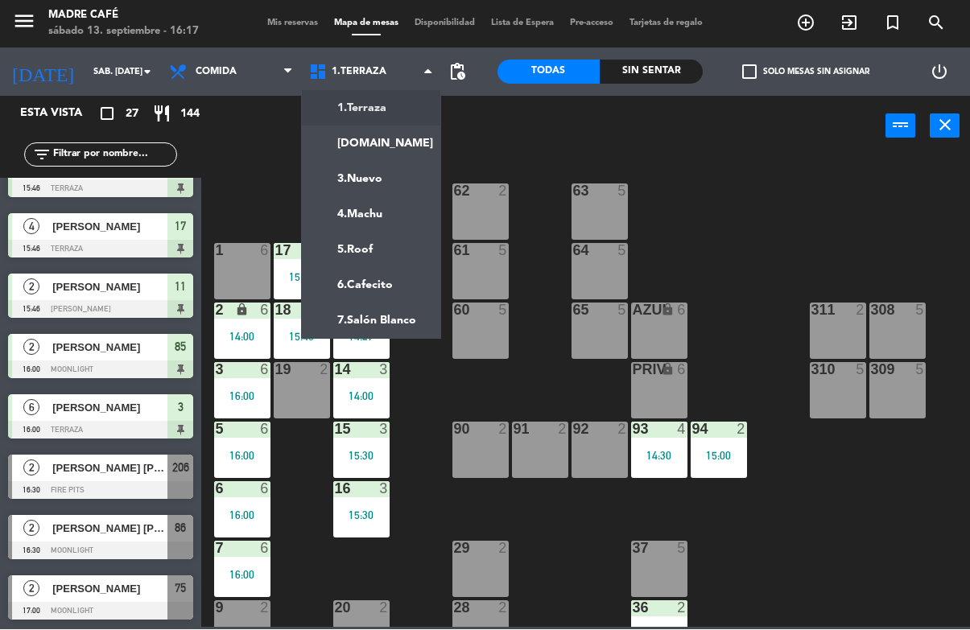
click at [241, 76] on span "Comida" at bounding box center [231, 72] width 140 height 35
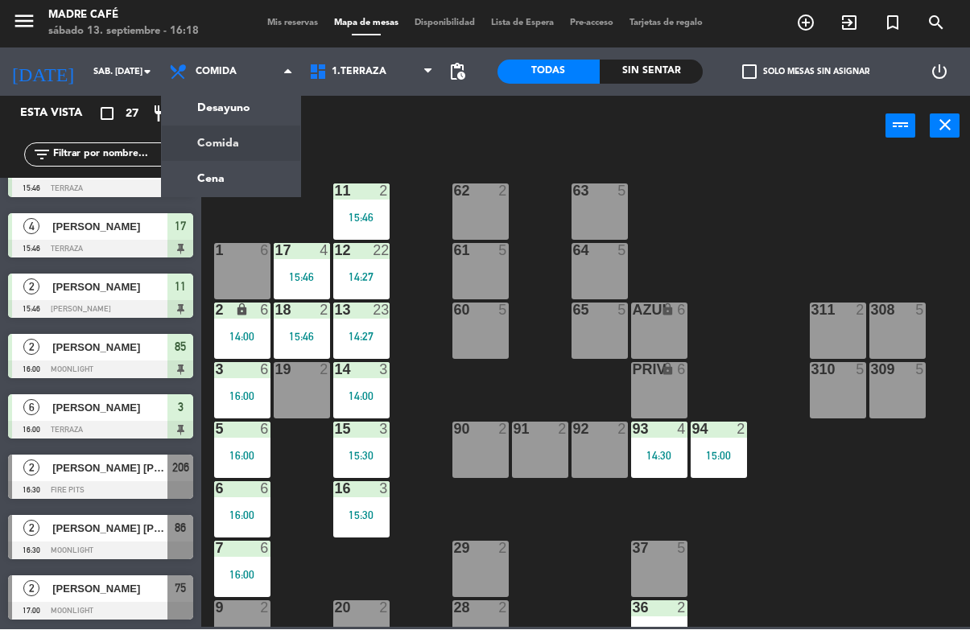
click at [265, 178] on ng-component "menu Madre Café sábado 13. septiembre - 16:18 Mis reservas Mapa de mesas Dispon…" at bounding box center [485, 314] width 970 height 628
